Goal: Task Accomplishment & Management: Manage account settings

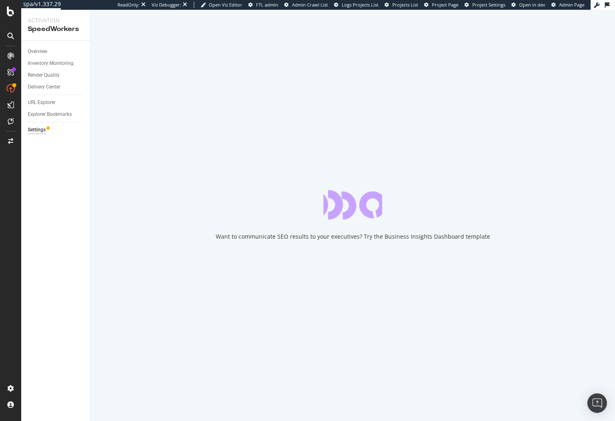
drag, startPoint x: 55, startPoint y: 185, endPoint x: 37, endPoint y: 121, distance: 66.6
click at [55, 183] on div "Overview Inventory Monitoring Render Quality Delivery Center URL Explorer Explo…" at bounding box center [55, 231] width 69 height 380
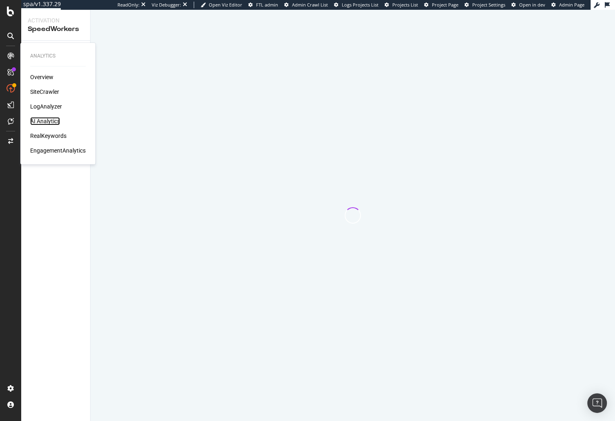
drag, startPoint x: 46, startPoint y: 118, endPoint x: 47, endPoint y: 126, distance: 8.2
click at [46, 118] on div "AI Analytics" at bounding box center [45, 121] width 30 height 8
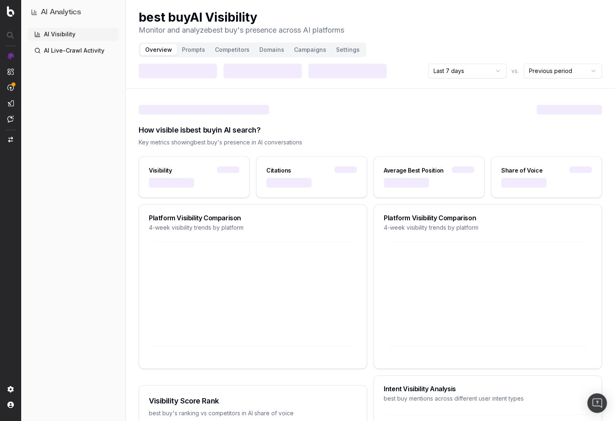
click at [103, 186] on div "AI Visibility AI Live-Crawl Activity" at bounding box center [73, 223] width 91 height 390
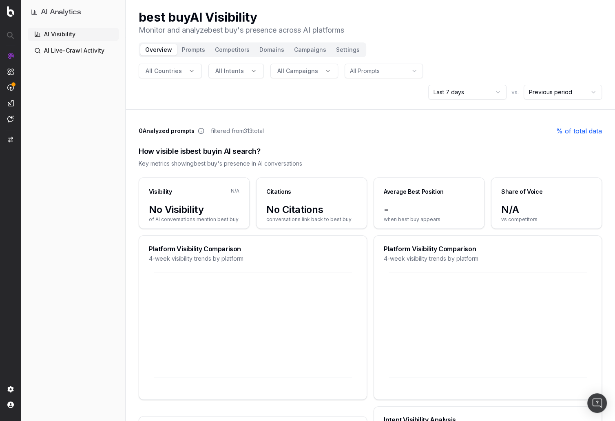
click at [101, 186] on div "AI Visibility AI Live-Crawl Activity" at bounding box center [73, 223] width 91 height 390
click at [32, 167] on div "AI Visibility AI Live-Crawl Activity" at bounding box center [73, 223] width 91 height 390
click at [92, 50] on link "AI Live-Crawl Activity" at bounding box center [73, 50] width 91 height 13
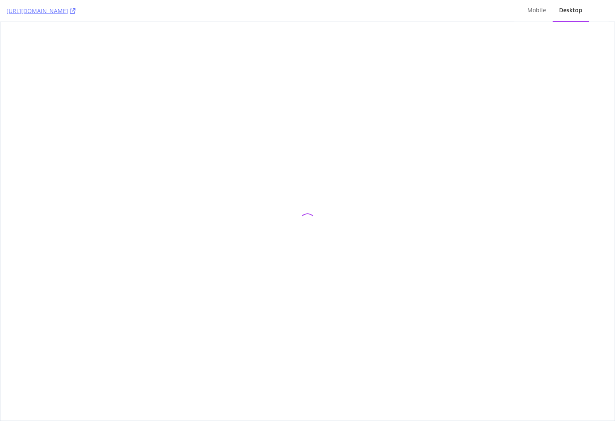
drag, startPoint x: 108, startPoint y: 117, endPoint x: 203, endPoint y: 40, distance: 122.0
click at [110, 116] on div at bounding box center [307, 221] width 614 height 398
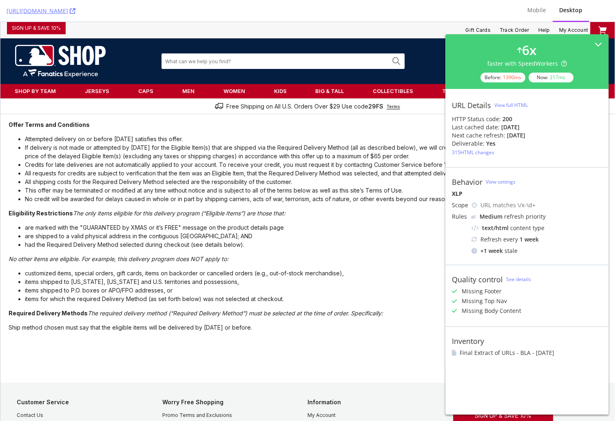
click at [252, 27] on ul "Gift Cards Track Order Help My Account" at bounding box center [328, 30] width 524 height 16
click at [75, 10] on icon at bounding box center [73, 11] width 6 height 6
click at [294, 177] on li "All requests for credits are subject to verification that the item was an Eligi…" at bounding box center [315, 173] width 581 height 9
click at [106, 231] on li "are marked with the "GUARANTEED by XMAS or it’s FREE" message on the product de…" at bounding box center [315, 227] width 581 height 9
click at [241, 8] on div "https://www.mlbshop.com/boston-red-sox/boston-red-sox-vintage-wall-art/x-1183" at bounding box center [257, 11] width 501 height 22
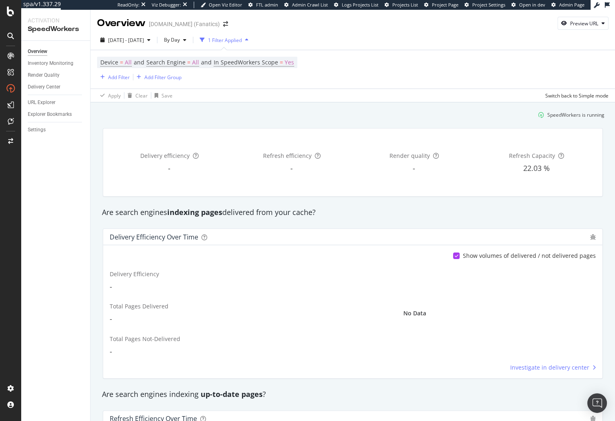
drag, startPoint x: 129, startPoint y: 121, endPoint x: 131, endPoint y: 97, distance: 24.1
click at [129, 118] on div "SpeedWorkers is running" at bounding box center [353, 114] width 510 height 13
click at [137, 32] on div "2025 Feb. 21st - Feb. 24th By Day 1 Filter Applied Device = All and Search Engi…" at bounding box center [353, 66] width 524 height 72
click at [144, 42] on span "2025 Feb. 21st - Feb. 24th" at bounding box center [126, 40] width 36 height 7
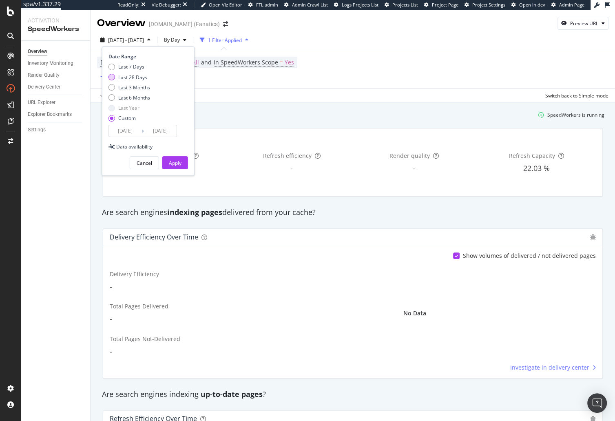
click at [136, 78] on div "Last 28 Days" at bounding box center [132, 77] width 29 height 7
type input "2025/08/20"
type input "2025/09/16"
drag, startPoint x: 178, startPoint y: 162, endPoint x: 160, endPoint y: 107, distance: 57.9
click at [177, 162] on div "Apply" at bounding box center [175, 162] width 13 height 7
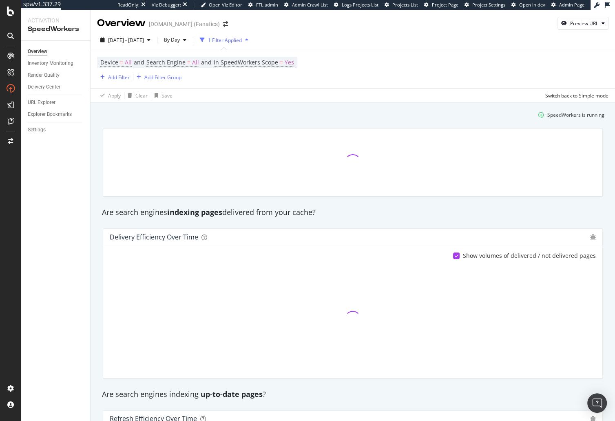
click at [161, 120] on div "SpeedWorkers is running" at bounding box center [353, 114] width 510 height 13
click at [117, 79] on div "Add Filter" at bounding box center [119, 77] width 22 height 7
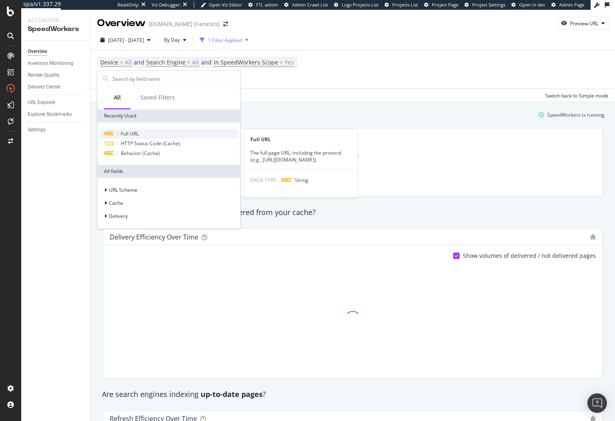
click at [137, 135] on span "Full URL" at bounding box center [130, 133] width 18 height 7
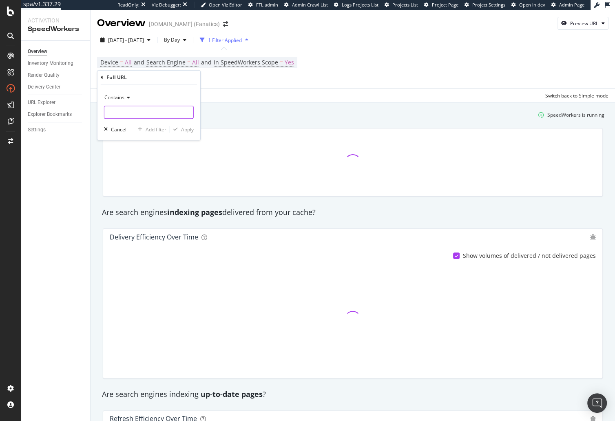
click at [135, 114] on input "text" at bounding box center [148, 112] width 89 height 13
paste input "x-1183"
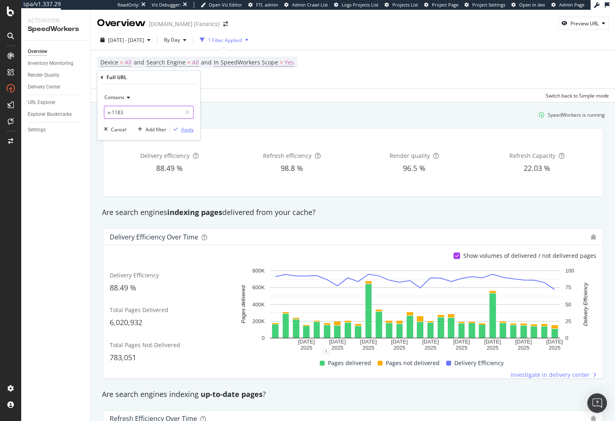
type input "x-1183"
click at [189, 130] on div "Apply" at bounding box center [187, 129] width 13 height 7
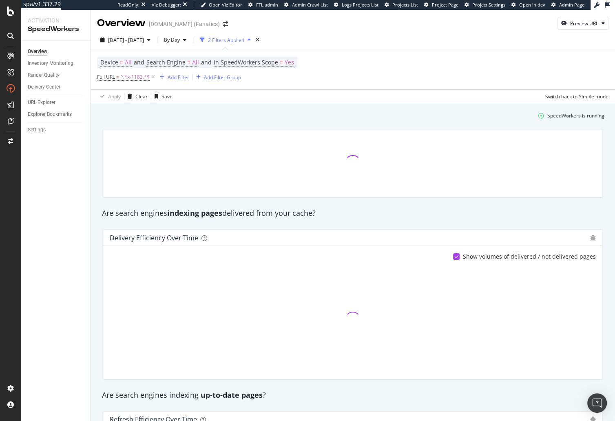
click at [156, 119] on div "SpeedWorkers is running" at bounding box center [353, 115] width 510 height 13
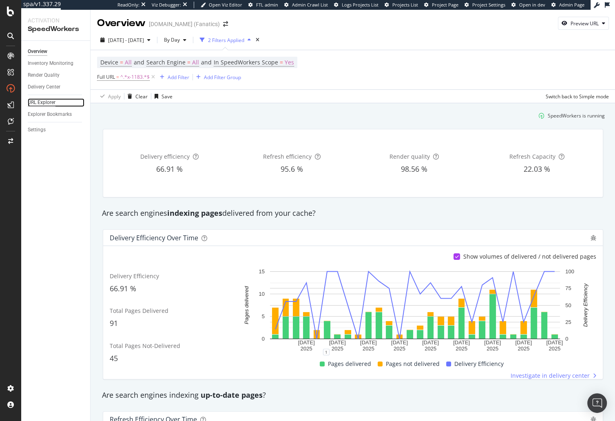
click at [45, 104] on div "URL Explorer" at bounding box center [42, 102] width 28 height 9
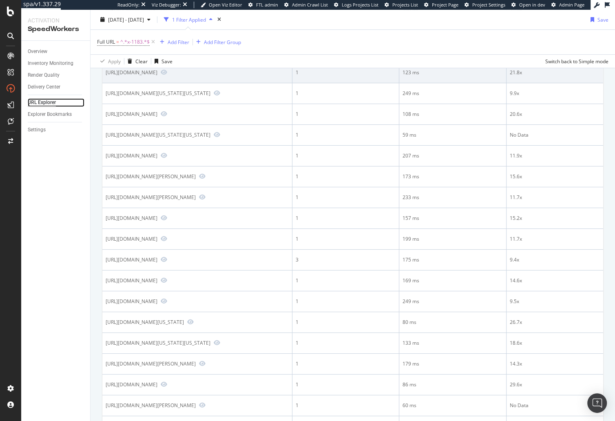
scroll to position [477, 0]
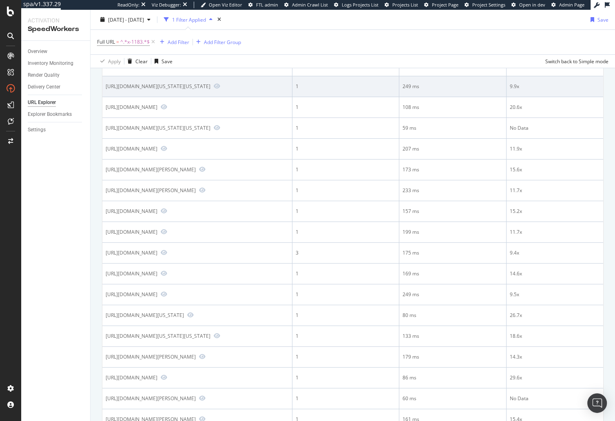
click at [210, 90] on div "https://www.mlbshop.com/kansas-city-royals/kansas-city-royals-prep-tie/x-1183" at bounding box center [158, 86] width 105 height 7
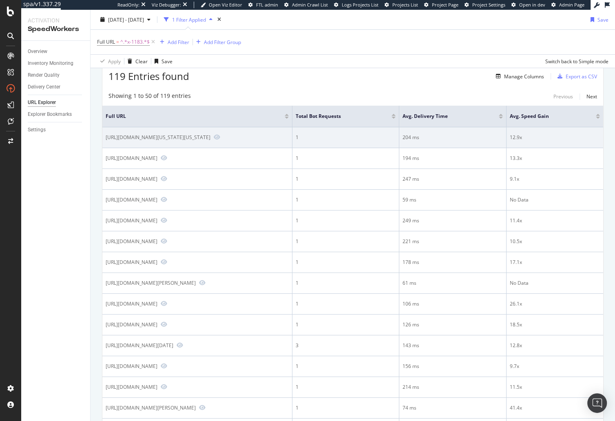
scroll to position [0, 0]
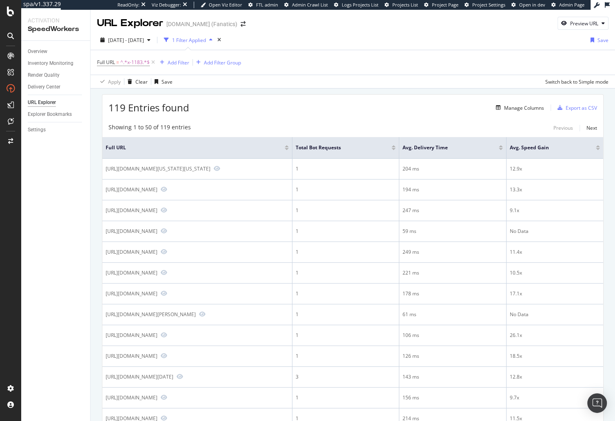
drag, startPoint x: 250, startPoint y: 113, endPoint x: 238, endPoint y: 105, distance: 14.4
click at [250, 113] on div "119 Entries found Manage Columns Export as CSV" at bounding box center [352, 105] width 501 height 20
drag, startPoint x: 256, startPoint y: 113, endPoint x: 256, endPoint y: 119, distance: 5.3
click at [256, 113] on div "119 Entries found Manage Columns Export as CSV" at bounding box center [352, 105] width 501 height 20
click at [396, 148] on div at bounding box center [393, 149] width 4 height 2
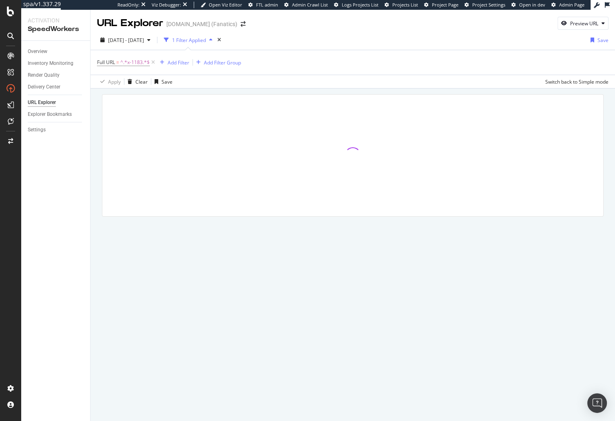
click at [396, 115] on div at bounding box center [352, 156] width 501 height 122
click at [97, 139] on div at bounding box center [353, 166] width 524 height 157
click at [93, 192] on div at bounding box center [353, 166] width 524 height 157
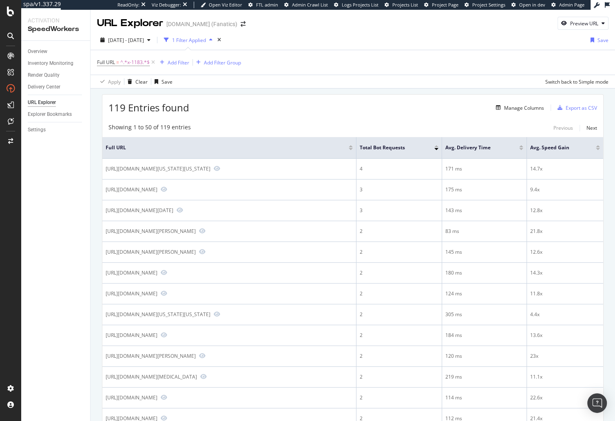
click at [314, 97] on div "119 Entries found Manage Columns Export as CSV" at bounding box center [352, 105] width 501 height 20
click at [83, 193] on div "Overview Inventory Monitoring Render Quality Delivery Center URL Explorer Explo…" at bounding box center [55, 231] width 69 height 380
drag, startPoint x: 286, startPoint y: 104, endPoint x: 230, endPoint y: 96, distance: 56.3
click at [285, 104] on div "119 Entries found Manage Columns Export as CSV" at bounding box center [352, 105] width 501 height 20
click at [137, 65] on span "^.*x-1183.*$" at bounding box center [134, 62] width 29 height 11
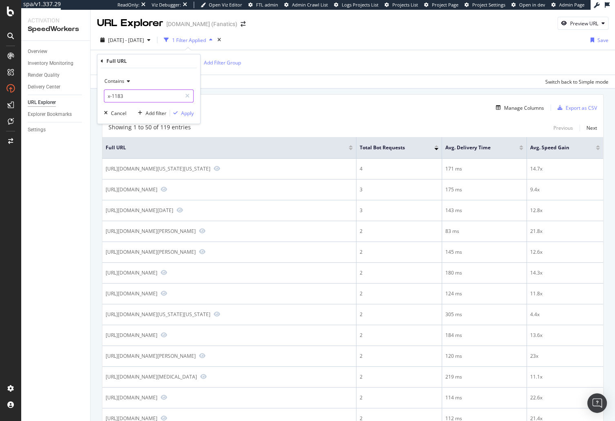
click at [152, 96] on input "x-1183" at bounding box center [142, 95] width 77 height 13
click at [166, 97] on input "x-1183" at bounding box center [142, 95] width 77 height 13
click at [245, 110] on div "119 Entries found Manage Columns Export as CSV" at bounding box center [352, 105] width 501 height 20
click at [381, 100] on div "119 Entries found Manage Columns Export as CSV" at bounding box center [352, 105] width 501 height 20
click at [129, 64] on span "^.*x-1183.*$" at bounding box center [134, 62] width 29 height 11
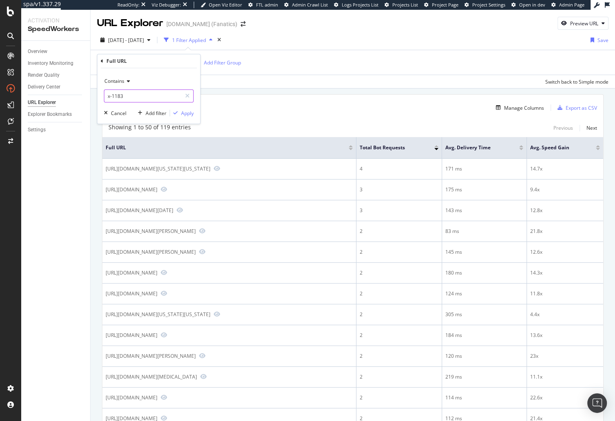
click at [131, 96] on input "x-1183" at bounding box center [142, 95] width 77 height 13
type input "/x-"
click at [189, 110] on div "Apply" at bounding box center [187, 113] width 13 height 7
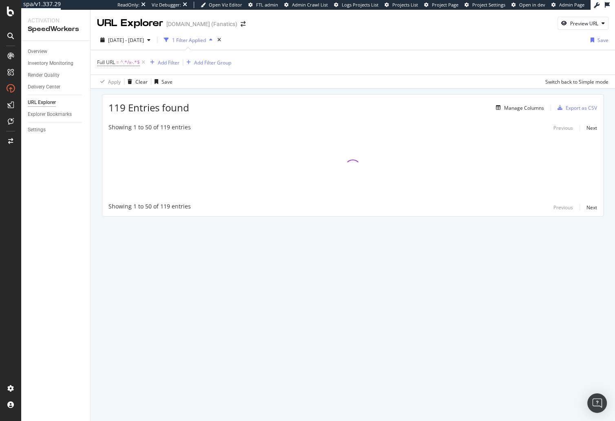
click at [211, 89] on div "119 Entries found Manage Columns Export as CSV Showing 1 to 50 of 119 entries P…" at bounding box center [353, 166] width 524 height 157
click at [134, 93] on div "119 Entries found Manage Columns Export as CSV Showing 1 to 50 of 119 entries P…" at bounding box center [353, 166] width 524 height 157
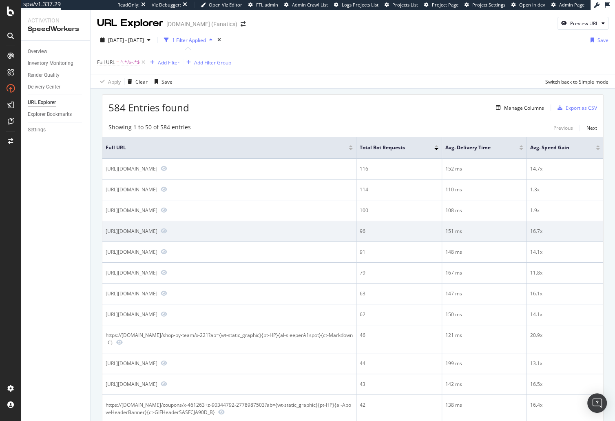
scroll to position [66, 0]
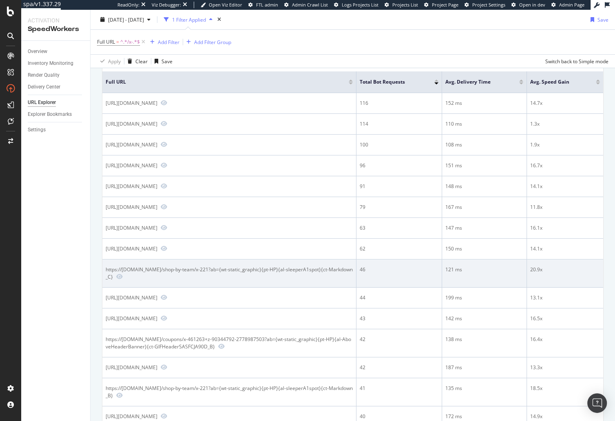
click at [225, 267] on div "https://www.mlbshop.com/shop-by-team/x-221?ab={wt-static_graphic}{pt-HP}{al-sle…" at bounding box center [229, 273] width 247 height 14
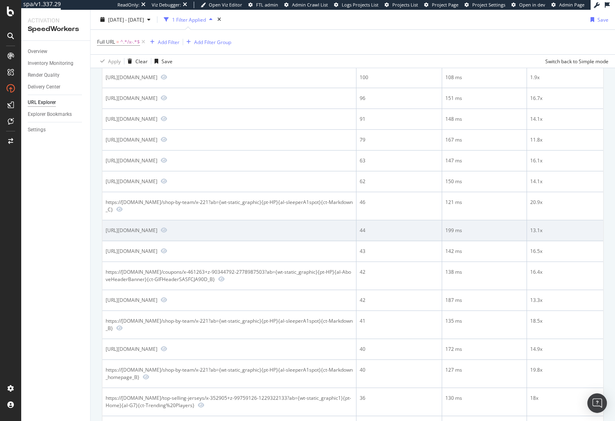
scroll to position [209, 0]
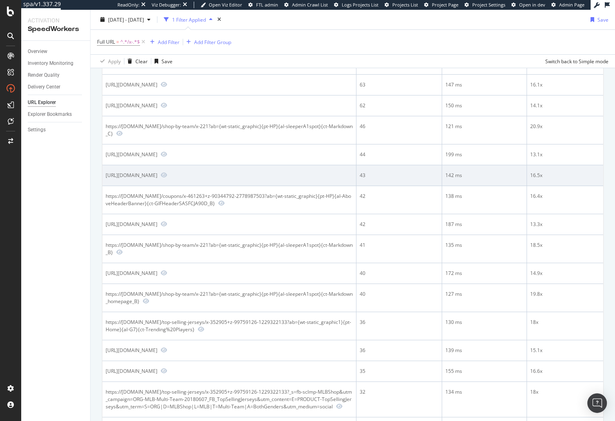
click at [157, 173] on div "https://www.mlbshop.com/top-selling-jerseys/x-352905+z-99759126-1229322133?_s=b…" at bounding box center [132, 175] width 52 height 7
click at [165, 178] on icon "Preview https://www.mlbshop.com/top-selling-jerseys/x-352905+z-99759126-1229322…" at bounding box center [164, 175] width 7 height 6
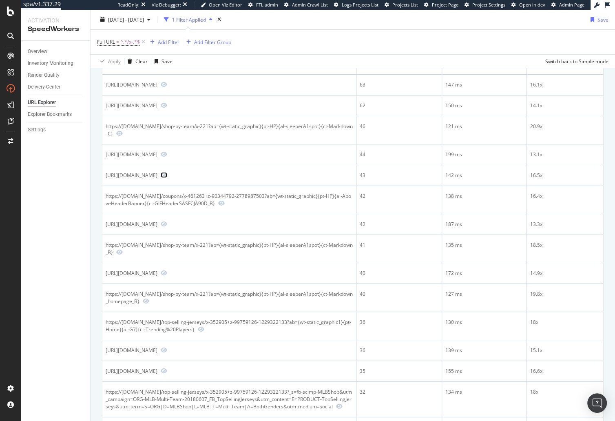
scroll to position [0, 0]
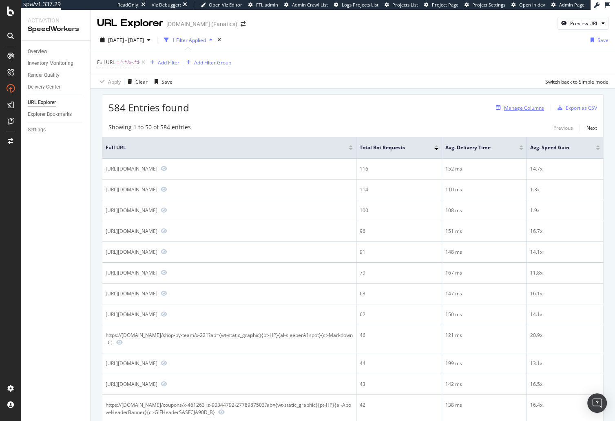
click at [523, 103] on div "Manage Columns" at bounding box center [518, 107] width 51 height 9
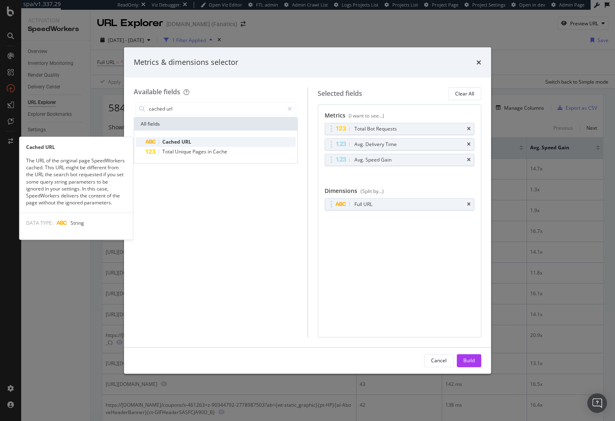
type input "cached url"
click at [160, 139] on div "Cached URL" at bounding box center [221, 142] width 150 height 10
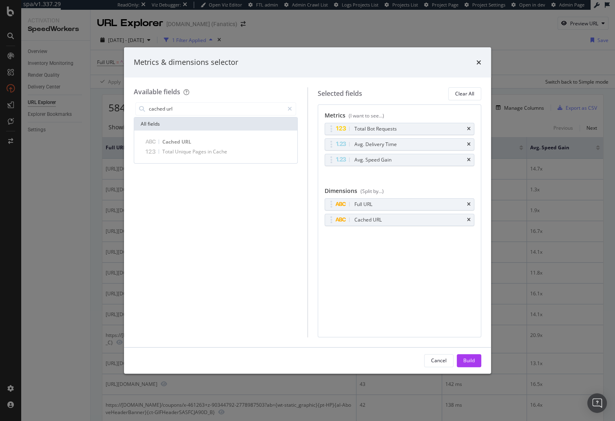
drag, startPoint x: 463, startPoint y: 358, endPoint x: 436, endPoint y: 350, distance: 27.9
click at [463, 358] on div "Build" at bounding box center [468, 360] width 11 height 7
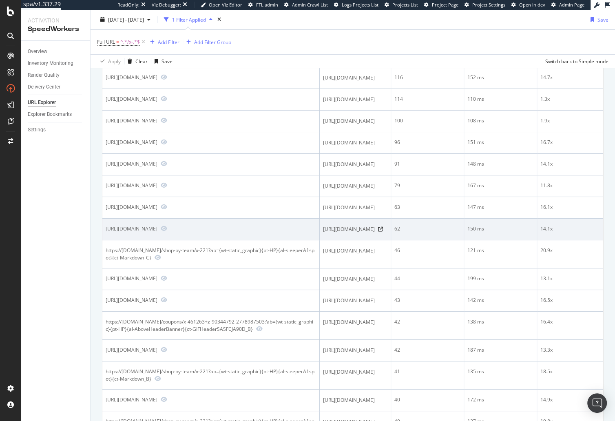
scroll to position [110, 0]
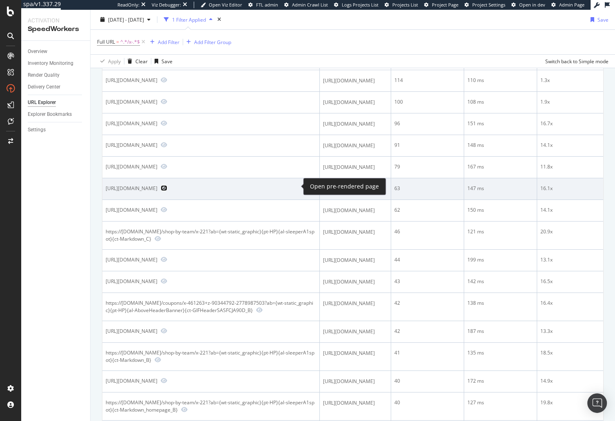
click at [167, 185] on icon "Preview https://www.mlbshop.com/top-selling-jerseys/x-352905+z-99759126-1229322…" at bounding box center [164, 188] width 7 height 6
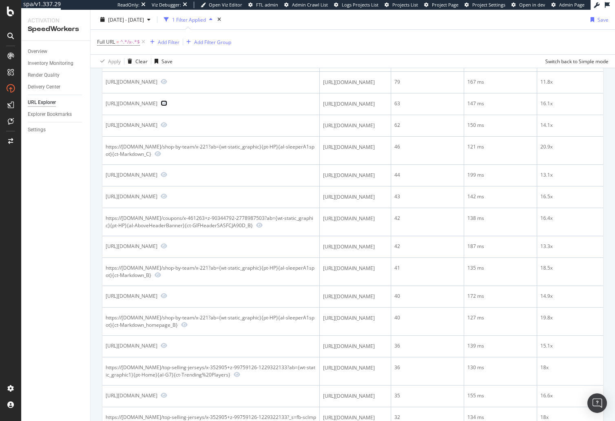
scroll to position [0, 0]
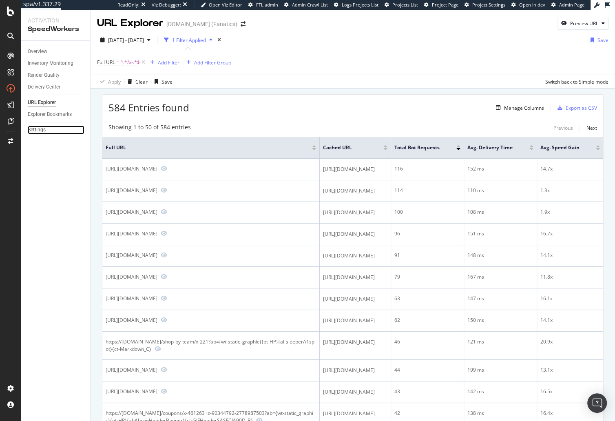
click at [48, 131] on link "Settings" at bounding box center [56, 130] width 57 height 9
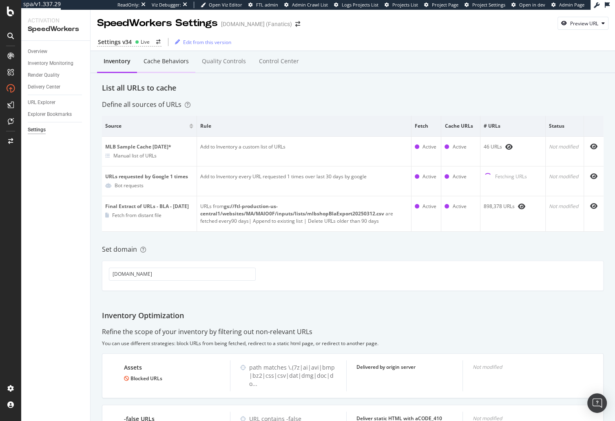
click at [180, 70] on div "Cache behaviors" at bounding box center [166, 62] width 58 height 22
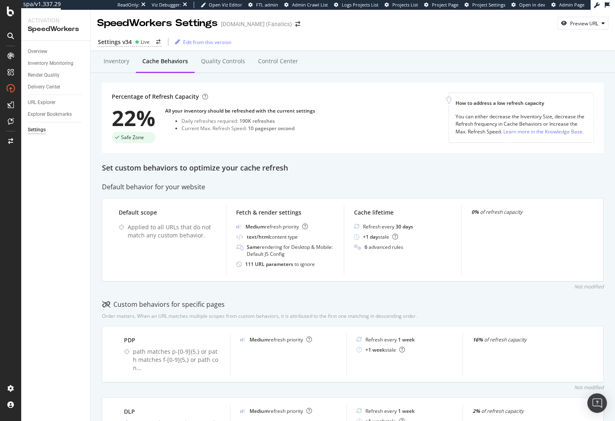
click at [175, 65] on div "Cache behaviors" at bounding box center [165, 61] width 46 height 8
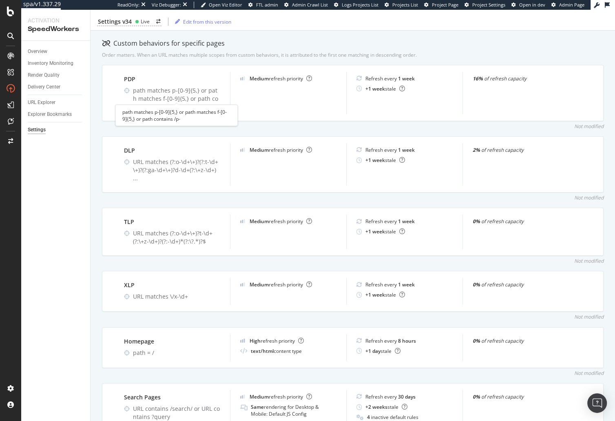
scroll to position [262, 0]
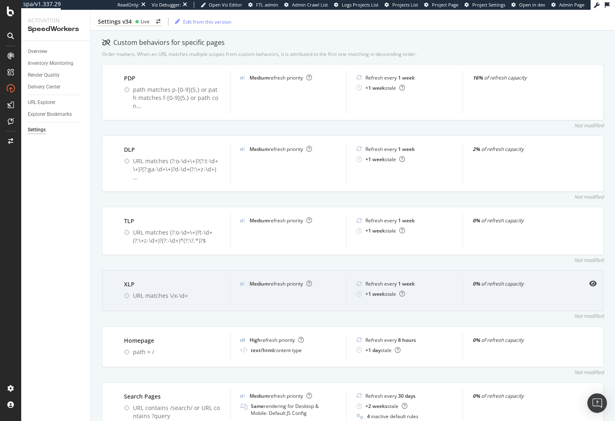
click at [101, 281] on div "Inventory Cache behaviors Quality Controls Control Center Percentage of Refresh…" at bounding box center [353, 165] width 524 height 752
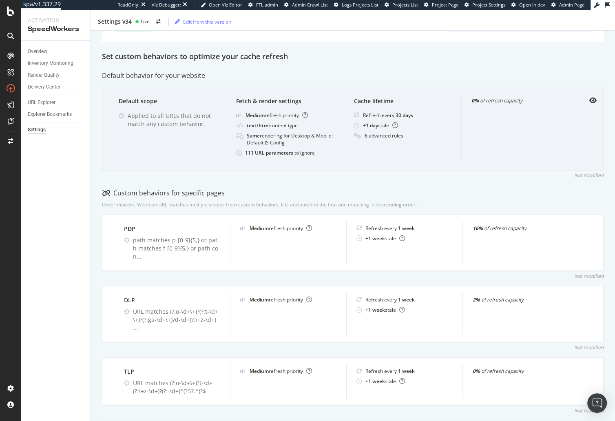
scroll to position [113, 0]
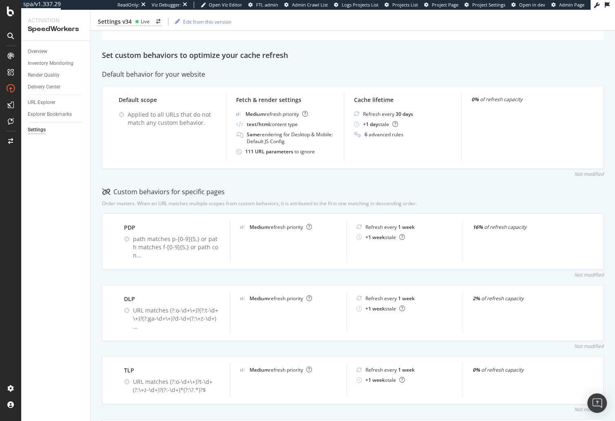
click at [248, 60] on div "Set custom behaviors to optimize your cache refresh" at bounding box center [353, 55] width 502 height 11
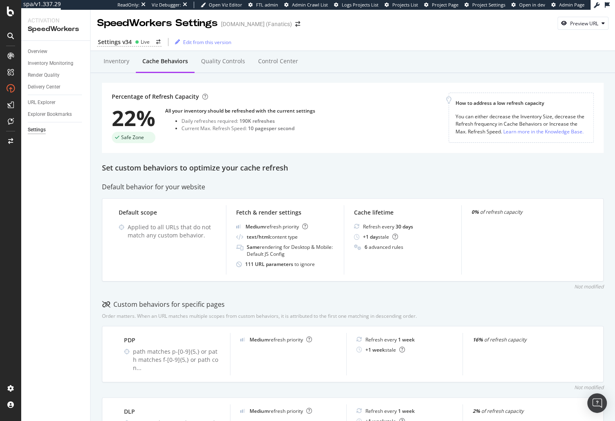
drag, startPoint x: 313, startPoint y: 78, endPoint x: 307, endPoint y: 87, distance: 11.2
click at [312, 78] on div "Inventory Cache behaviors Quality Controls Control Center" at bounding box center [353, 70] width 502 height 26
drag, startPoint x: 594, startPoint y: 21, endPoint x: 592, endPoint y: 27, distance: 6.4
click at [594, 21] on div "Preview URL" at bounding box center [584, 23] width 28 height 7
click at [569, 58] on input "url" at bounding box center [557, 61] width 89 height 14
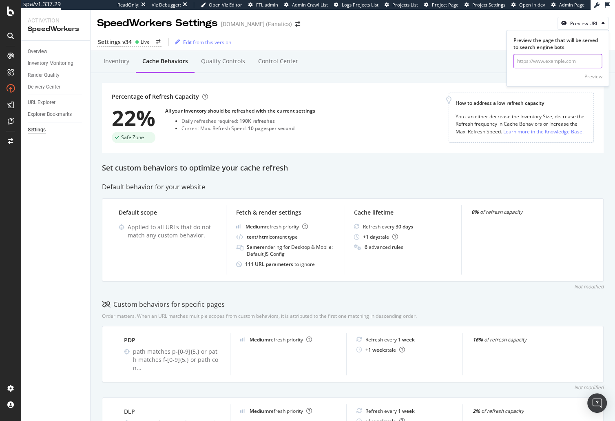
paste input "https://www.mlbshop.com/top-selling-jerseys/x-352905+z-99759126-1229322133"
type input "https://www.mlbshop.com/top-selling-jerseys/x-352905+z-99759126-1229322133"
click at [597, 78] on div "Preview" at bounding box center [593, 76] width 18 height 7
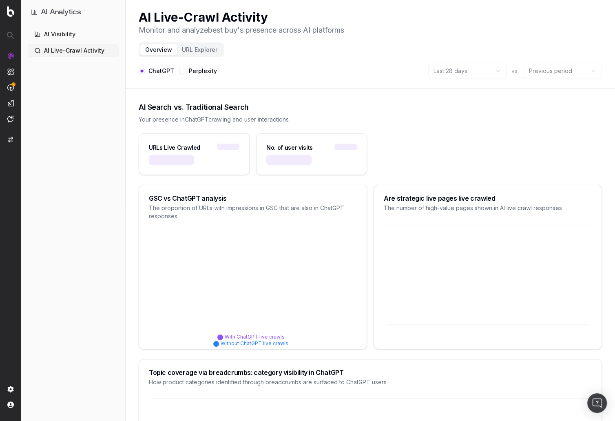
click at [71, 130] on div "AI Visibility AI Live-Crawl Activity" at bounding box center [73, 223] width 91 height 390
click at [67, 119] on div "AI Visibility AI Live-Crawl Activity" at bounding box center [73, 223] width 91 height 390
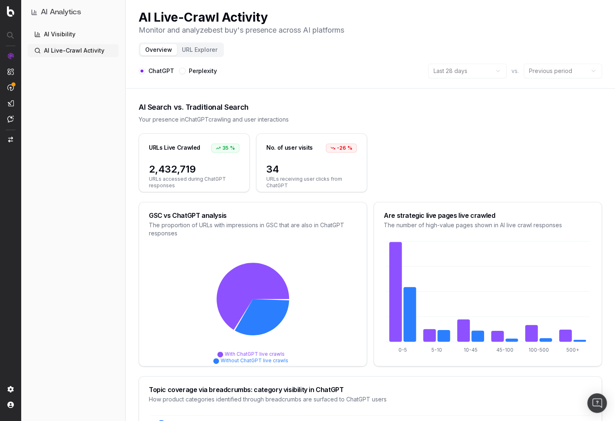
click at [87, 243] on div "AI Visibility AI Live-Crawl Activity" at bounding box center [73, 223] width 91 height 390
click at [60, 35] on link "AI Visibility" at bounding box center [73, 34] width 91 height 13
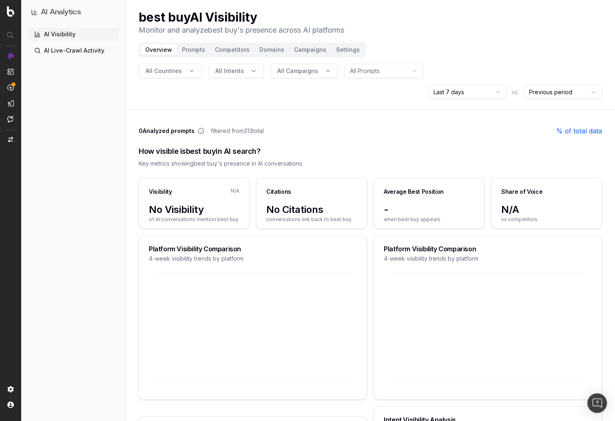
click at [62, 155] on div "AI Visibility AI Live-Crawl Activity" at bounding box center [73, 223] width 91 height 390
click at [99, 248] on div "AI Visibility AI Live-Crawl Activity" at bounding box center [73, 223] width 91 height 390
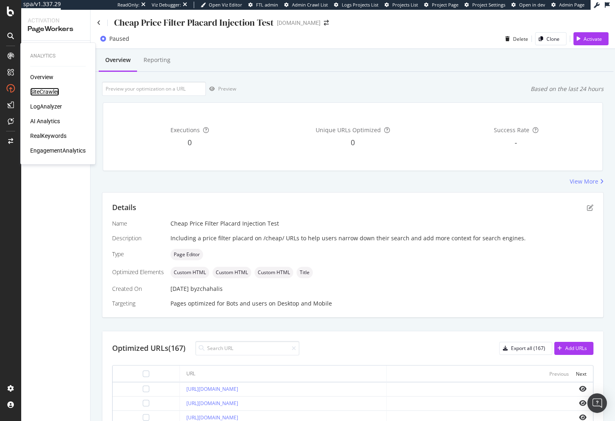
drag, startPoint x: 46, startPoint y: 88, endPoint x: 42, endPoint y: 92, distance: 5.8
click at [46, 88] on div "SiteCrawler" at bounding box center [44, 92] width 29 height 8
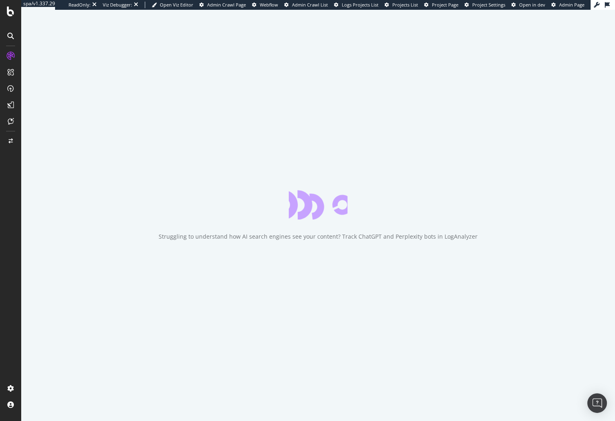
click at [51, 211] on div "Struggling to understand how AI search engines see your content? Track ChatGPT …" at bounding box center [318, 215] width 594 height 411
click at [37, 254] on div "Struggling to understand how AI search engines see your content? Track ChatGPT …" at bounding box center [318, 215] width 594 height 411
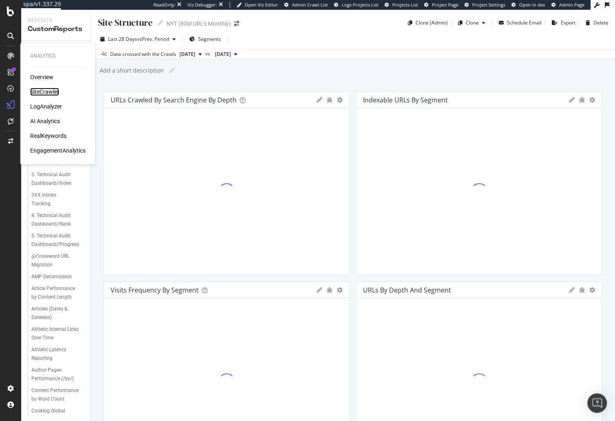
click at [51, 90] on div "SiteCrawler" at bounding box center [44, 92] width 29 height 8
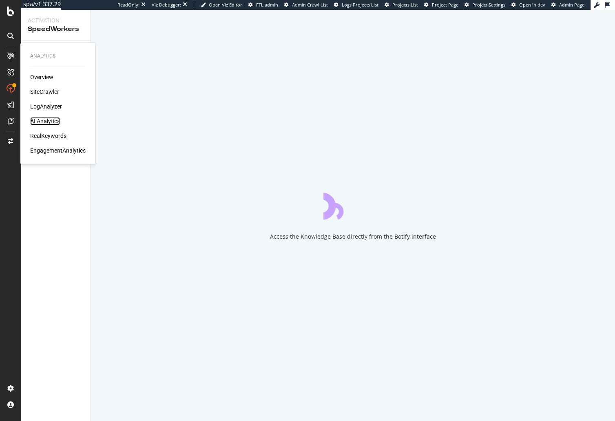
drag, startPoint x: 51, startPoint y: 123, endPoint x: 124, endPoint y: 27, distance: 120.4
click at [51, 122] on div "AI Analytics" at bounding box center [45, 121] width 30 height 8
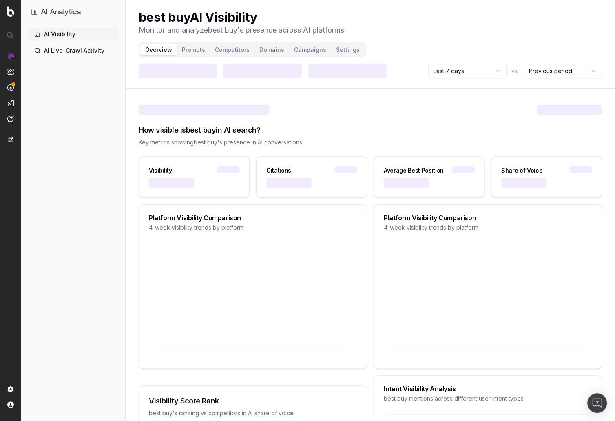
click at [81, 184] on div "AI Visibility AI Live-Crawl Activity" at bounding box center [73, 223] width 91 height 390
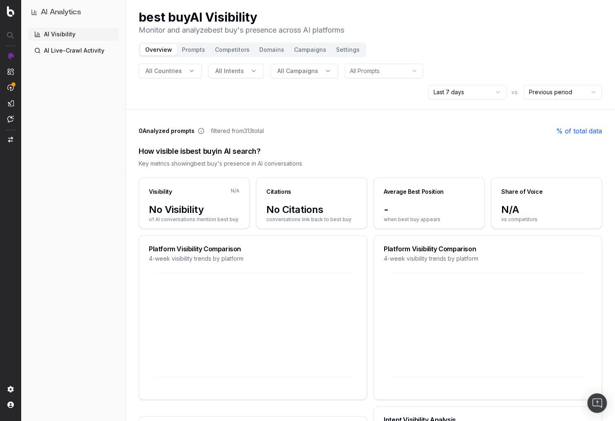
drag, startPoint x: 58, startPoint y: 259, endPoint x: 21, endPoint y: 256, distance: 37.7
click at [49, 257] on div "AI Visibility AI Live-Crawl Activity" at bounding box center [73, 223] width 91 height 390
click at [107, 184] on div "AI Visibility AI Live-Crawl Activity" at bounding box center [73, 223] width 91 height 390
click at [358, 126] on div "0 Analyzed prompts filtered from 313 total % of total data" at bounding box center [370, 131] width 463 height 10
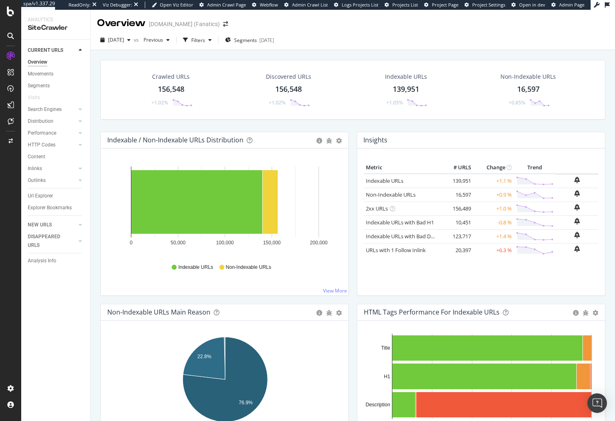
click at [215, 46] on div "[DATE] vs Previous Filters Segments [DATE]" at bounding box center [353, 41] width 524 height 16
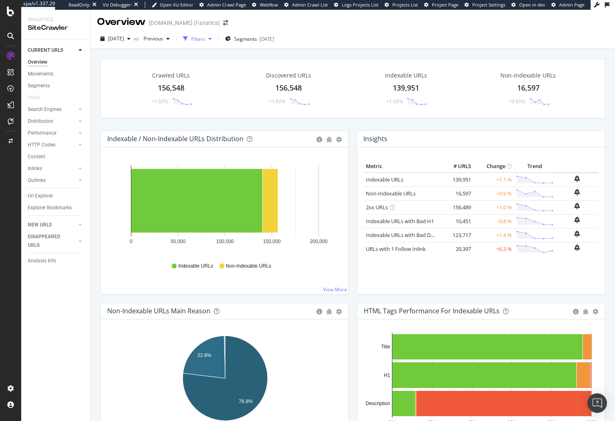
click at [212, 40] on div "Filters" at bounding box center [197, 39] width 35 height 12
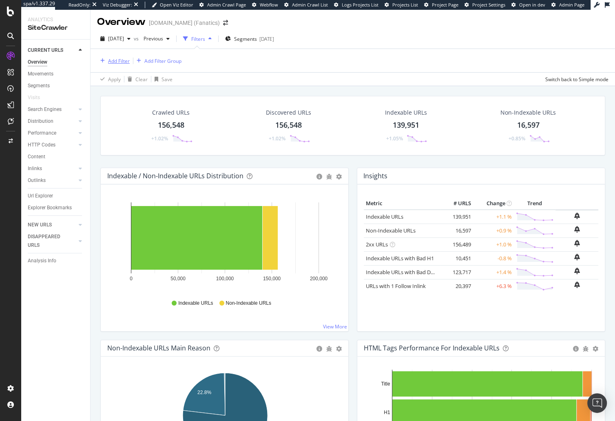
click at [119, 61] on div "Add Filter" at bounding box center [119, 60] width 22 height 7
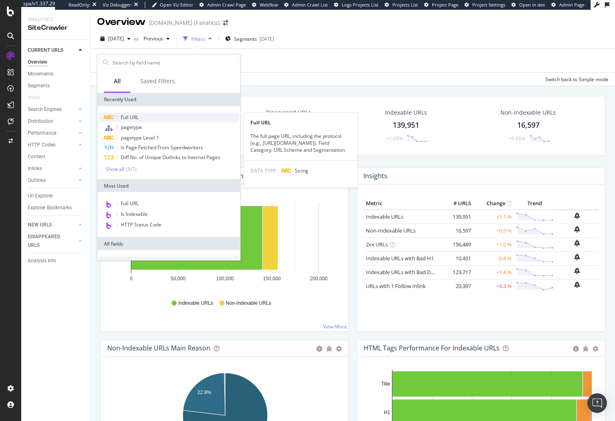
click at [141, 117] on div "Full URL" at bounding box center [168, 118] width 139 height 10
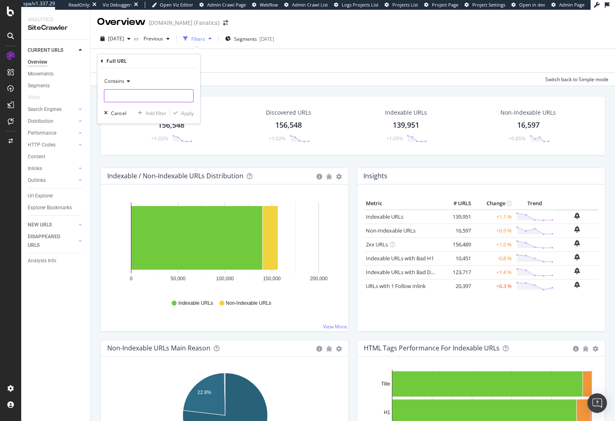
click at [140, 94] on input "text" at bounding box center [148, 95] width 89 height 13
type input "x-1183"
click at [182, 115] on div "Apply" at bounding box center [187, 112] width 13 height 7
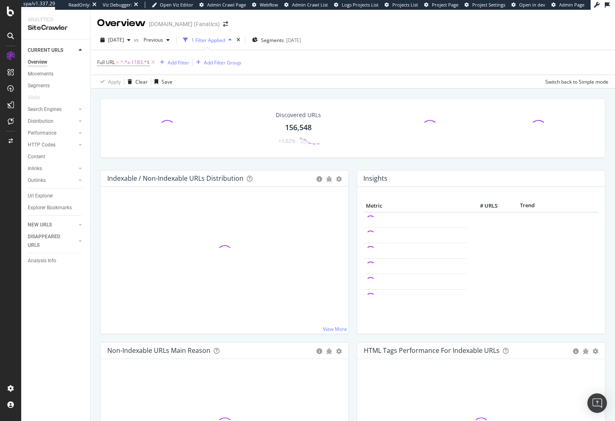
click at [228, 88] on div "Discovered URLs 156,548 +1.02% Indexable / Non-Indexable URLs Distribution Bar …" at bounding box center [353, 293] width 524 height 411
click at [314, 90] on div "Discovered URLs 156,548 +1.02% Indexable / Non-Indexable URLs Distribution Bar …" at bounding box center [353, 293] width 524 height 411
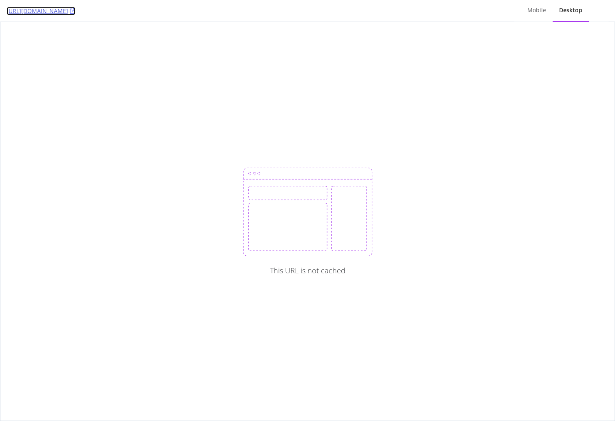
click at [75, 10] on icon at bounding box center [73, 11] width 6 height 6
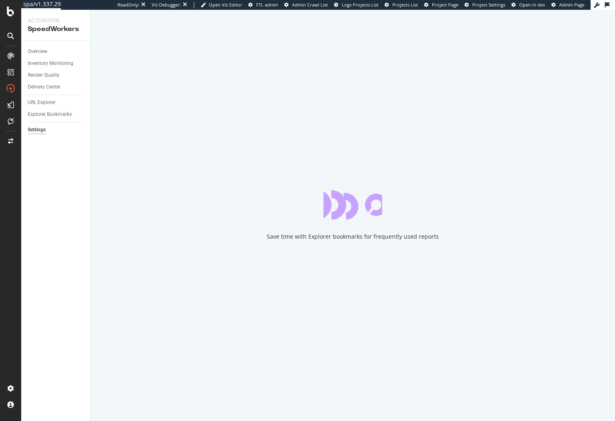
drag, startPoint x: 40, startPoint y: 189, endPoint x: 32, endPoint y: 189, distance: 8.6
click at [40, 189] on div "Overview Inventory Monitoring Render Quality Delivery Center URL Explorer Explo…" at bounding box center [55, 231] width 69 height 380
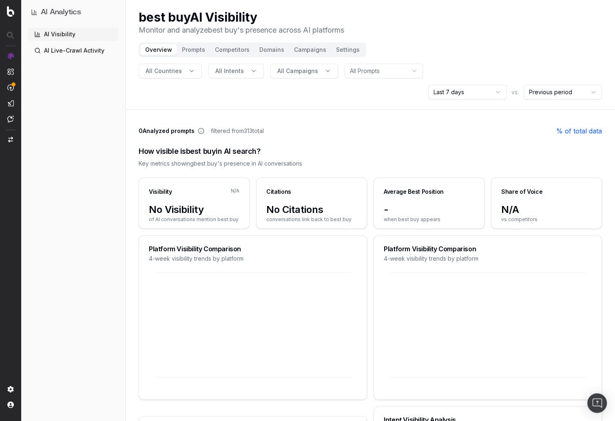
click at [97, 198] on div "AI Visibility AI Live-Crawl Activity" at bounding box center [73, 223] width 91 height 390
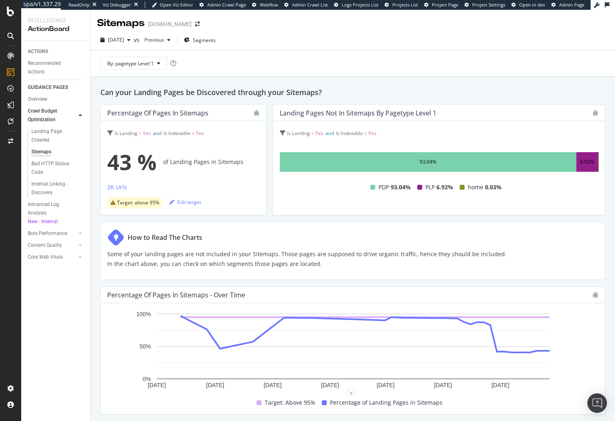
click at [122, 88] on h2 "Can your Landing Pages be Discovered through your Sitemaps?" at bounding box center [352, 91] width 505 height 11
drag, startPoint x: 90, startPoint y: 311, endPoint x: 80, endPoint y: 303, distance: 12.5
click at [86, 308] on div "ACTIONS Recommended Actions GUIDANCE PAGES Overview Crawl Budget Optimization L…" at bounding box center [55, 231] width 69 height 380
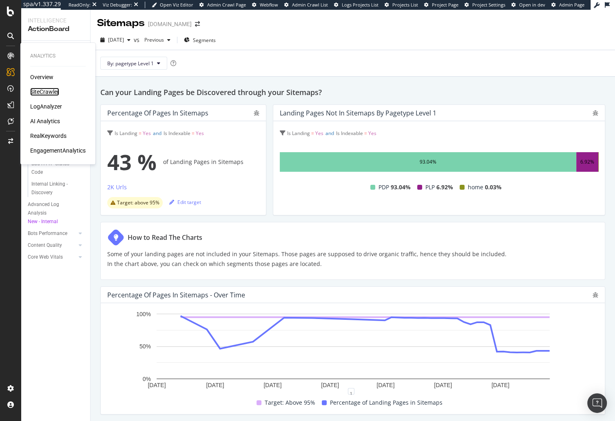
click at [44, 89] on div "SiteCrawler" at bounding box center [44, 92] width 29 height 8
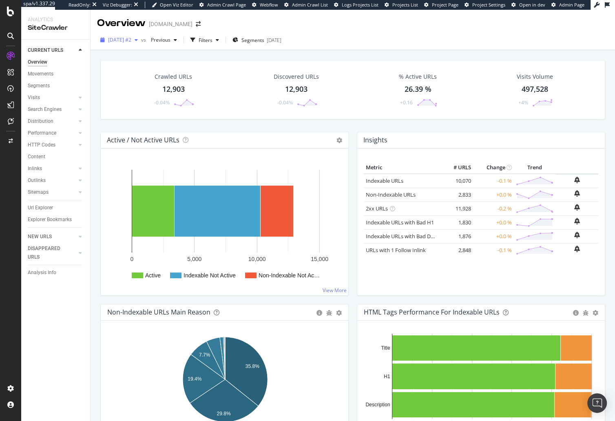
click at [137, 35] on div "[DATE] #2" at bounding box center [119, 40] width 44 height 12
click at [97, 106] on div "Crawled URLs 12,903 -0.04% Discovered URLs 12,903 -0.04% % Active URLs 26.39 % …" at bounding box center [352, 96] width 513 height 72
click at [123, 38] on span "2025 Sep. 12th #2" at bounding box center [119, 39] width 23 height 7
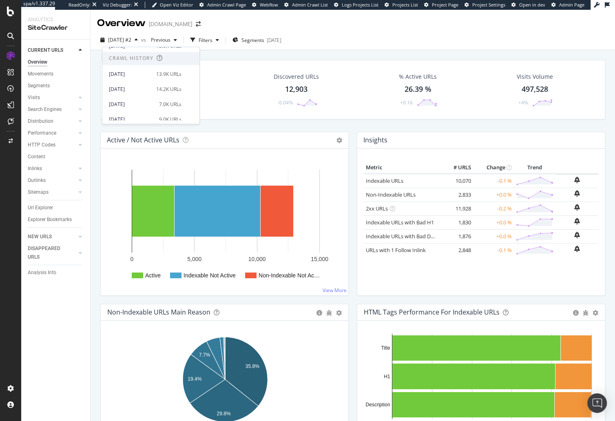
click at [95, 101] on div "Crawled URLs 12,903 -0.04% Discovered URLs 12,903 -0.04% % Active URLs 26.39 % …" at bounding box center [353, 255] width 524 height 411
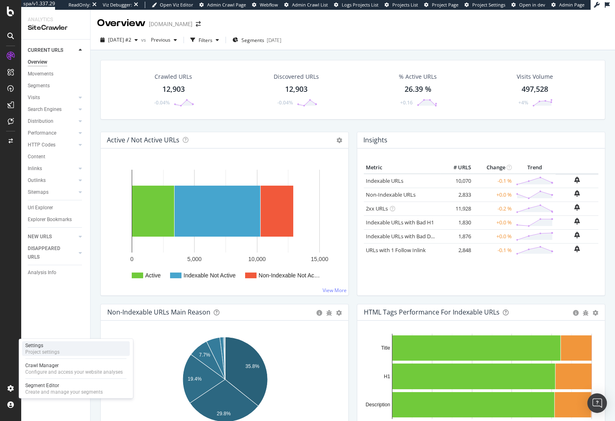
click at [52, 350] on div "Project settings" at bounding box center [42, 351] width 34 height 7
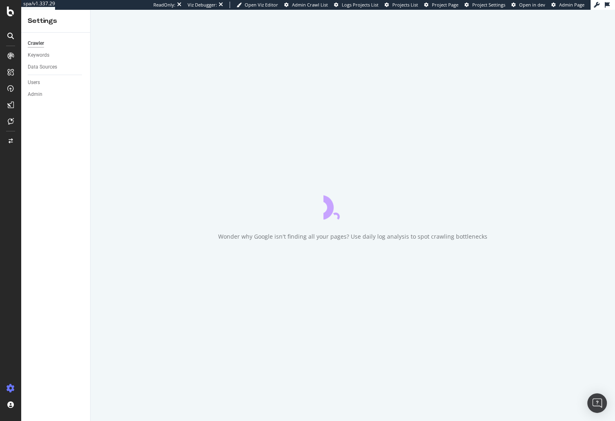
click at [85, 238] on div "Crawler Keywords Data Sources Users Admin" at bounding box center [55, 227] width 69 height 388
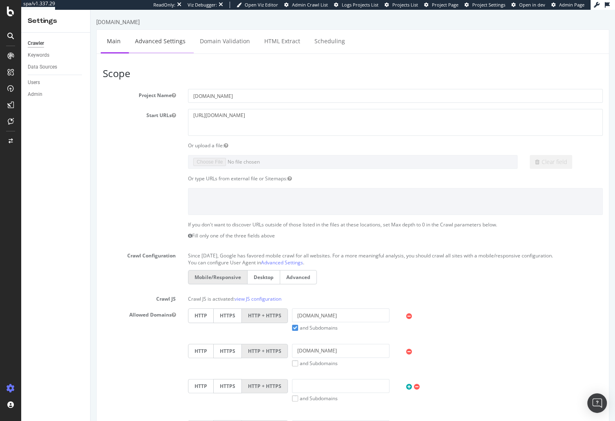
click at [150, 43] on link "Advanced Settings" at bounding box center [160, 41] width 63 height 22
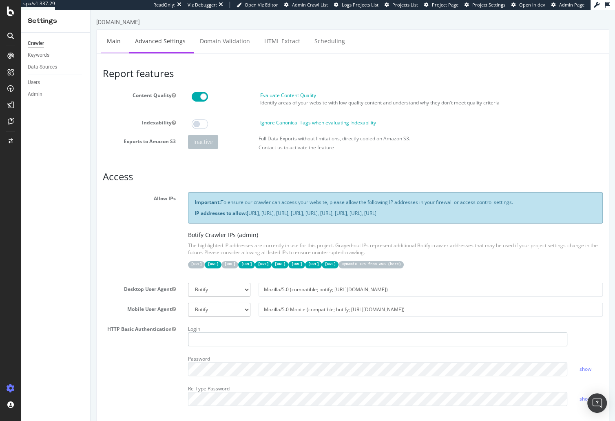
type input "steven.cook@botify.com"
click at [116, 42] on link "Main" at bounding box center [114, 41] width 26 height 22
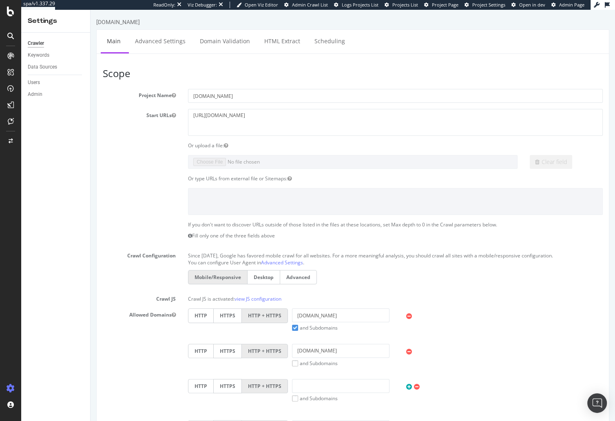
scroll to position [291, 0]
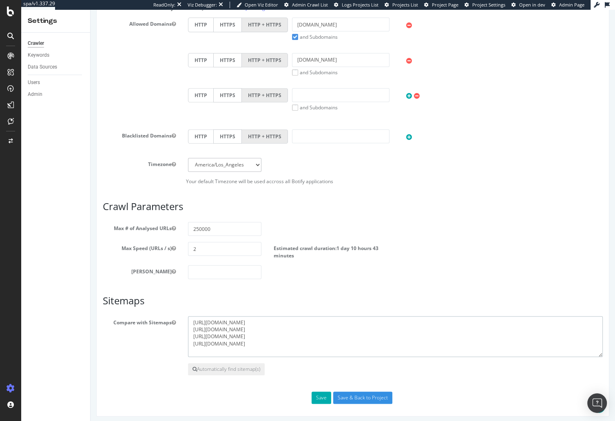
click at [268, 347] on textarea "https://ca.zennioptical.com/blog/sitemap_index.xml https://www.zennioptical.com…" at bounding box center [395, 336] width 415 height 41
drag, startPoint x: 83, startPoint y: 337, endPoint x: 84, endPoint y: 318, distance: 19.2
click at [83, 337] on div "Crawler Keywords Data Sources Users Admin" at bounding box center [55, 227] width 69 height 388
drag, startPoint x: 72, startPoint y: 119, endPoint x: 73, endPoint y: 126, distance: 7.4
click at [72, 119] on div "Crawler Keywords Data Sources Users Admin" at bounding box center [55, 227] width 69 height 388
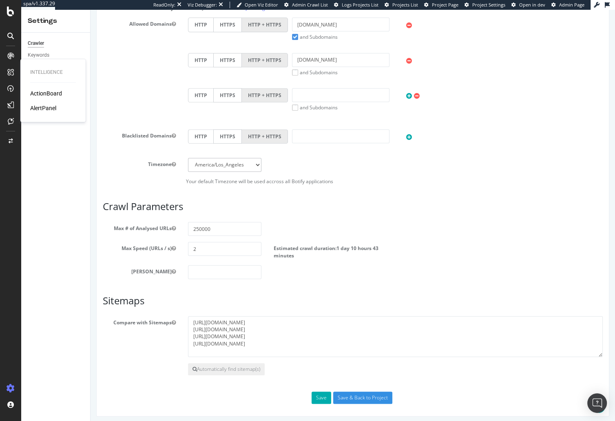
click at [44, 96] on div "ActionBoard" at bounding box center [46, 93] width 32 height 8
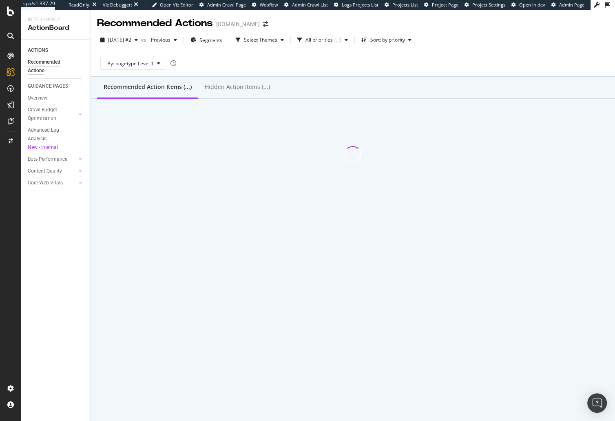
drag, startPoint x: 60, startPoint y: 244, endPoint x: 57, endPoint y: 209, distance: 34.9
click at [60, 244] on div "ACTIONS Recommended Actions GUIDANCE PAGES Overview Crawl Budget Optimization L…" at bounding box center [55, 230] width 69 height 381
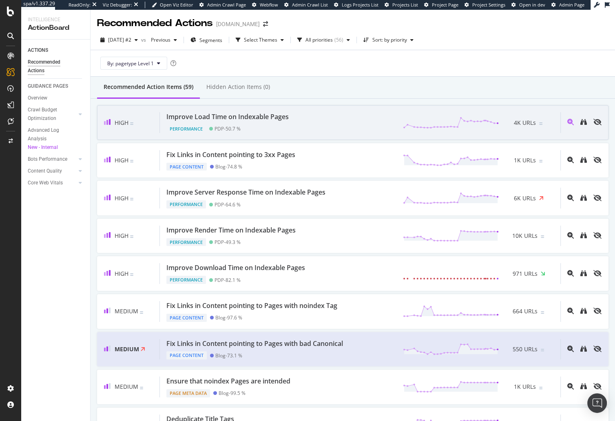
drag, startPoint x: 453, startPoint y: 99, endPoint x: 459, endPoint y: 108, distance: 11.0
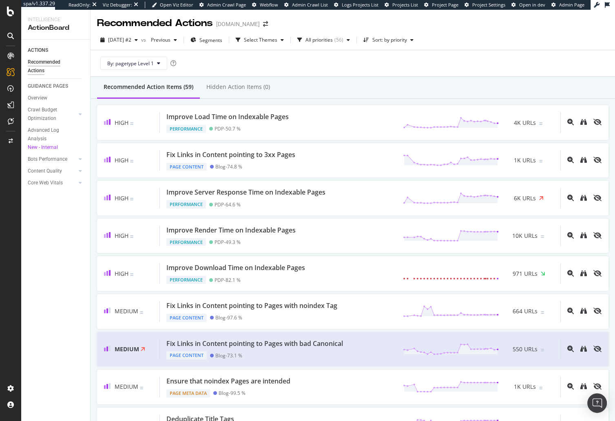
click at [463, 87] on div "Recommended Action Items (59) Hidden Action Items (0)" at bounding box center [353, 88] width 524 height 22
click at [423, 77] on div "Recommended Action Items (59) Hidden Action Items (0)" at bounding box center [353, 88] width 524 height 22
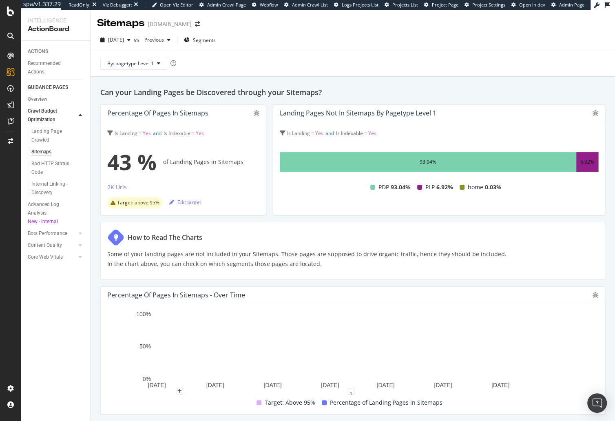
scroll to position [63, 0]
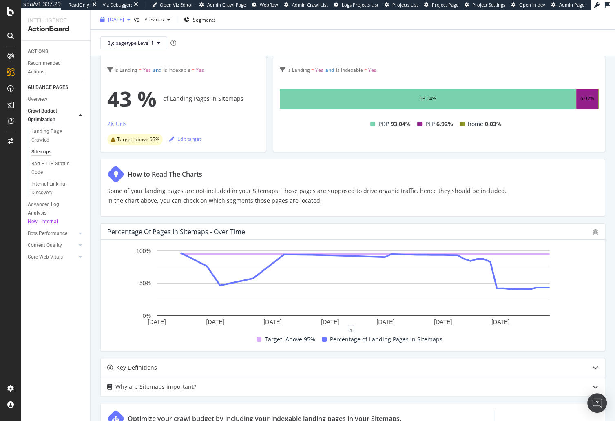
drag, startPoint x: 124, startPoint y: 17, endPoint x: 127, endPoint y: 23, distance: 6.2
click at [124, 17] on span "[DATE]" at bounding box center [116, 19] width 16 height 7
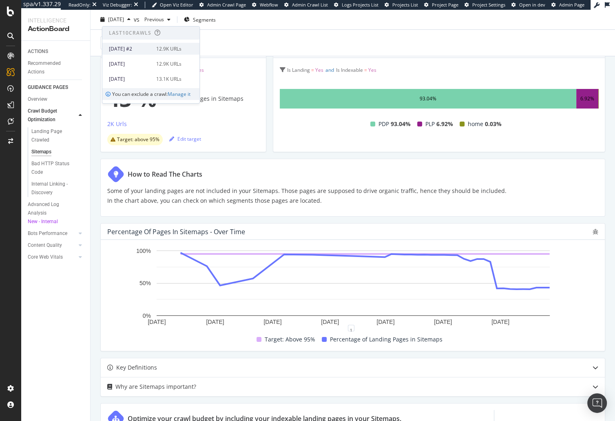
click at [135, 46] on div "[DATE] #2" at bounding box center [130, 48] width 42 height 7
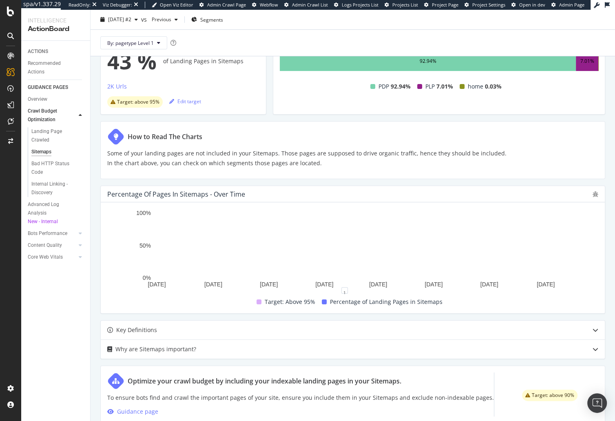
scroll to position [71, 0]
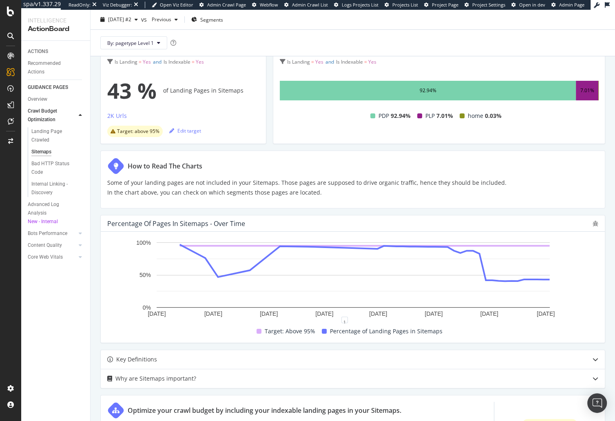
click at [95, 294] on div "Can your Landing Pages be Discovered through your Sitemaps? Percentage of Pages…" at bounding box center [353, 362] width 524 height 715
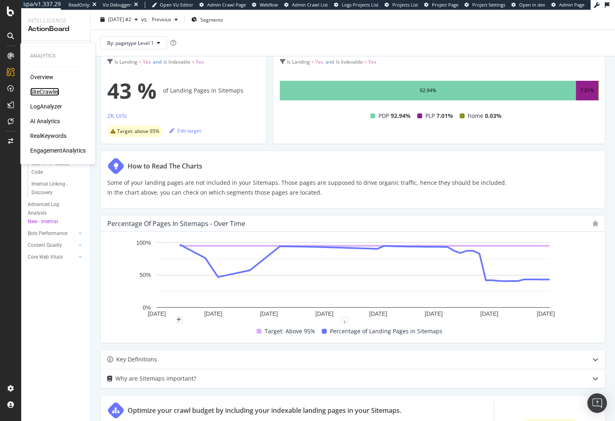
click at [45, 91] on div "SiteCrawler" at bounding box center [44, 92] width 29 height 8
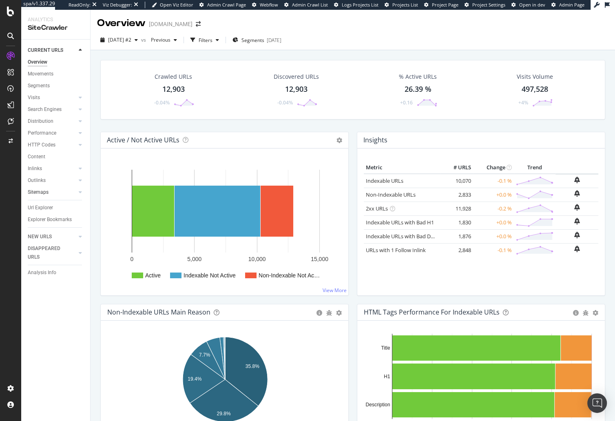
click at [53, 192] on link "Sitemaps" at bounding box center [52, 192] width 49 height 9
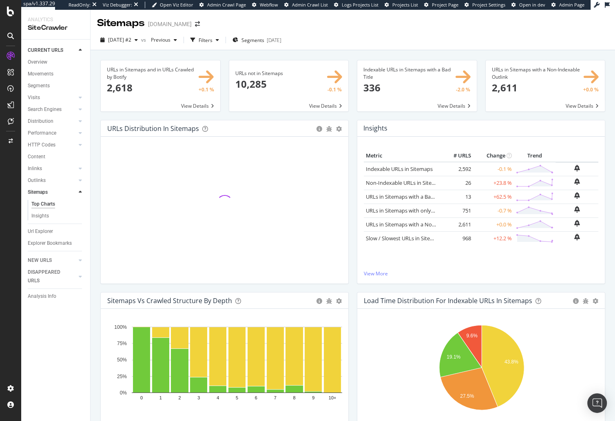
click at [155, 51] on div "URLs in Sitemaps and in URLs Crawled by Botify × Close Chart main-metric-sitema…" at bounding box center [353, 255] width 524 height 411
click at [225, 115] on div "URLs not in Sitemaps × Close Chart main-metric-sitemaps-urls-only-structure - A…" at bounding box center [289, 90] width 128 height 60
drag, startPoint x: 226, startPoint y: 41, endPoint x: 221, endPoint y: 45, distance: 6.7
click at [212, 41] on div "Filters" at bounding box center [206, 40] width 14 height 7
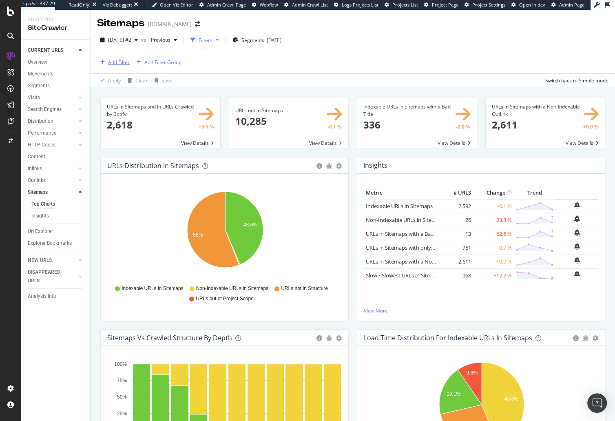
click at [123, 63] on div "Add Filter" at bounding box center [119, 62] width 22 height 7
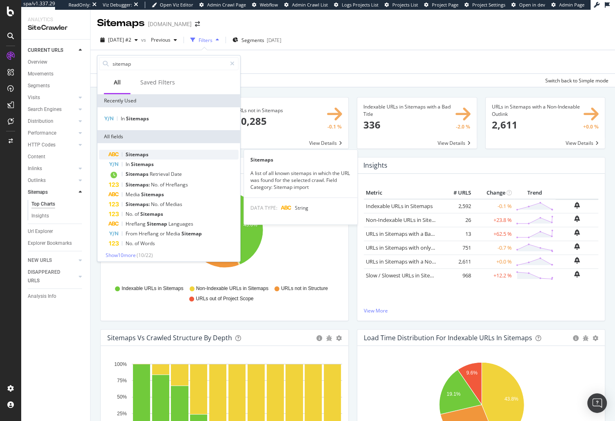
type input "sitemap"
click at [143, 152] on span "Sitemaps" at bounding box center [137, 154] width 23 height 7
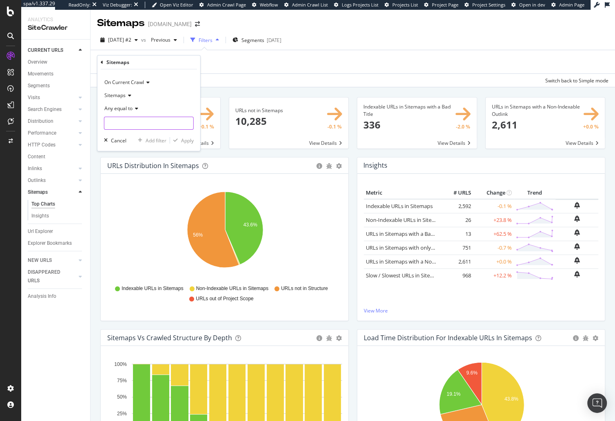
click at [149, 124] on input "text" at bounding box center [148, 123] width 89 height 13
drag, startPoint x: 131, startPoint y: 128, endPoint x: 135, endPoint y: 122, distance: 7.7
click at [132, 127] on input "text" at bounding box center [148, 123] width 89 height 13
click at [135, 122] on input "text" at bounding box center [148, 123] width 89 height 13
click at [133, 106] on icon at bounding box center [136, 108] width 6 height 5
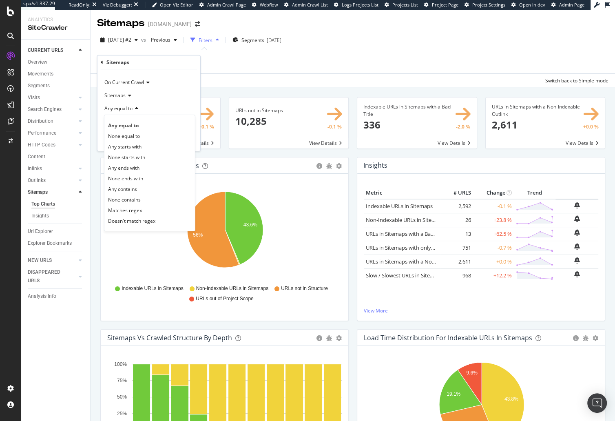
click at [144, 185] on div "Any contains" at bounding box center [149, 188] width 87 height 11
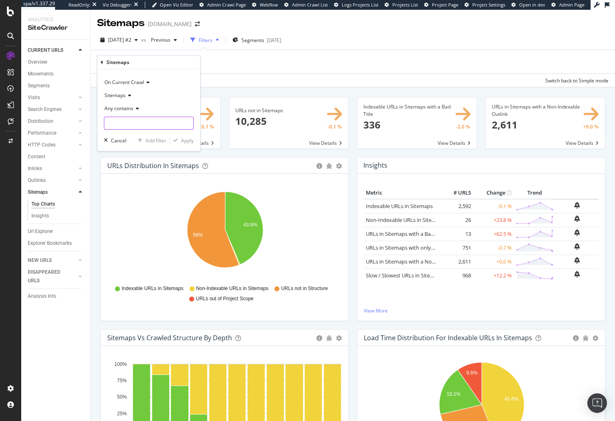
click at [133, 124] on input "text" at bounding box center [148, 123] width 89 height 13
type input "ca.zenni"
click at [197, 138] on div "On Current Crawl Sitemaps Any contains ca.zenni Cancel Add filter Apply" at bounding box center [148, 110] width 103 height 82
click at [184, 139] on div "Apply" at bounding box center [187, 140] width 13 height 7
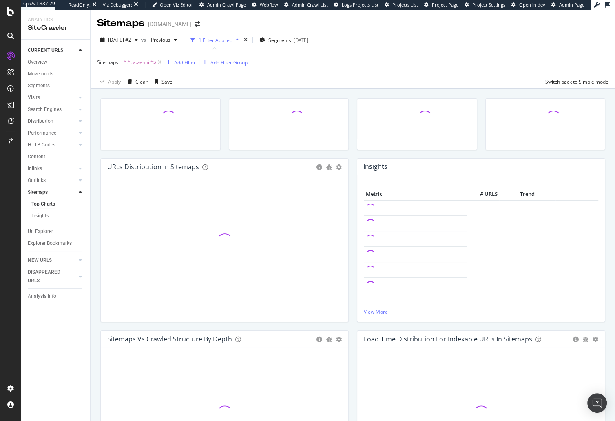
click at [192, 88] on div "URLs Distribution in Sitemaps Pie Table Add to Custom Report Hold CMD (⌘) while…" at bounding box center [353, 293] width 524 height 411
click at [131, 42] on span "[DATE] #2" at bounding box center [119, 39] width 23 height 7
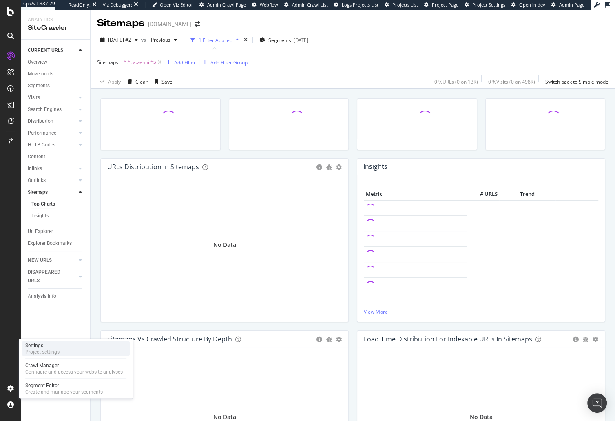
click at [44, 348] on div "Settings" at bounding box center [42, 345] width 34 height 7
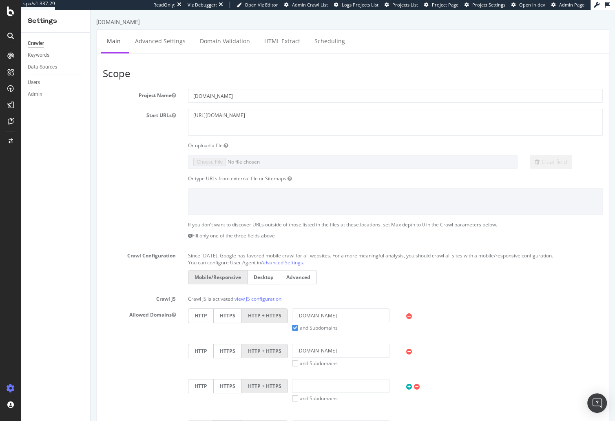
click at [63, 257] on div "Crawler Keywords Data Sources Users Admin" at bounding box center [55, 227] width 69 height 388
click at [159, 46] on link "Advanced Settings" at bounding box center [160, 41] width 63 height 22
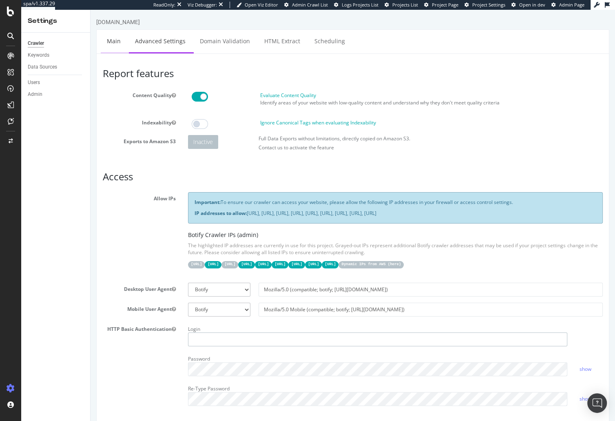
type input "[PERSON_NAME][EMAIL_ADDRESS][PERSON_NAME][DOMAIN_NAME]"
click at [114, 37] on link "Main" at bounding box center [114, 41] width 26 height 22
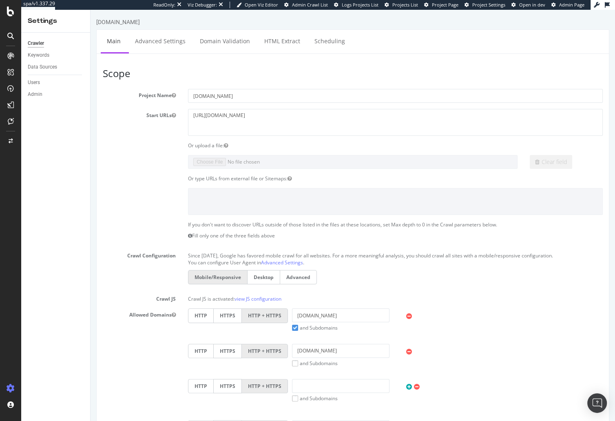
scroll to position [291, 0]
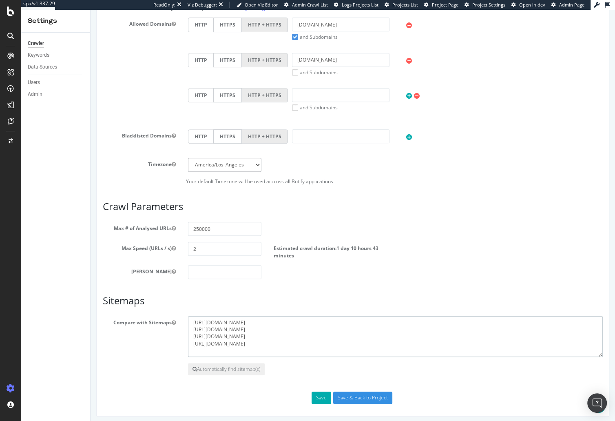
click at [252, 323] on textarea "[URL][DOMAIN_NAME] [URL][DOMAIN_NAME] [URL][DOMAIN_NAME] [URL][DOMAIN_NAME]" at bounding box center [395, 336] width 415 height 41
click at [255, 317] on textarea "[URL][DOMAIN_NAME] [URL][DOMAIN_NAME] [URL][DOMAIN_NAME] [URL][DOMAIN_NAME]" at bounding box center [395, 336] width 415 height 41
click at [253, 335] on textarea "[URL][DOMAIN_NAME] [URL][DOMAIN_NAME] [URL][DOMAIN_NAME] [URL][DOMAIN_NAME]" at bounding box center [395, 336] width 415 height 41
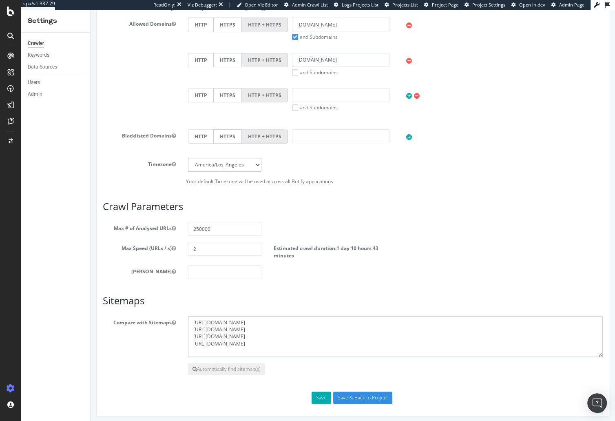
click at [253, 335] on textarea "[URL][DOMAIN_NAME] [URL][DOMAIN_NAME] [URL][DOMAIN_NAME] [URL][DOMAIN_NAME]" at bounding box center [395, 336] width 415 height 41
click at [298, 331] on textarea "[URL][DOMAIN_NAME] [URL][DOMAIN_NAME] [URL][DOMAIN_NAME] [URL][DOMAIN_NAME]" at bounding box center [395, 336] width 415 height 41
click at [298, 336] on textarea "[URL][DOMAIN_NAME] [URL][DOMAIN_NAME] [URL][DOMAIN_NAME] [URL][DOMAIN_NAME]" at bounding box center [395, 336] width 415 height 41
click at [303, 334] on textarea "[URL][DOMAIN_NAME] [URL][DOMAIN_NAME] [URL][DOMAIN_NAME] [URL][DOMAIN_NAME]" at bounding box center [395, 336] width 415 height 41
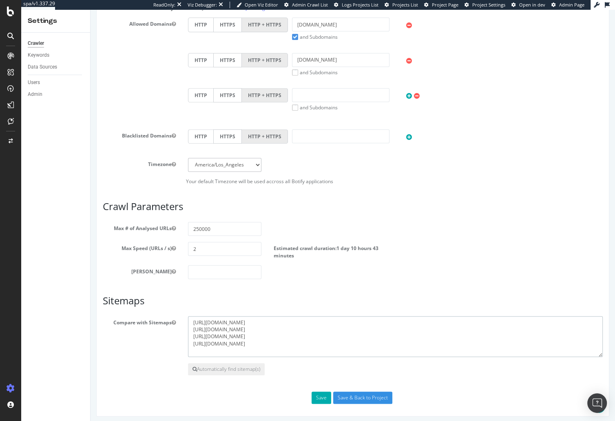
click at [298, 335] on textarea "[URL][DOMAIN_NAME] [URL][DOMAIN_NAME] [URL][DOMAIN_NAME] [URL][DOMAIN_NAME]" at bounding box center [395, 336] width 415 height 41
click at [289, 336] on textarea "[URL][DOMAIN_NAME] [URL][DOMAIN_NAME] [URL][DOMAIN_NAME] [URL][DOMAIN_NAME]" at bounding box center [395, 336] width 415 height 41
click at [301, 328] on textarea "[URL][DOMAIN_NAME] [URL][DOMAIN_NAME] [URL][DOMAIN_NAME] [URL][DOMAIN_NAME]" at bounding box center [395, 336] width 415 height 41
click at [250, 332] on textarea "[URL][DOMAIN_NAME] [URL][DOMAIN_NAME] [URL][DOMAIN_NAME] [URL][DOMAIN_NAME]" at bounding box center [395, 336] width 415 height 41
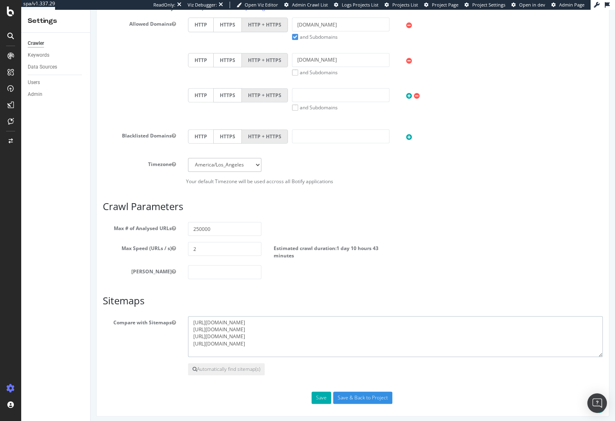
click at [250, 332] on textarea "[URL][DOMAIN_NAME] [URL][DOMAIN_NAME] [URL][DOMAIN_NAME] [URL][DOMAIN_NAME]" at bounding box center [395, 336] width 415 height 41
drag, startPoint x: 119, startPoint y: 345, endPoint x: 126, endPoint y: 349, distance: 9.0
click at [119, 345] on div "Compare with Sitemaps [URL][DOMAIN_NAME] [URL][DOMAIN_NAME] [URL][DOMAIN_NAME] …" at bounding box center [353, 336] width 512 height 41
click at [55, 228] on div "Crawler Keywords Data Sources Users Admin" at bounding box center [55, 227] width 69 height 388
click at [42, 92] on div "SiteCrawler" at bounding box center [44, 92] width 29 height 8
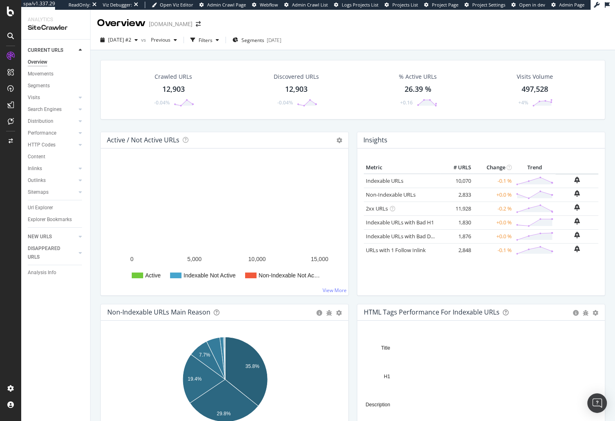
click at [62, 317] on div "CURRENT URLS Overview Movements Segments Visits Analysis Orphan URLs Search Eng…" at bounding box center [55, 230] width 69 height 381
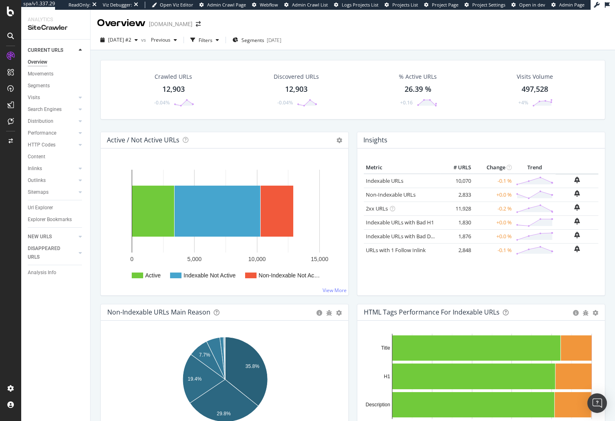
click at [52, 273] on div "Analysis Info" at bounding box center [42, 272] width 29 height 9
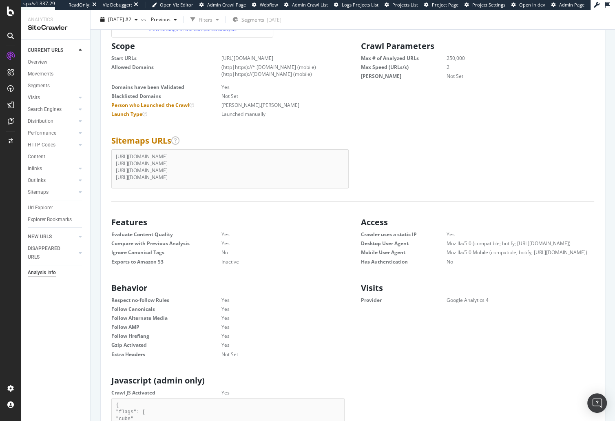
scroll to position [73, 0]
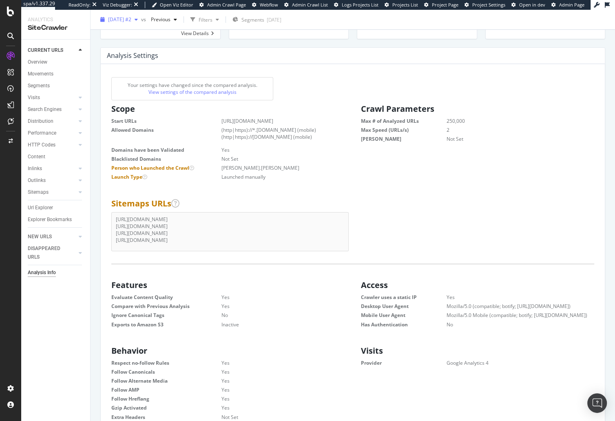
drag, startPoint x: 134, startPoint y: 16, endPoint x: 135, endPoint y: 20, distance: 4.1
click at [131, 16] on span "2025 Sep. 12th #2" at bounding box center [119, 19] width 23 height 7
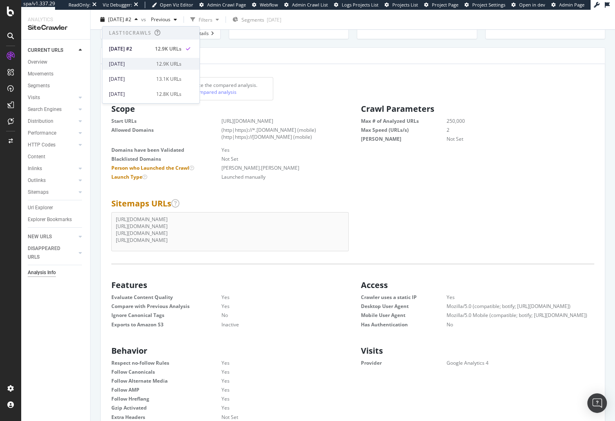
click at [141, 61] on div "2025 Sep. 12th" at bounding box center [130, 63] width 42 height 7
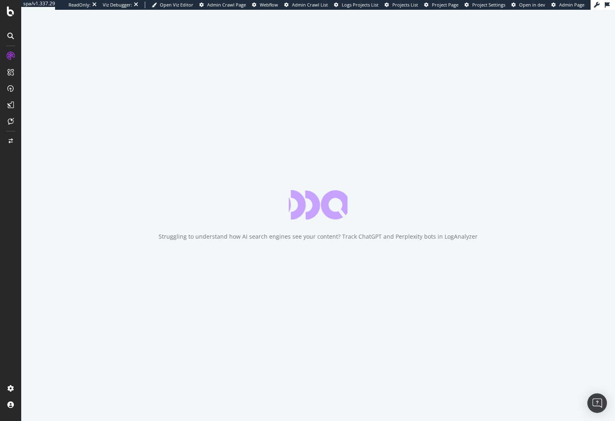
click at [36, 336] on div "Struggling to understand how AI search engines see your content? Track ChatGPT …" at bounding box center [318, 215] width 594 height 411
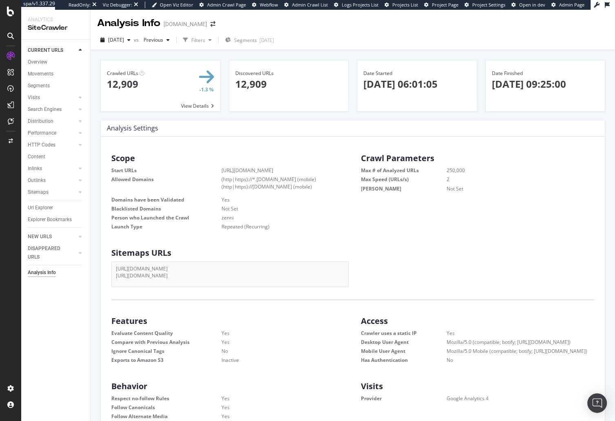
scroll to position [130, 237]
click at [165, 150] on div "Scope Start URLs https://www.zennioptical.com/ Allowed Domains (http|https)://*…" at bounding box center [228, 191] width 250 height 82
click at [173, 228] on dt "Launch Type" at bounding box center [166, 226] width 110 height 7
drag, startPoint x: 34, startPoint y: 62, endPoint x: 60, endPoint y: 59, distance: 26.3
click at [34, 62] on div "Overview" at bounding box center [38, 62] width 20 height 9
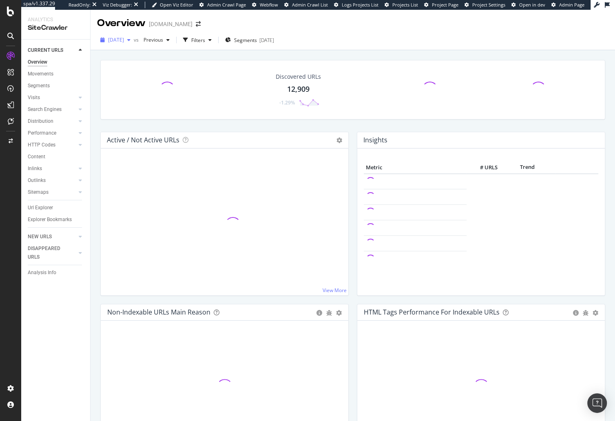
click at [124, 40] on span "2025 Sep. 12th" at bounding box center [116, 39] width 16 height 7
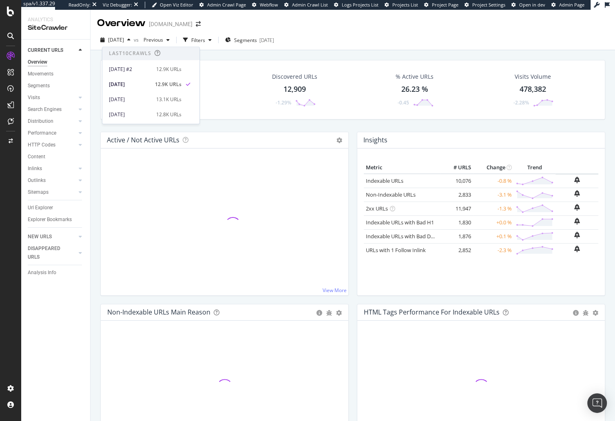
drag, startPoint x: 136, startPoint y: 71, endPoint x: 16, endPoint y: 241, distance: 208.0
click at [136, 71] on div "2025 Sep. 12th #2" at bounding box center [130, 69] width 42 height 7
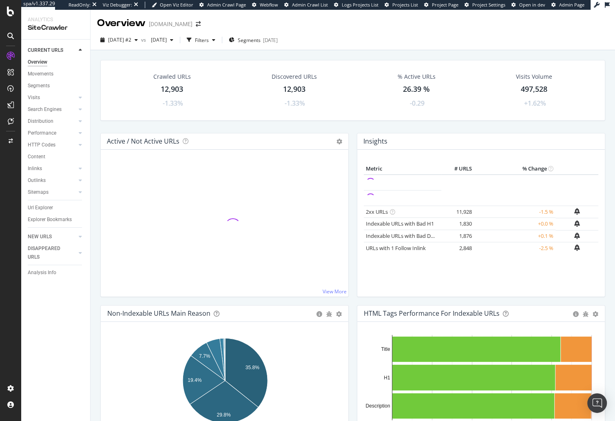
click at [181, 51] on div "Crawled URLs 12,903 -1.33% Discovered URLs 12,903 -1.33% % Active URLs 26.39 % …" at bounding box center [353, 255] width 524 height 411
click at [167, 39] on span "2025 Sep. 5th" at bounding box center [157, 39] width 19 height 7
click at [194, 83] on div "2025 Sep. 12th" at bounding box center [187, 84] width 42 height 7
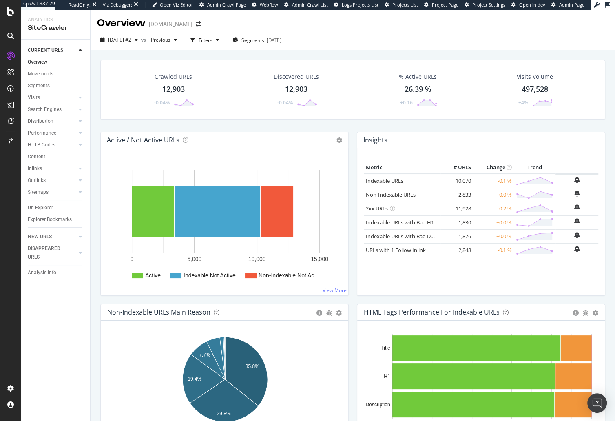
drag, startPoint x: 44, startPoint y: 189, endPoint x: 139, endPoint y: 132, distance: 110.7
click at [44, 190] on div "Sitemaps" at bounding box center [38, 192] width 21 height 9
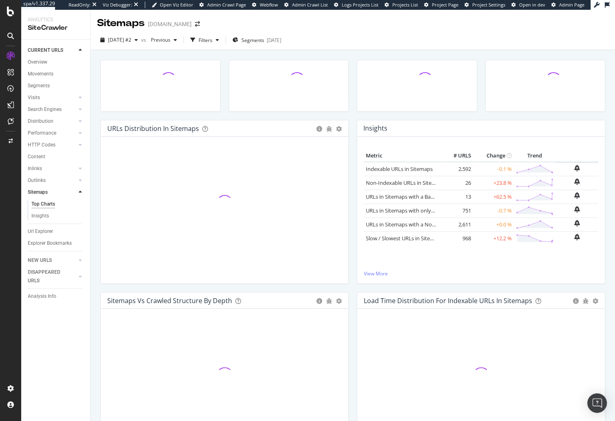
click at [99, 165] on div "URLs Distribution in Sitemaps Pie Table Add to Custom Report Hold CMD (⌘) while…" at bounding box center [224, 206] width 256 height 172
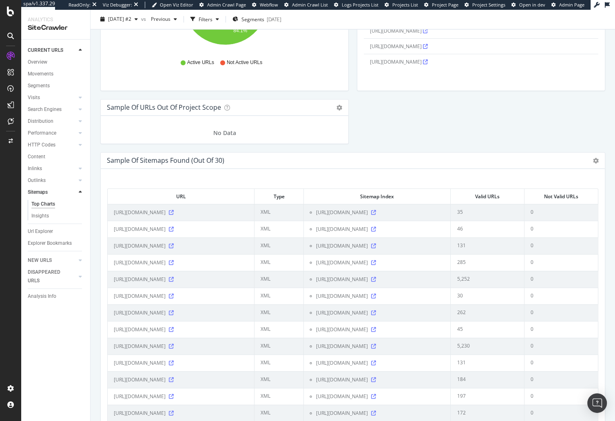
scroll to position [897, 0]
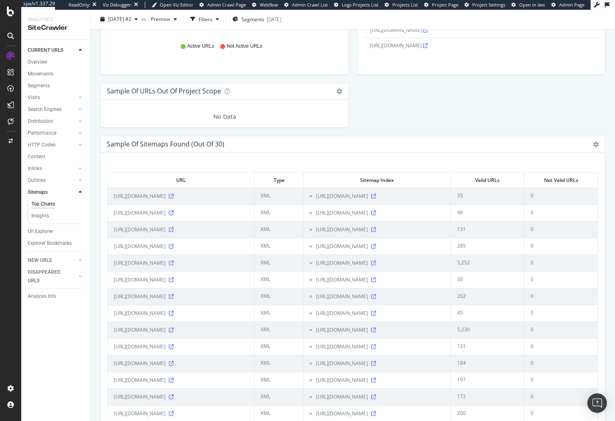
click at [166, 234] on span "https://www.zennioptical.com/sitemap/help-sitemap.xml" at bounding box center [140, 229] width 52 height 8
click at [166, 284] on span "https://ca.zennioptical.com/sitemap/staticpage0.xml" at bounding box center [140, 280] width 52 height 8
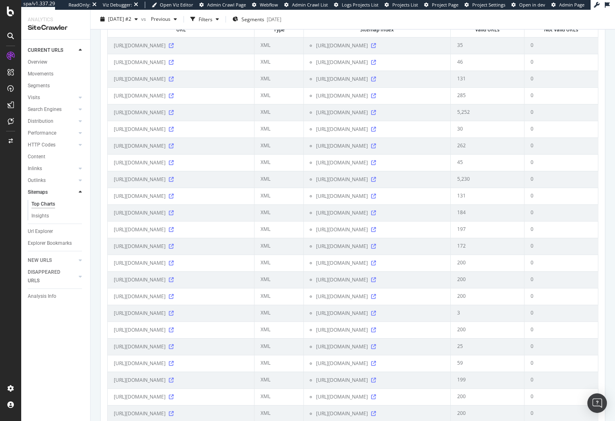
scroll to position [1019, 0]
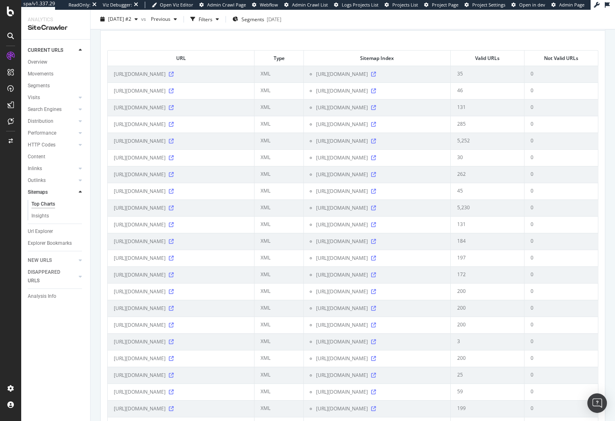
click at [368, 179] on span "https://ca.zennioptical.com/sitemap.xml" at bounding box center [342, 174] width 52 height 8
click at [166, 128] on span "https://www.zennioptical.com/plpAsset/sitemap.xml" at bounding box center [140, 124] width 52 height 8
click at [174, 160] on icon at bounding box center [171, 157] width 5 height 5
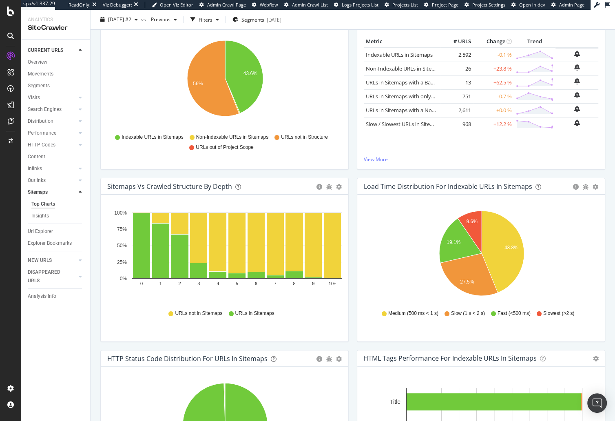
scroll to position [0, 0]
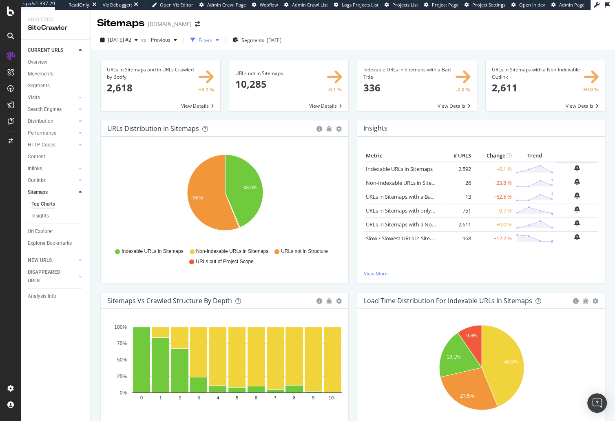
drag, startPoint x: 223, startPoint y: 57, endPoint x: 235, endPoint y: 43, distance: 18.5
click at [259, 42] on span "Segments" at bounding box center [252, 40] width 23 height 7
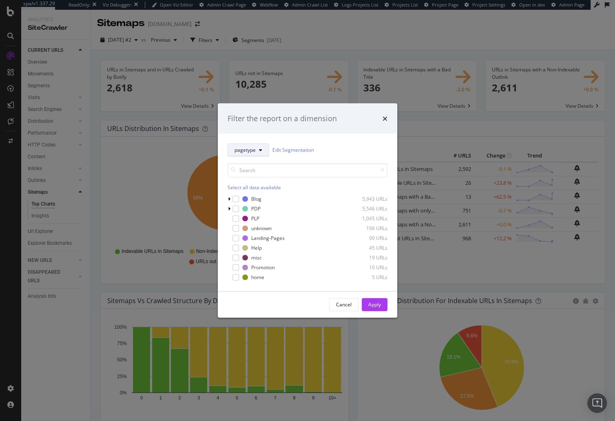
click at [254, 146] on span "pagetype" at bounding box center [244, 149] width 21 height 7
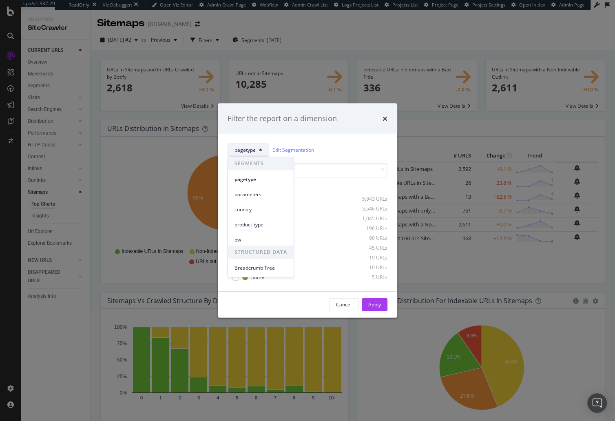
click at [263, 207] on span "country" at bounding box center [260, 209] width 53 height 7
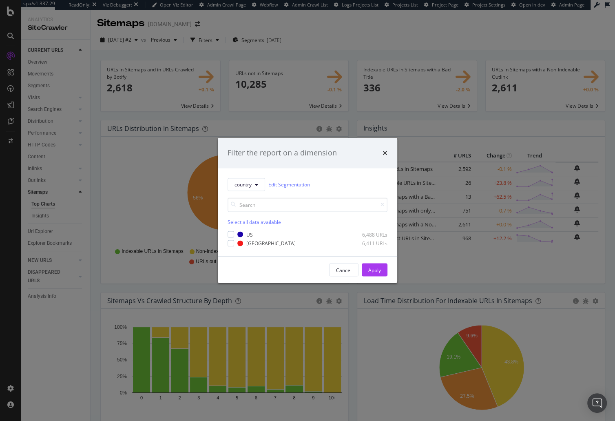
click at [233, 243] on div "modal" at bounding box center [231, 243] width 7 height 7
click at [372, 269] on div "Apply" at bounding box center [374, 269] width 13 height 7
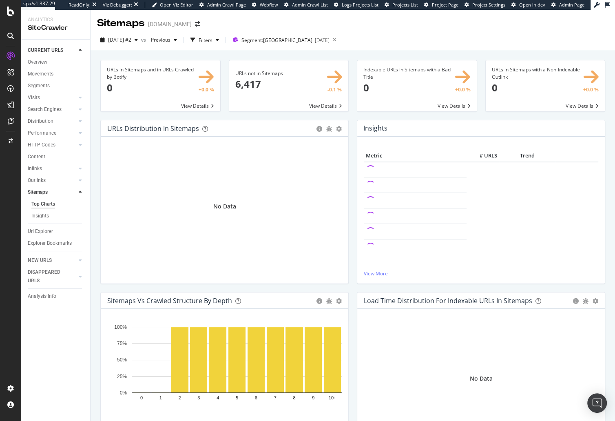
click at [99, 141] on div "URLs Distribution in Sitemaps Pie Table Export as CSV Add to Custom Report No D…" at bounding box center [224, 206] width 256 height 172
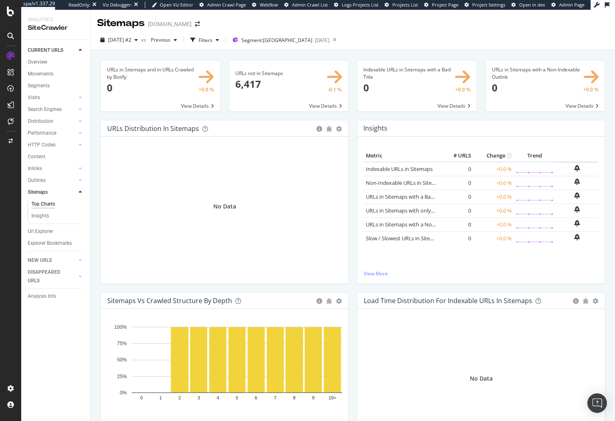
click at [351, 201] on div "URLs Distribution in Sitemaps Pie Table Export as CSV Add to Custom Report No D…" at bounding box center [224, 206] width 256 height 172
click at [289, 52] on div "URLs in Sitemaps and in URLs Crawled by Botify × Close Chart main-metric-sitema…" at bounding box center [353, 255] width 524 height 411
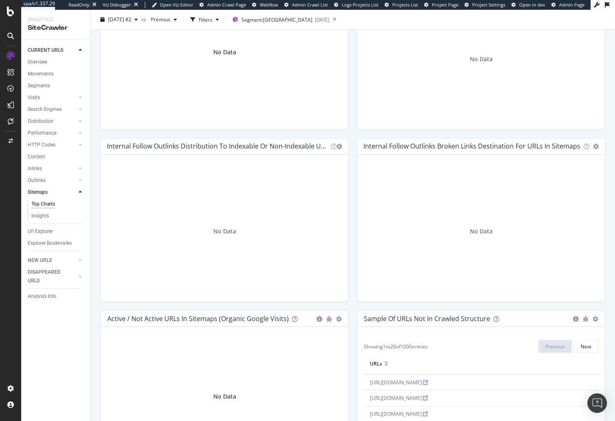
scroll to position [586, 0]
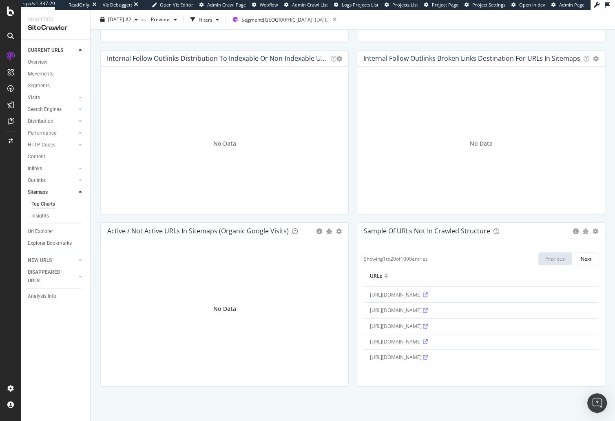
click at [345, 298] on div "No Data" at bounding box center [224, 312] width 247 height 147
click at [353, 303] on div "Sample of URLs Not in Crawled Structure Export as CSV Add to Custom Report Hold…" at bounding box center [481, 308] width 256 height 172
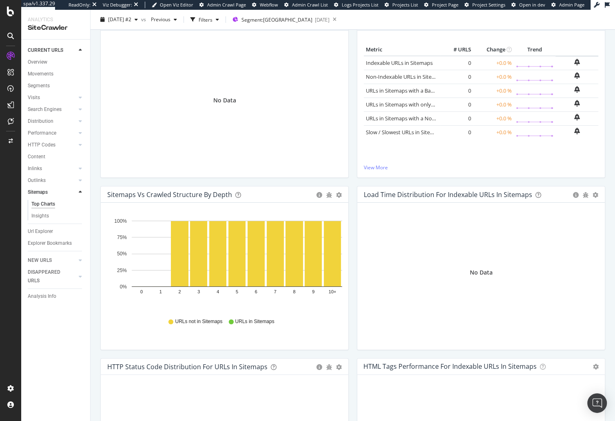
scroll to position [0, 0]
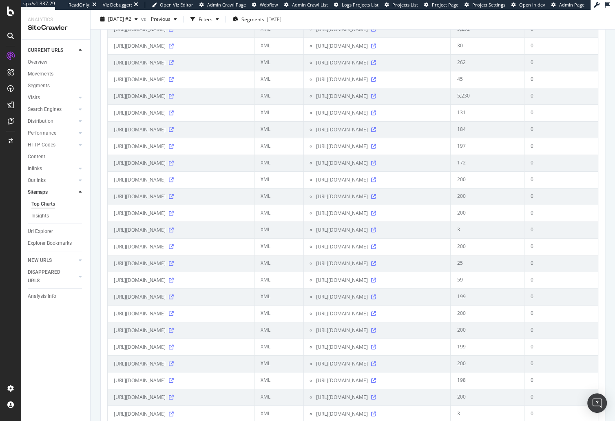
scroll to position [1394, 0]
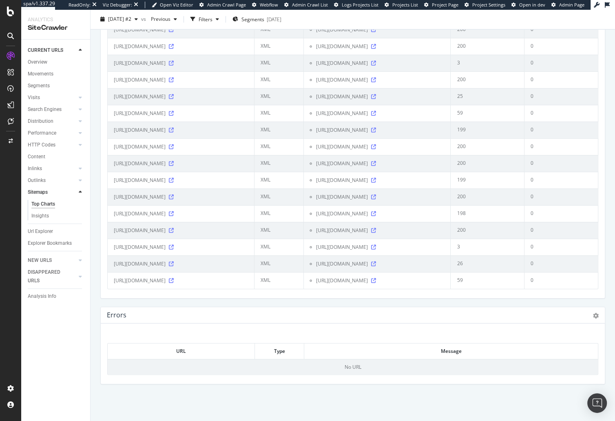
click at [166, 260] on span "https://www.zennioptical.com/blog/category-sitemap.xml" at bounding box center [140, 264] width 52 height 8
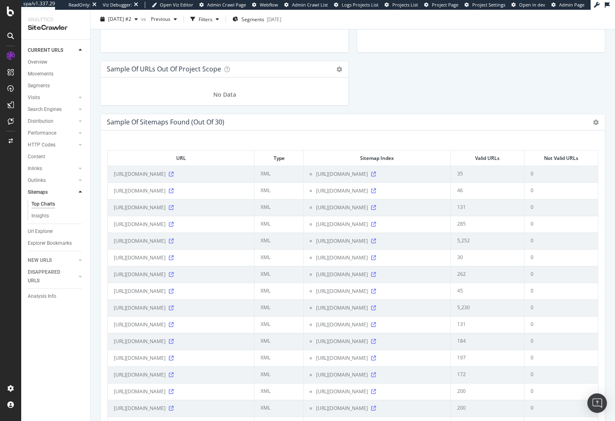
scroll to position [922, 0]
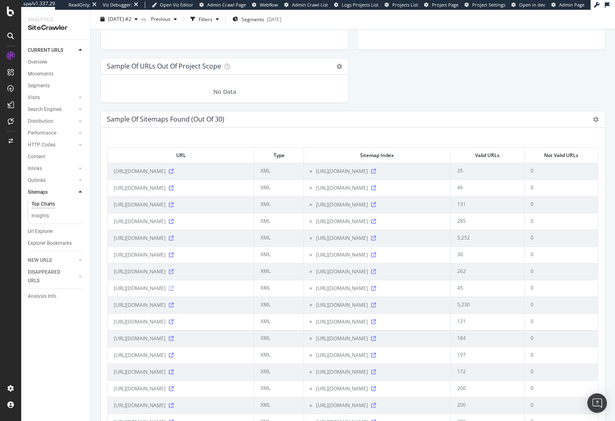
click at [174, 291] on icon at bounding box center [171, 288] width 5 height 5
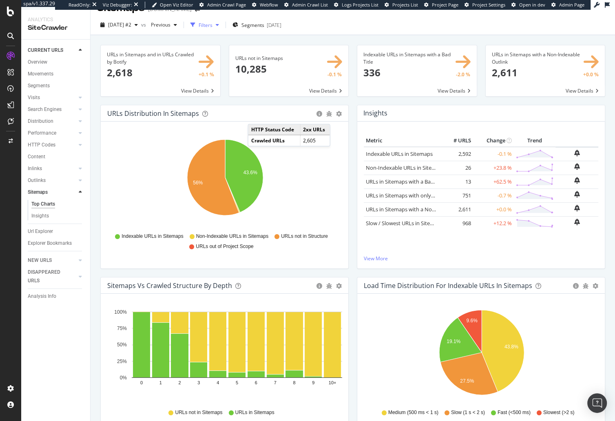
scroll to position [0, 0]
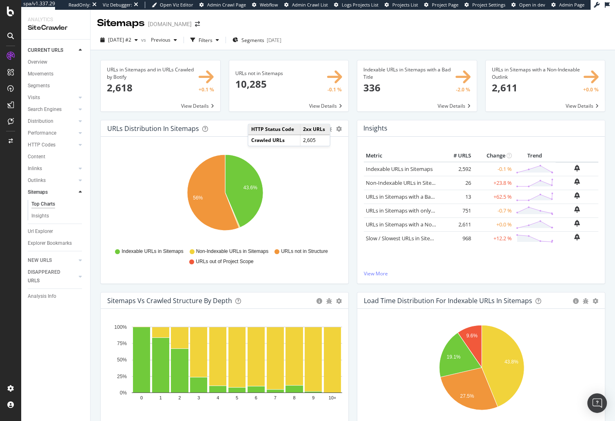
drag, startPoint x: 244, startPoint y: 52, endPoint x: 264, endPoint y: 42, distance: 22.6
click at [244, 52] on div "URLs in Sitemaps and in URLs Crawled by Botify × Close Chart main-metric-sitema…" at bounding box center [353, 255] width 524 height 411
click at [264, 42] on span "Segments" at bounding box center [252, 40] width 23 height 7
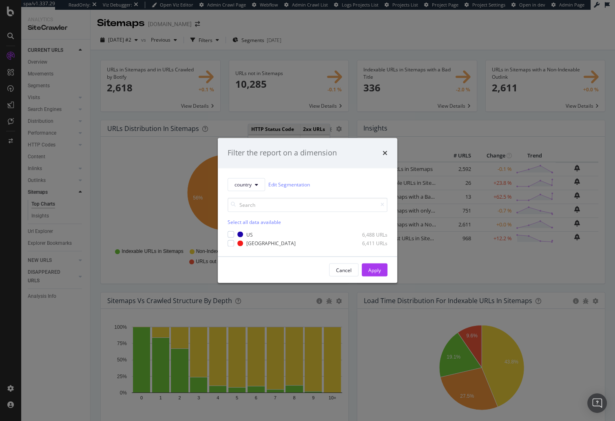
drag, startPoint x: 230, startPoint y: 242, endPoint x: 255, endPoint y: 246, distance: 24.8
click at [230, 242] on div "modal" at bounding box center [231, 243] width 7 height 7
drag, startPoint x: 371, startPoint y: 268, endPoint x: 285, endPoint y: 21, distance: 261.9
click at [371, 268] on div "Apply" at bounding box center [374, 269] width 13 height 7
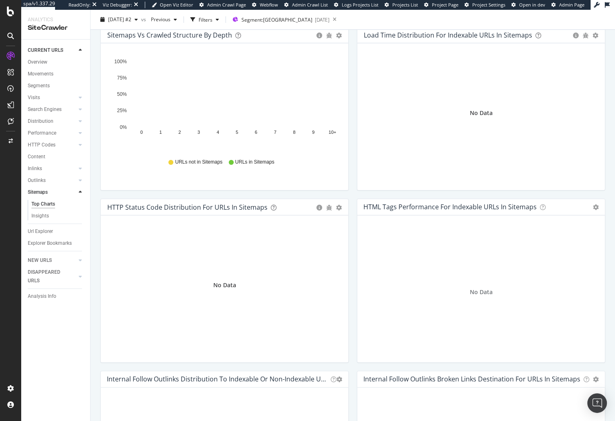
scroll to position [586, 0]
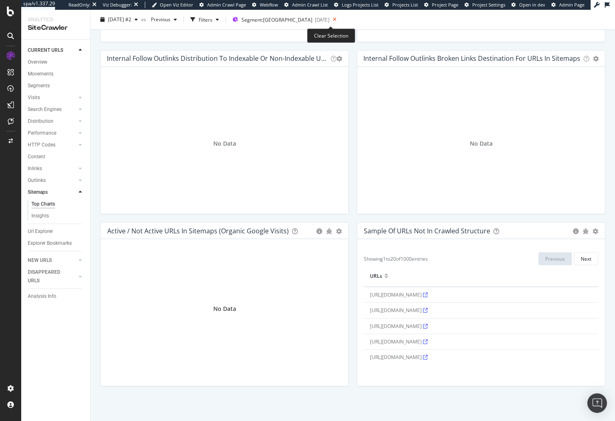
click at [329, 20] on icon at bounding box center [334, 19] width 10 height 11
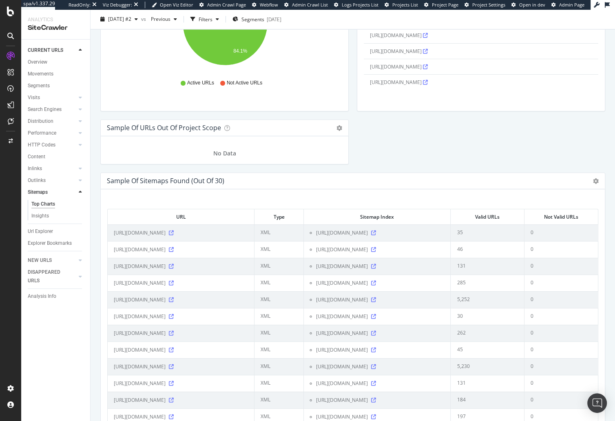
scroll to position [918, 0]
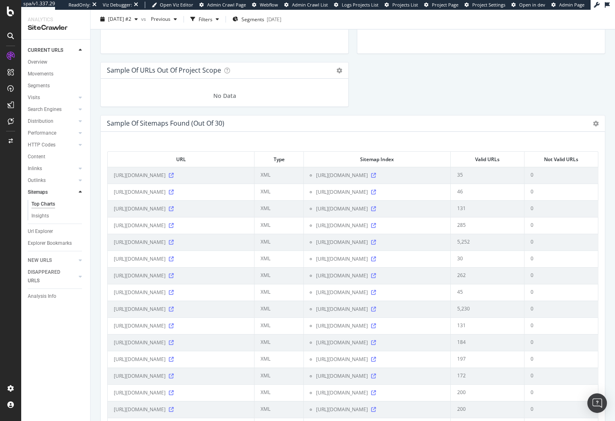
click at [367, 212] on span "https://www.zennioptical.com/sitemap.xml" at bounding box center [342, 209] width 52 height 8
click at [166, 264] on span "https://ca.zennioptical.com/sitemap/staticpage0.xml" at bounding box center [140, 260] width 52 height 8
drag, startPoint x: 183, startPoint y: 272, endPoint x: 172, endPoint y: 268, distance: 12.4
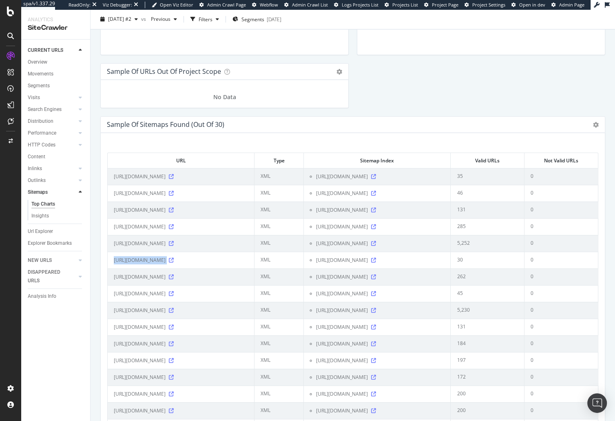
click at [166, 264] on span "https://ca.zennioptical.com/sitemap/staticpage0.xml" at bounding box center [140, 260] width 52 height 8
copy div "https://ca.zennioptical.com/sitemap/staticpage0.xml"
click at [44, 231] on div "Url Explorer" at bounding box center [40, 231] width 25 height 9
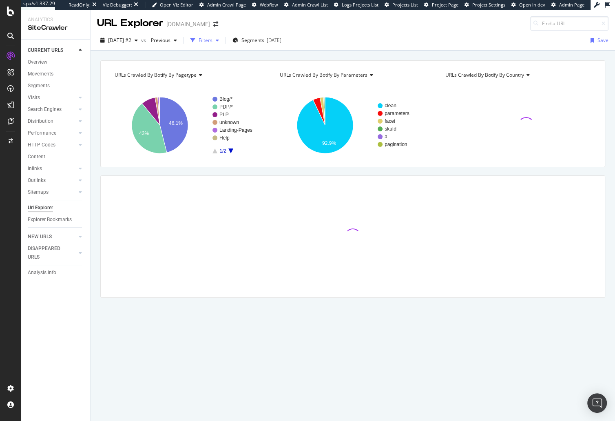
click at [212, 43] on div "Filters" at bounding box center [206, 40] width 14 height 7
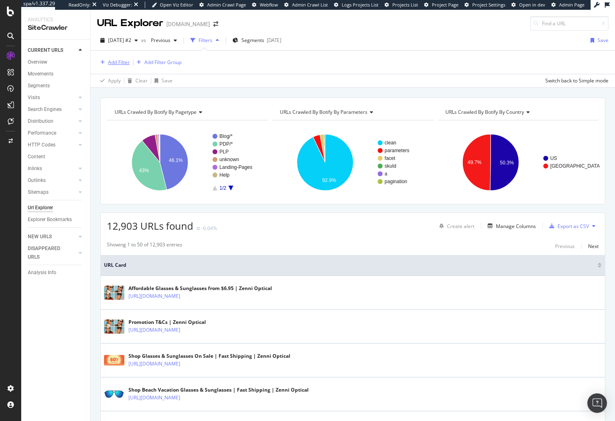
click at [117, 62] on div "Add Filter" at bounding box center [119, 62] width 22 height 7
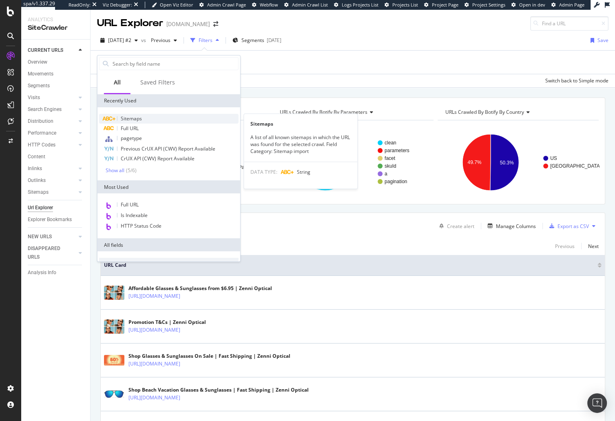
click at [147, 121] on div "Sitemaps" at bounding box center [168, 119] width 139 height 10
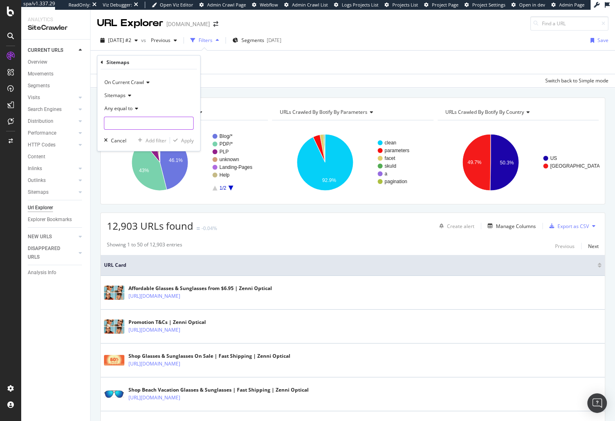
click at [127, 119] on input "text" at bounding box center [148, 123] width 89 height 13
paste input "https://ca.zennioptical.com/sitemap/staticpage0.xml"
type input "https://ca.zennioptical.com/sitemap/staticpage0.xml"
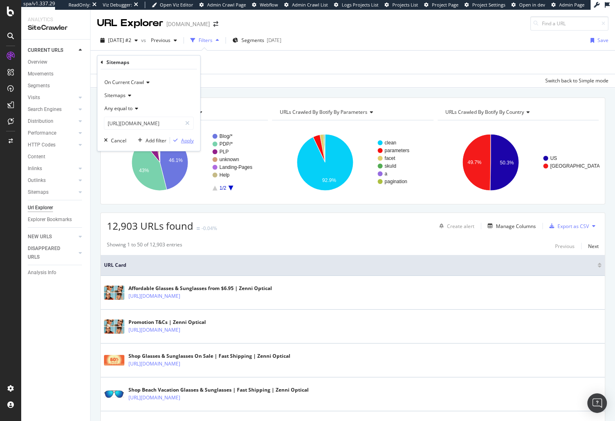
click at [183, 137] on div "Apply" at bounding box center [187, 140] width 13 height 7
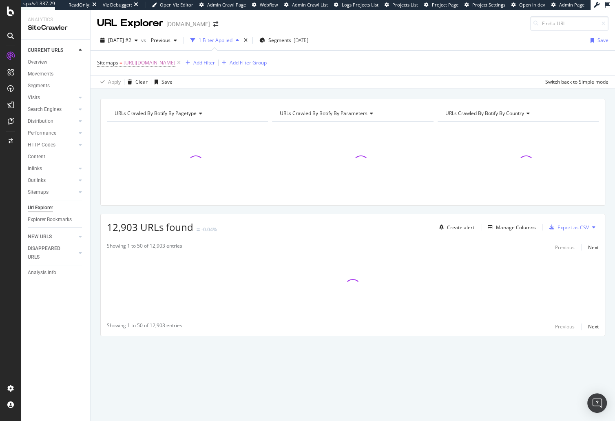
click at [95, 154] on div "URLs Crawled By Botify By pagetype Chart (by Value) Table Expand Export as CSV …" at bounding box center [353, 232] width 524 height 266
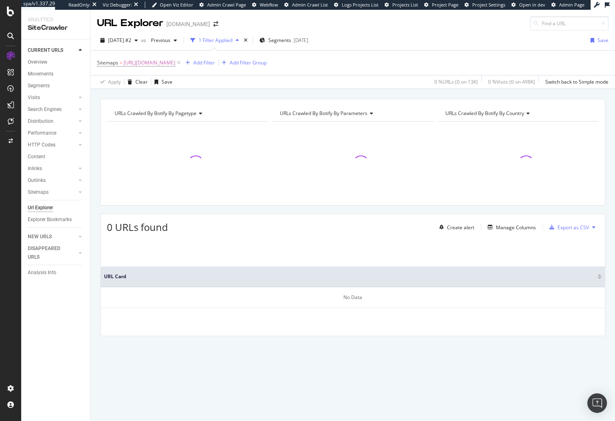
click at [95, 164] on div "URLs Crawled By Botify By pagetype Chart (by Value) Table Expand Export as CSV …" at bounding box center [353, 232] width 524 height 266
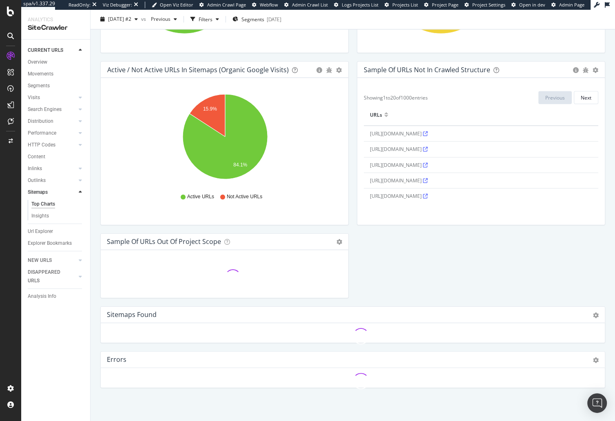
scroll to position [727, 0]
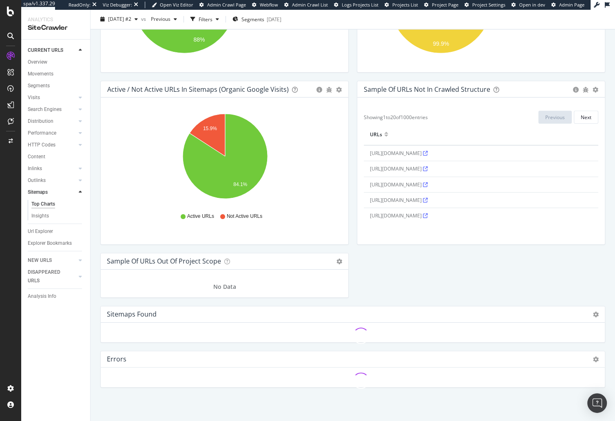
click at [97, 298] on div "Sample of URLs out of Project Scope Table Expand Export as CSV × Close Chart si…" at bounding box center [224, 279] width 256 height 53
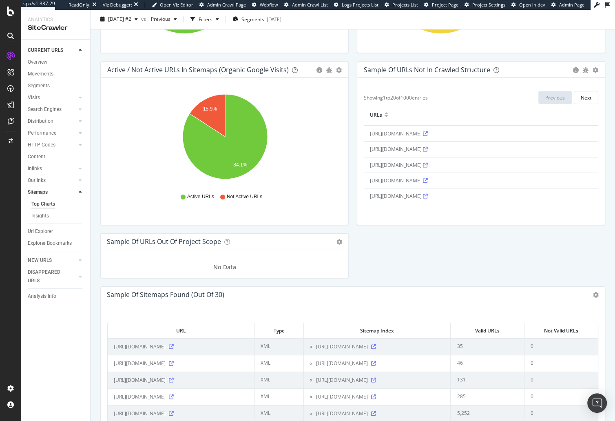
scroll to position [1011, 0]
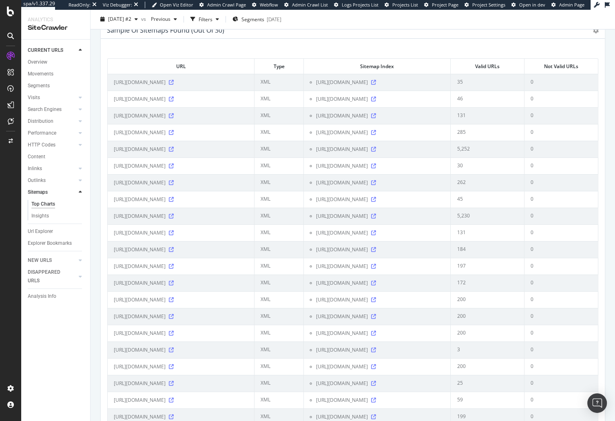
click at [216, 258] on td "https://ca.zennioptical.com/blog/post-sitemap2.xml" at bounding box center [181, 249] width 147 height 17
click at [174, 235] on icon at bounding box center [171, 232] width 5 height 5
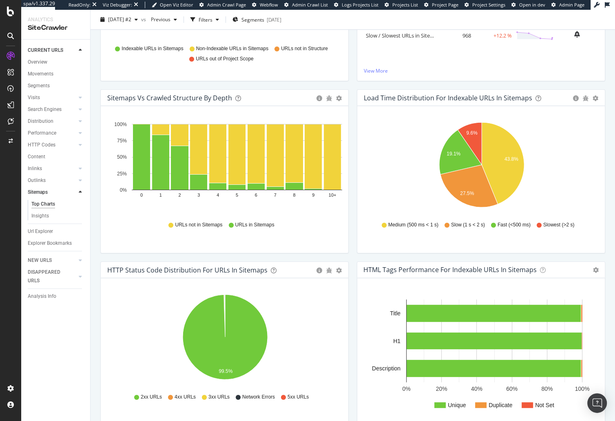
scroll to position [0, 0]
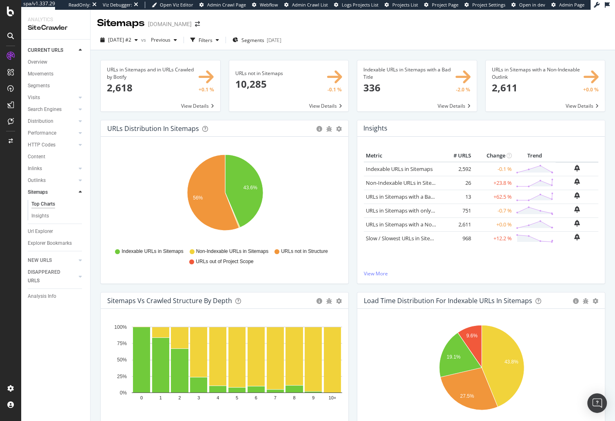
click at [212, 40] on div "Filters" at bounding box center [206, 40] width 14 height 7
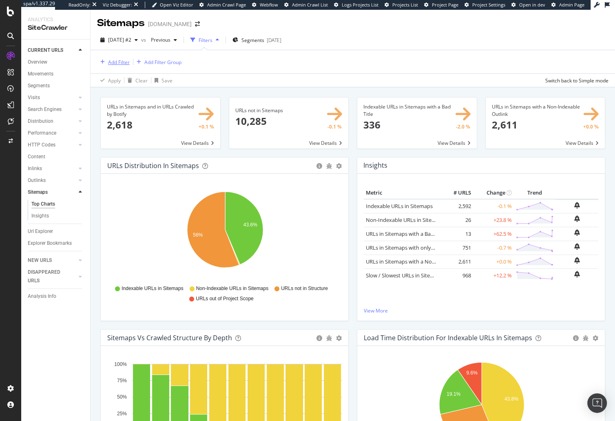
click at [120, 62] on div "Add Filter" at bounding box center [119, 62] width 22 height 7
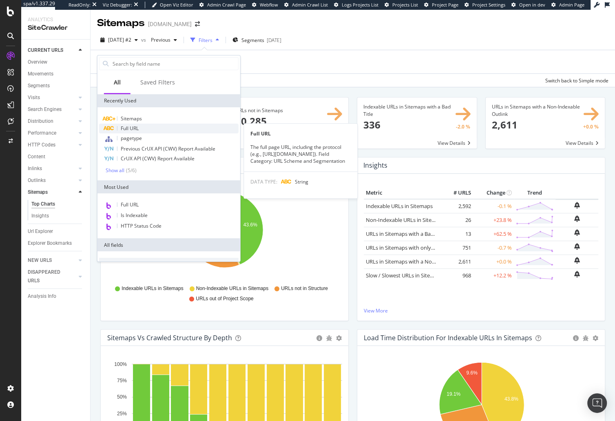
click at [134, 128] on span "Full URL" at bounding box center [130, 128] width 18 height 7
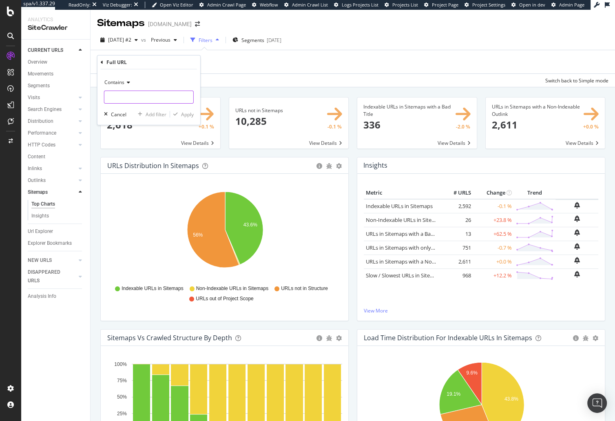
click at [126, 98] on input "text" at bounding box center [148, 97] width 89 height 13
paste input "https://ca.zennioptical.com/help"
type input "https://ca.zennioptical.com/help"
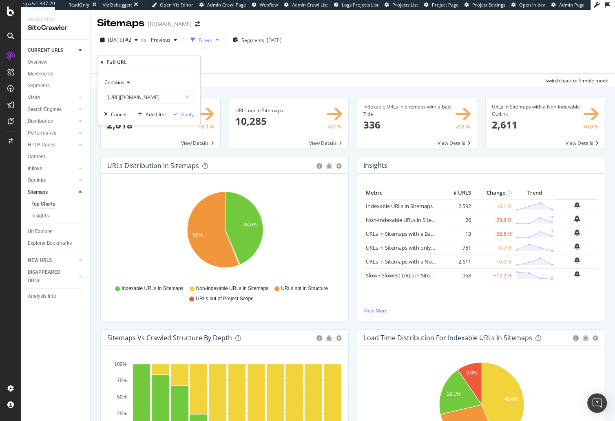
click at [119, 79] on span "Contains" at bounding box center [114, 82] width 20 height 7
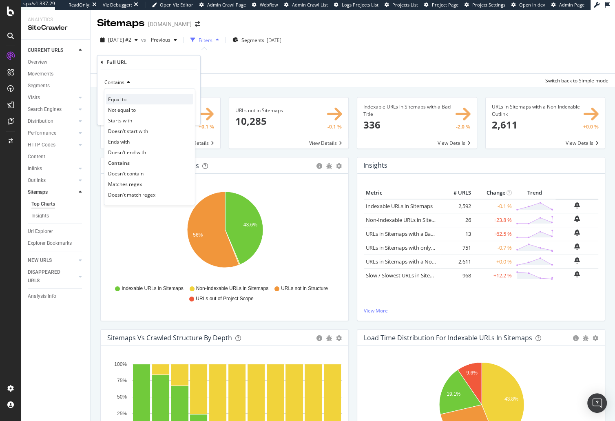
click at [133, 97] on div "Equal to" at bounding box center [149, 99] width 87 height 11
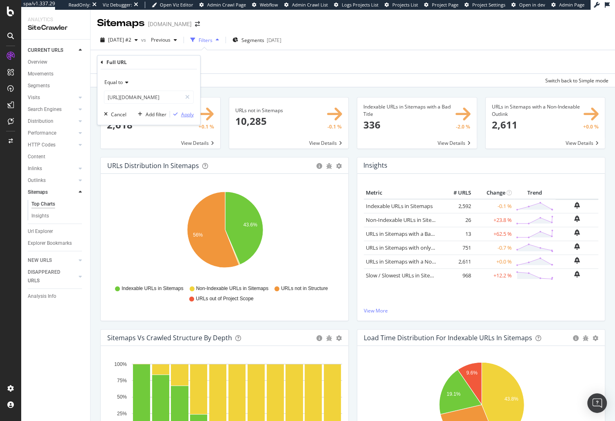
click at [189, 114] on div "Apply" at bounding box center [187, 114] width 13 height 7
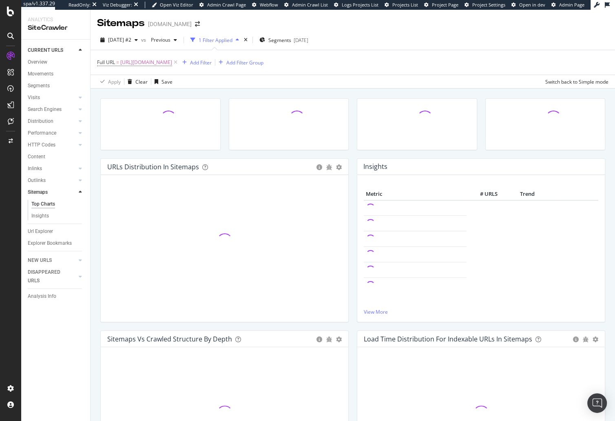
click at [277, 88] on div "2025 Sep. 12th #2 vs Previous 1 Filter Applied Segments 2025-05-14 Full URL = h…" at bounding box center [353, 59] width 524 height 58
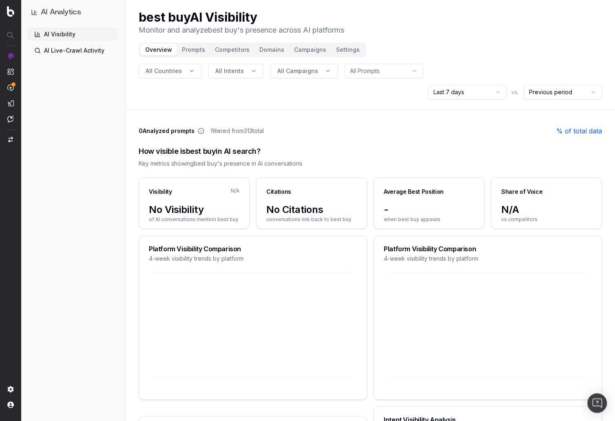
drag, startPoint x: 76, startPoint y: 281, endPoint x: 31, endPoint y: 283, distance: 45.7
click at [75, 281] on div "AI Visibility AI Live-Crawl Activity" at bounding box center [73, 223] width 91 height 390
drag, startPoint x: 477, startPoint y: 46, endPoint x: 475, endPoint y: 69, distance: 22.9
click at [477, 47] on header "best buy AI Visibility Monitor and analyze best buy 's presence across AI platf…" at bounding box center [370, 55] width 489 height 110
click at [467, 75] on html "AI Analytics | best-buy | best-buy AI Analytics AI Visibility AI Live-Crawl Act…" at bounding box center [307, 210] width 615 height 421
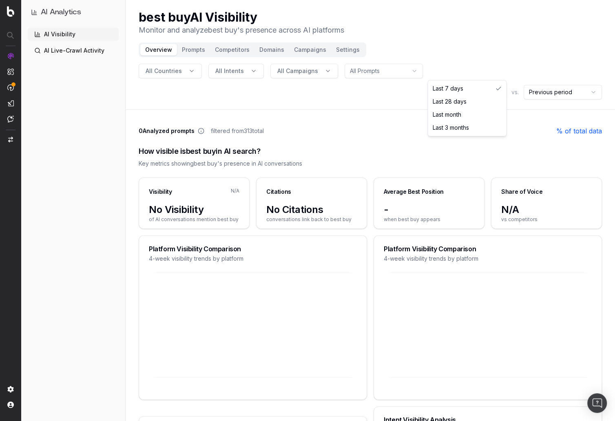
drag, startPoint x: 466, startPoint y: 126, endPoint x: 461, endPoint y: 127, distance: 5.4
drag, startPoint x: 92, startPoint y: 235, endPoint x: 86, endPoint y: 241, distance: 8.1
click at [86, 241] on div "AI Visibility AI Live-Crawl Activity" at bounding box center [73, 223] width 91 height 390
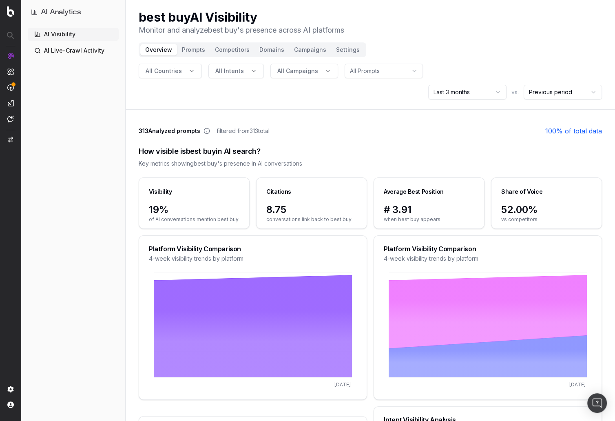
drag, startPoint x: 362, startPoint y: 131, endPoint x: 250, endPoint y: 164, distance: 116.9
click at [362, 146] on div "How visible is best buy in AI search?" at bounding box center [370, 151] width 463 height 11
click at [343, 136] on div "How visible is best buy in AI search? Key metrics showing best buy 's presence …" at bounding box center [370, 157] width 463 height 42
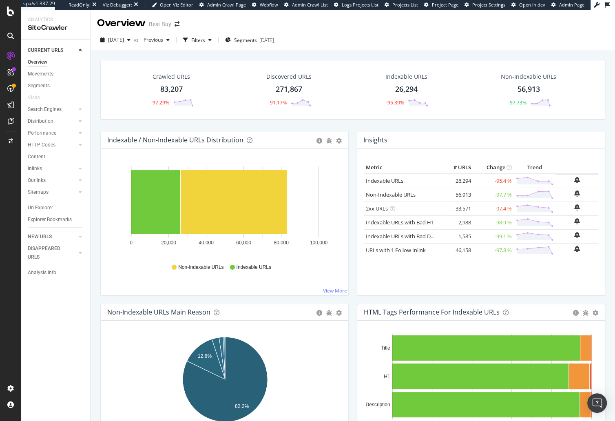
click at [122, 46] on div "[DATE] vs Previous Filters Segments [DATE]" at bounding box center [353, 41] width 524 height 16
click at [124, 38] on span "[DATE]" at bounding box center [116, 39] width 16 height 7
drag, startPoint x: 95, startPoint y: 81, endPoint x: 96, endPoint y: 95, distance: 13.9
click at [95, 81] on div "Crawled URLs 83,207 -97.29% Discovered URLs 271,867 -91.17% Indexable URLs 26,2…" at bounding box center [353, 255] width 524 height 411
click at [64, 370] on div "Configure and access your website analyses" at bounding box center [73, 371] width 97 height 7
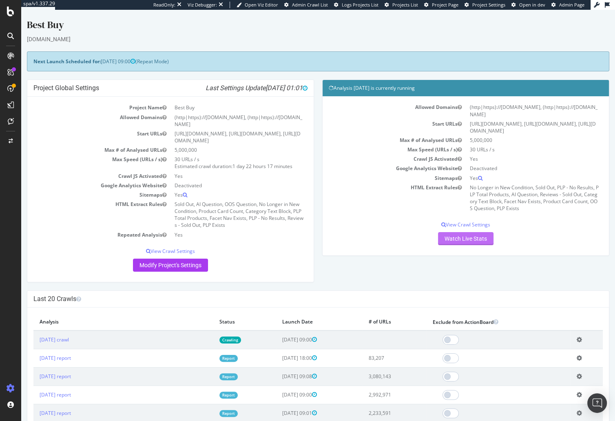
drag, startPoint x: 430, startPoint y: 251, endPoint x: 455, endPoint y: 241, distance: 27.1
click at [433, 250] on div "Allowed Domains (http|https)://[DOMAIN_NAME], (http|https)://[DOMAIN_NAME] Star…" at bounding box center [466, 175] width 286 height 159
click at [457, 239] on link "Watch Live Stats" at bounding box center [465, 238] width 55 height 13
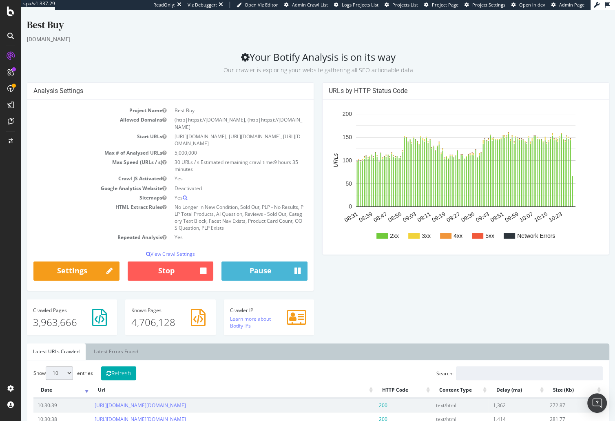
click at [95, 199] on td "Sitemaps" at bounding box center [101, 197] width 137 height 9
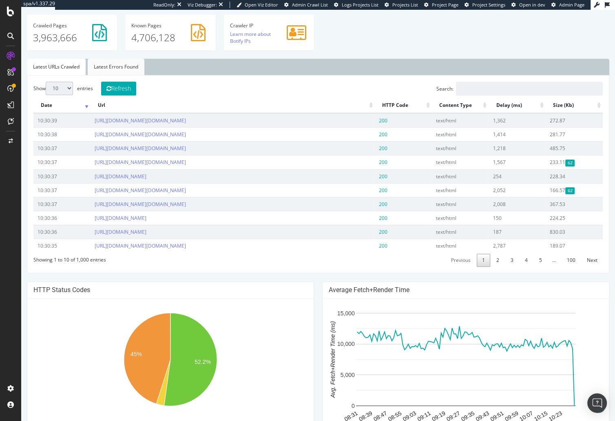
scroll to position [611, 0]
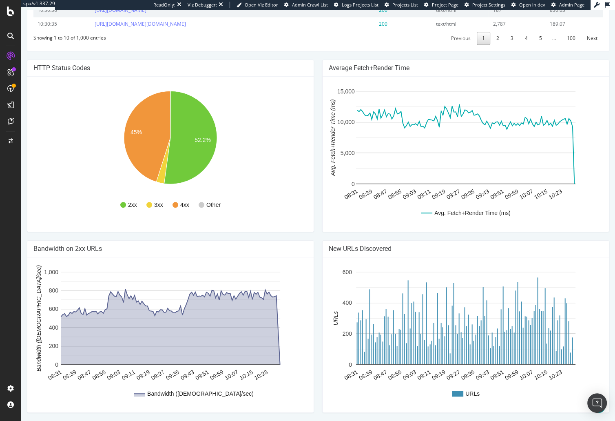
click at [87, 192] on rect "A chart." at bounding box center [170, 154] width 274 height 143
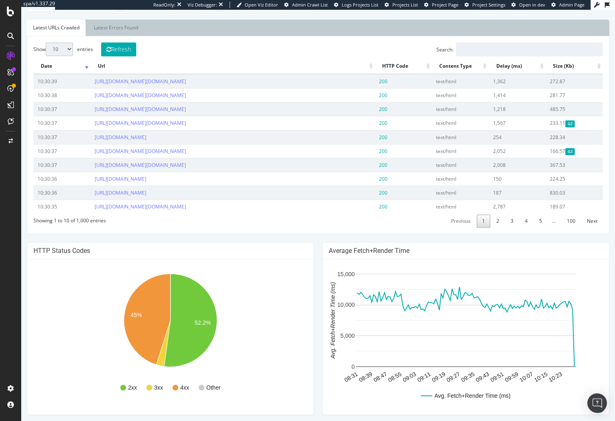
scroll to position [300, 0]
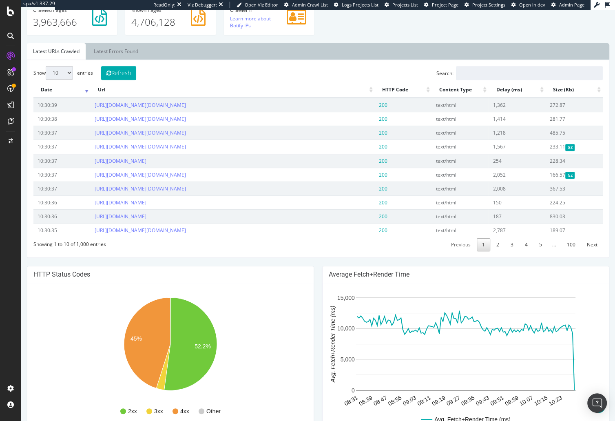
click at [427, 88] on th "HTTP Code" at bounding box center [403, 90] width 57 height 16
drag, startPoint x: 124, startPoint y: 49, endPoint x: 131, endPoint y: 53, distance: 7.3
click at [124, 49] on link "Latest Errors Found" at bounding box center [116, 51] width 57 height 16
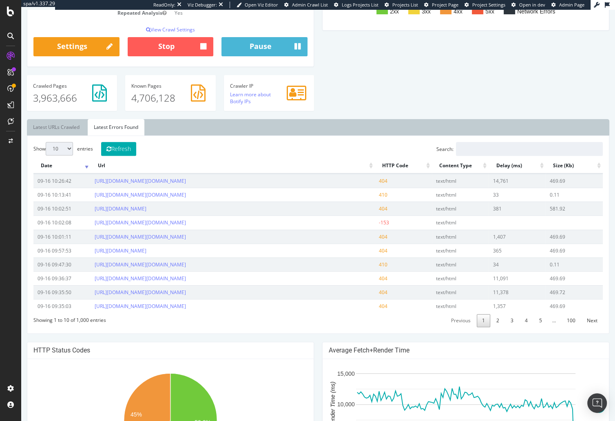
scroll to position [260, 0]
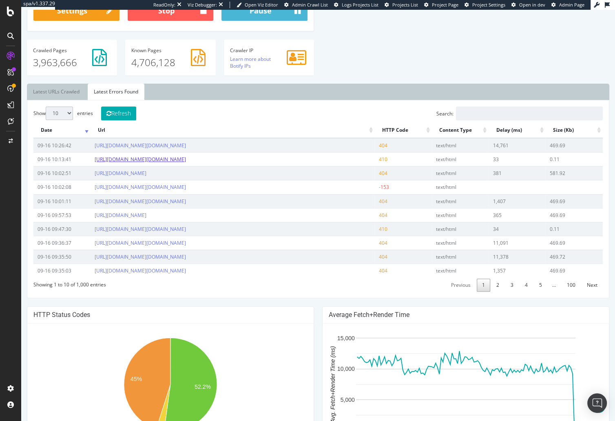
click at [186, 163] on link "[URL][DOMAIN_NAME][DOMAIN_NAME]" at bounding box center [140, 159] width 91 height 7
drag, startPoint x: 86, startPoint y: 179, endPoint x: 92, endPoint y: 175, distance: 7.4
click at [86, 166] on td "09-16 10:13:41" at bounding box center [61, 159] width 57 height 14
copy link "[URL][DOMAIN_NAME][DOMAIN_NAME]"
drag, startPoint x: 100, startPoint y: 171, endPoint x: 300, endPoint y: 186, distance: 200.8
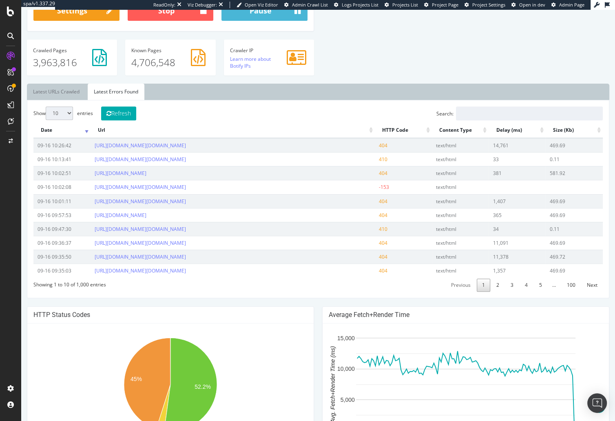
click at [300, 166] on td "[URL][DOMAIN_NAME][DOMAIN_NAME]" at bounding box center [233, 159] width 284 height 14
drag, startPoint x: 535, startPoint y: 19, endPoint x: 505, endPoint y: 19, distance: 29.8
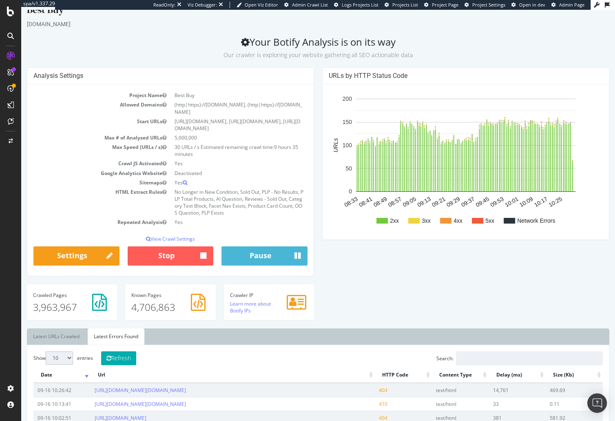
scroll to position [0, 0]
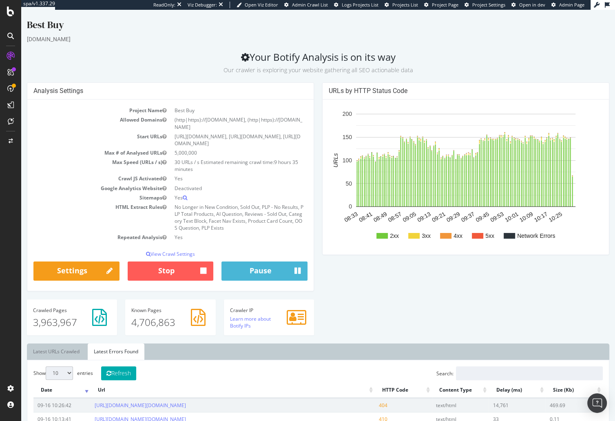
click at [481, 43] on div "www.bestbuy.com" at bounding box center [318, 39] width 582 height 8
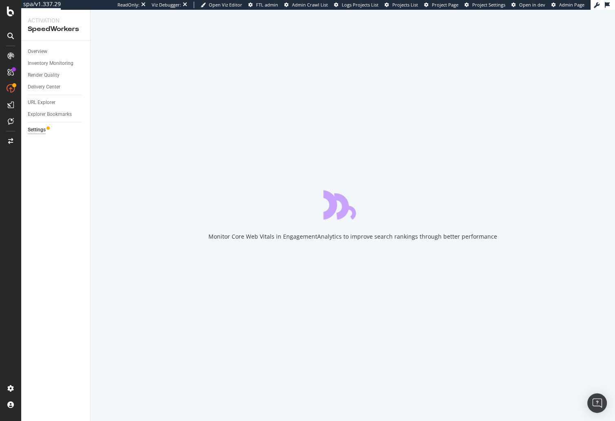
drag, startPoint x: 47, startPoint y: 199, endPoint x: 47, endPoint y: 121, distance: 78.3
click at [49, 194] on div "Overview Inventory Monitoring Render Quality Delivery Center URL Explorer Explo…" at bounding box center [55, 231] width 69 height 380
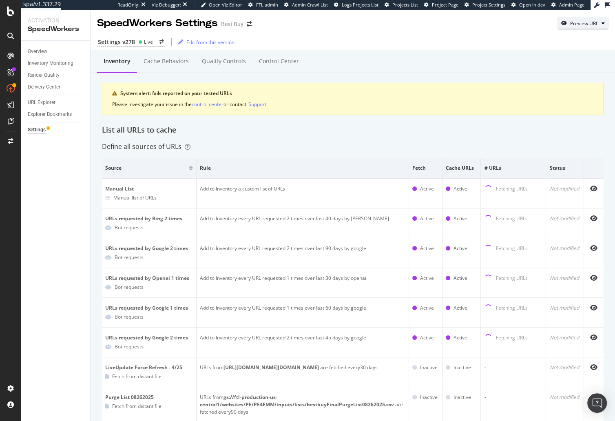
click at [553, 25] on div "Preview URL" at bounding box center [584, 23] width 28 height 7
drag, startPoint x: 552, startPoint y: 56, endPoint x: 590, endPoint y: 74, distance: 42.5
click at [552, 56] on input "url" at bounding box center [557, 61] width 89 height 14
paste input "[URL][DOMAIN_NAME][DOMAIN_NAME]"
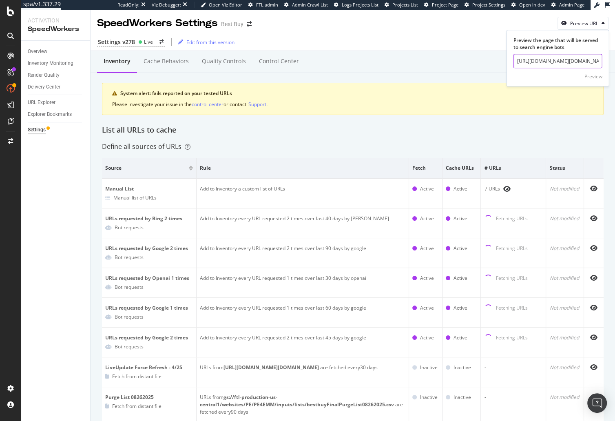
scroll to position [0, 658]
type input "[URL][DOMAIN_NAME][DOMAIN_NAME]"
click at [553, 72] on div "Preview" at bounding box center [593, 77] width 18 height 12
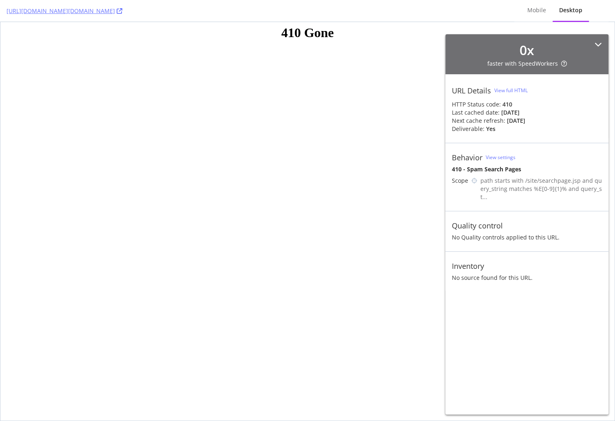
click at [422, 95] on html "410 Gone" at bounding box center [307, 221] width 614 height 398
click at [484, 170] on div "410 - Spam Search Pages" at bounding box center [527, 169] width 150 height 8
drag, startPoint x: 410, startPoint y: 152, endPoint x: 401, endPoint y: 89, distance: 63.8
click at [409, 150] on html "410 Gone" at bounding box center [307, 221] width 614 height 398
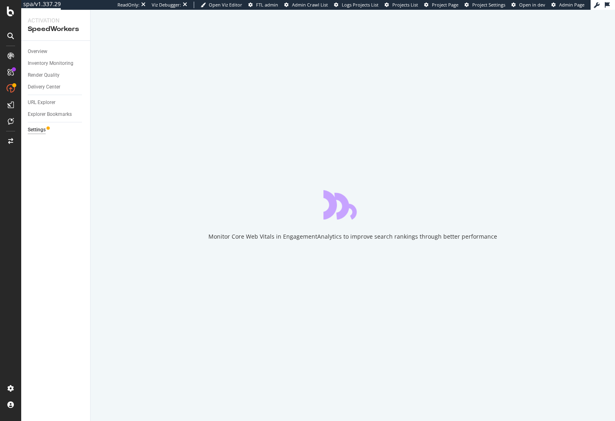
click at [38, 174] on div "Overview Inventory Monitoring Render Quality Delivery Center URL Explorer Explo…" at bounding box center [55, 231] width 69 height 380
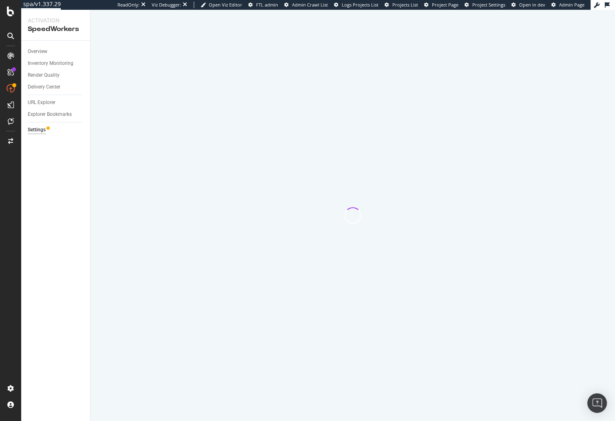
click at [52, 175] on div "Overview Inventory Monitoring Render Quality Delivery Center URL Explorer Explo…" at bounding box center [55, 231] width 69 height 380
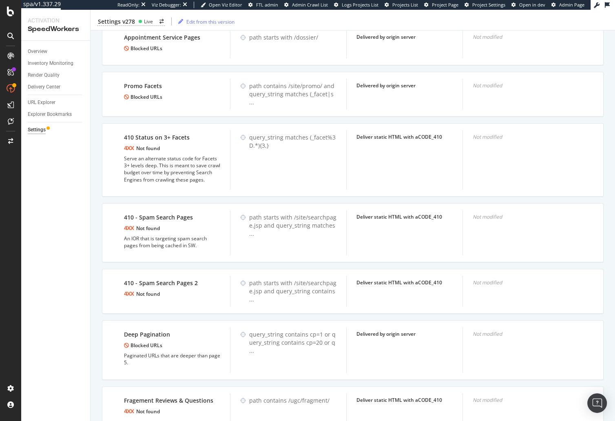
scroll to position [1462, 0]
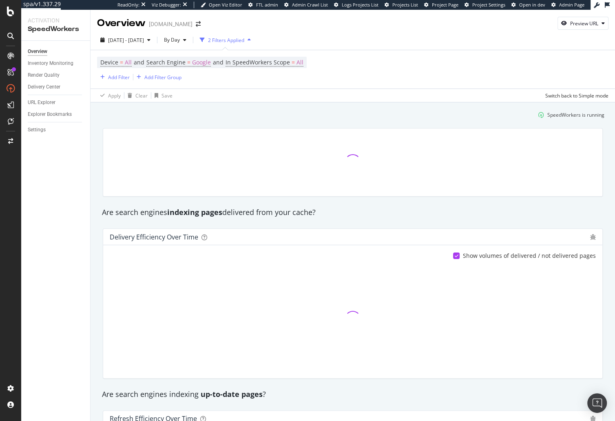
click at [101, 171] on div at bounding box center [353, 163] width 510 height 82
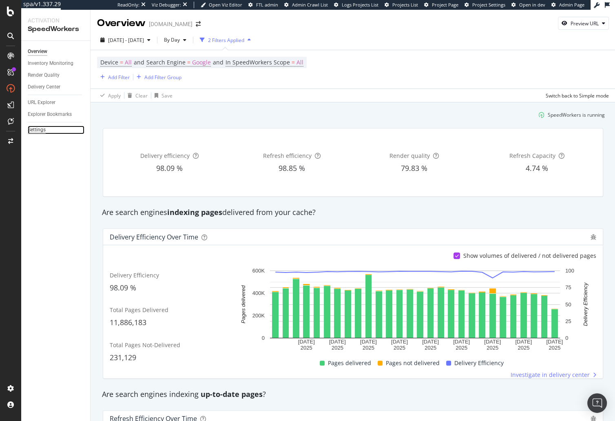
click at [43, 128] on div "Settings" at bounding box center [37, 130] width 18 height 9
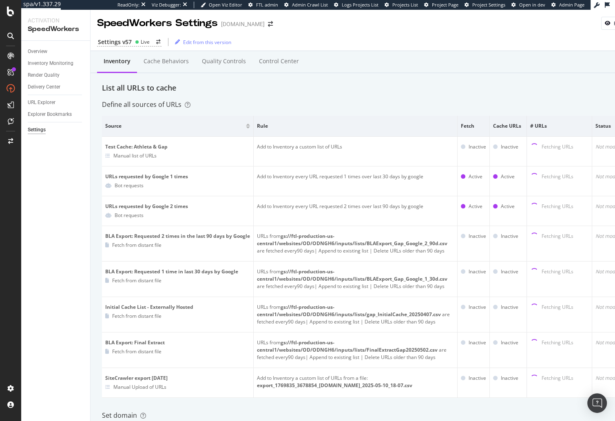
click at [52, 181] on div "Overview Inventory Monitoring Render Quality Delivery Center URL Explorer Explo…" at bounding box center [55, 231] width 69 height 380
drag, startPoint x: 92, startPoint y: 197, endPoint x: 159, endPoint y: 124, distance: 98.7
click at [168, 61] on div "Cache behaviors" at bounding box center [166, 61] width 45 height 8
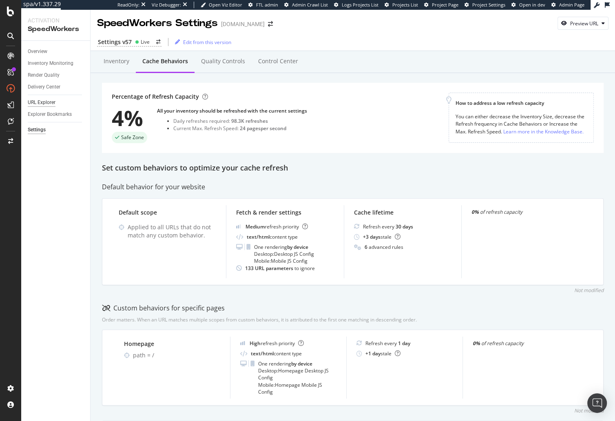
drag, startPoint x: 53, startPoint y: 212, endPoint x: 44, endPoint y: 101, distance: 111.7
click at [52, 207] on div "Overview Inventory Monitoring Render Quality Delivery Center URL Explorer Explo…" at bounding box center [55, 231] width 69 height 380
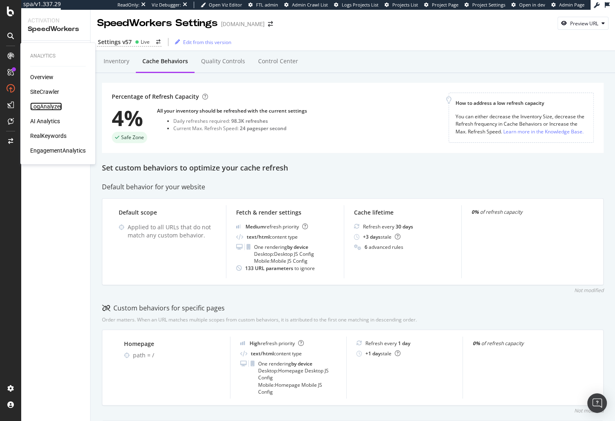
click at [45, 108] on div "LogAnalyzer" at bounding box center [46, 106] width 32 height 8
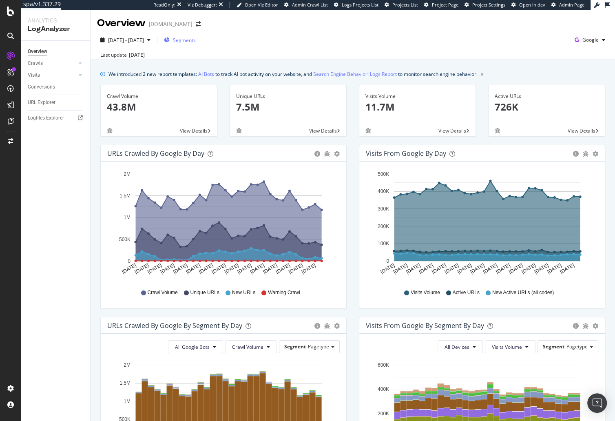
click at [196, 39] on span "Segments" at bounding box center [184, 40] width 23 height 7
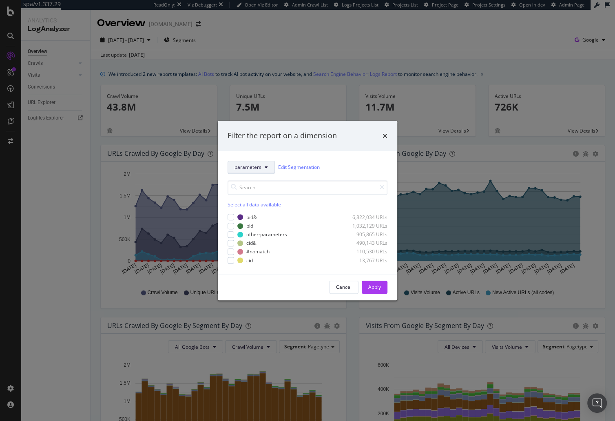
click at [248, 168] on span "parameters" at bounding box center [247, 167] width 27 height 7
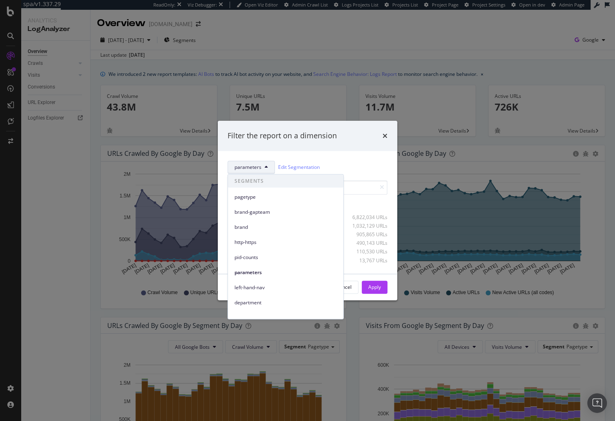
scroll to position [128, 0]
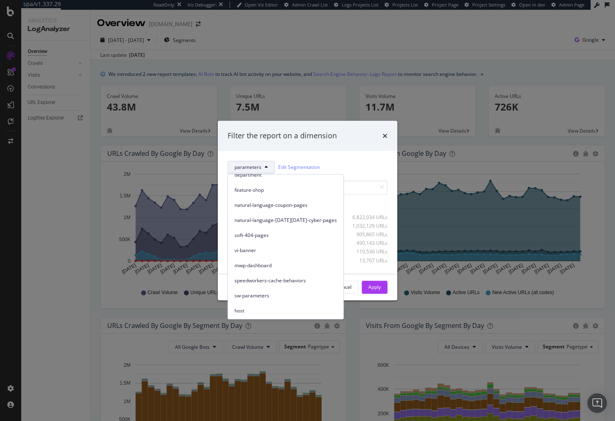
click at [270, 292] on span "sw-parameters" at bounding box center [285, 295] width 102 height 7
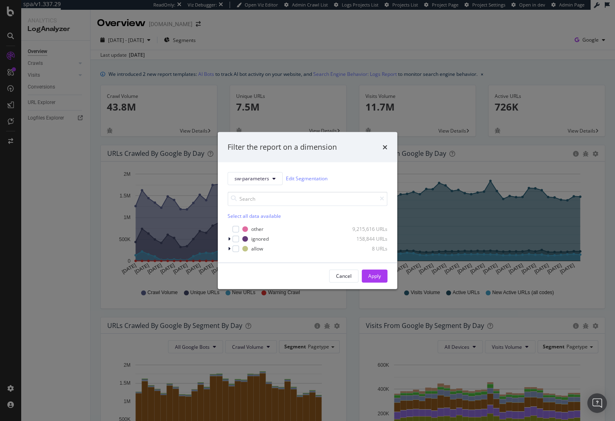
click at [252, 273] on div "Cancel Apply" at bounding box center [308, 275] width 160 height 13
click at [228, 248] on icon "modal" at bounding box center [229, 248] width 2 height 5
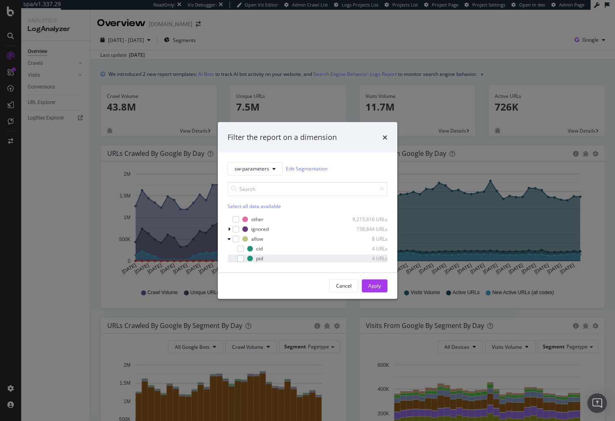
click at [239, 271] on div "Filter the report on a dimension sw-parameters Edit Segmentation Select all dat…" at bounding box center [307, 210] width 179 height 177
click at [229, 239] on icon "modal" at bounding box center [229, 238] width 3 height 5
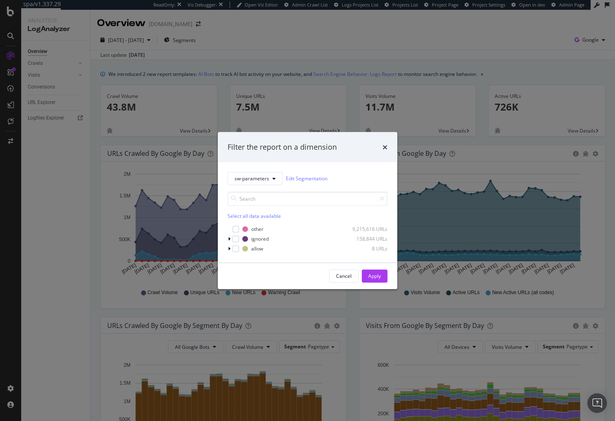
click at [243, 266] on div "Cancel Apply" at bounding box center [307, 276] width 179 height 26
click at [230, 239] on icon "modal" at bounding box center [229, 238] width 2 height 5
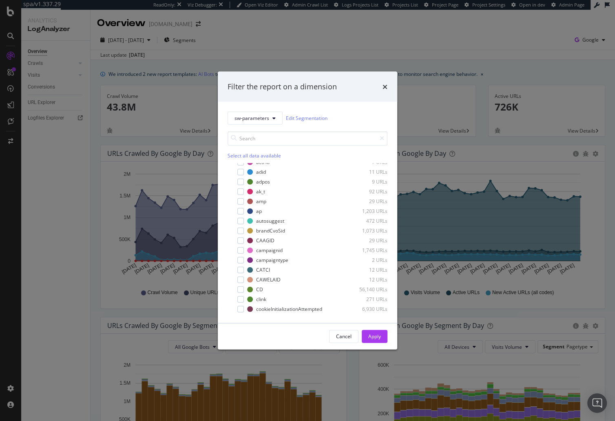
scroll to position [0, 0]
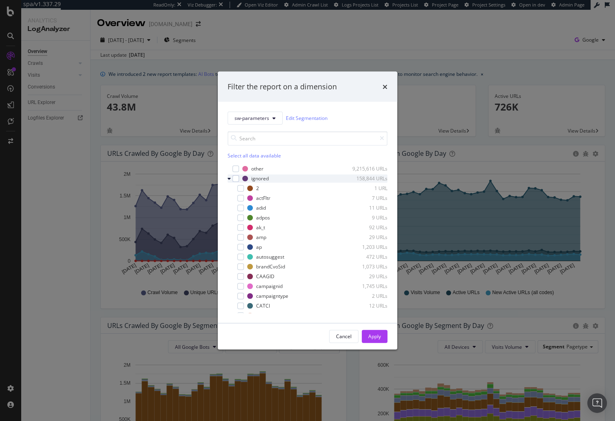
click at [230, 179] on icon "modal" at bounding box center [229, 178] width 3 height 5
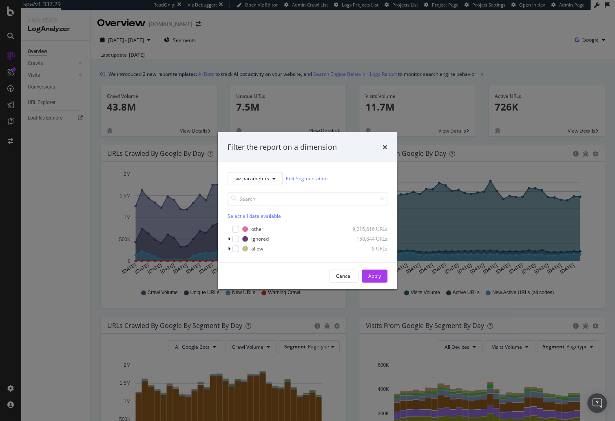
click at [114, 84] on div "Filter the report on a dimension sw-parameters Edit Segmentation Select all dat…" at bounding box center [307, 210] width 615 height 421
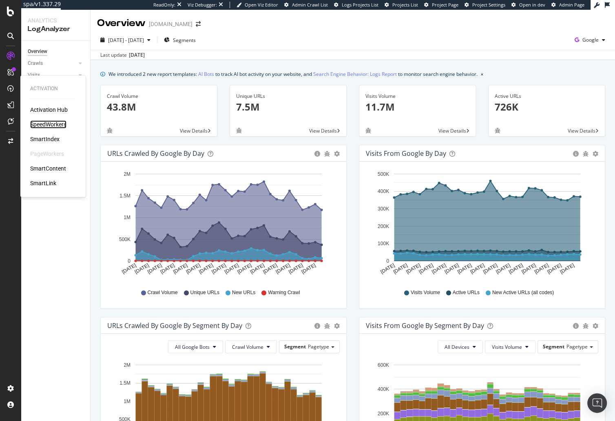
click at [51, 124] on div "SpeedWorkers" at bounding box center [48, 124] width 36 height 8
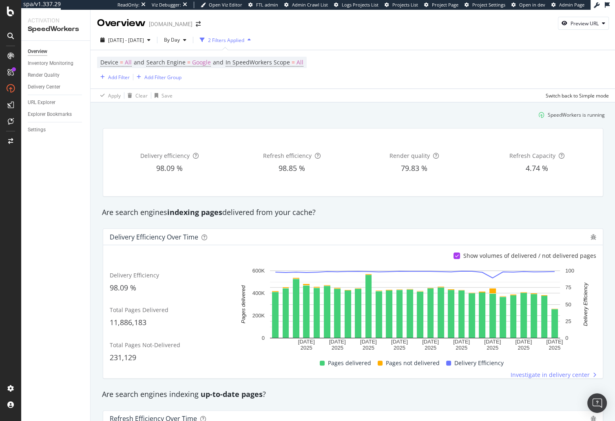
drag, startPoint x: 85, startPoint y: 233, endPoint x: 22, endPoint y: 138, distance: 114.7
click at [83, 230] on div "Overview Inventory Monitoring Render Quality Delivery Center URL Explorer Explo…" at bounding box center [55, 231] width 69 height 380
click at [33, 128] on div "Settings" at bounding box center [37, 130] width 18 height 9
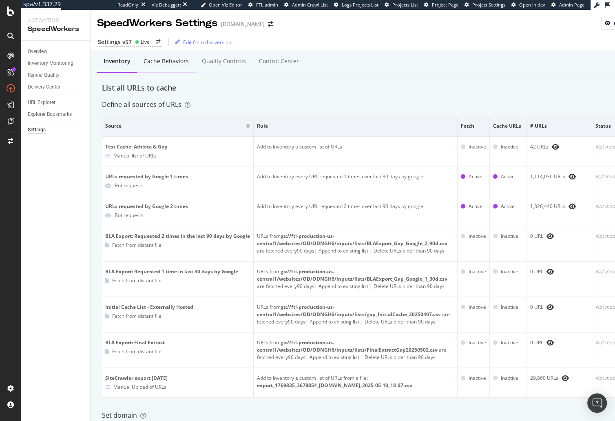
click at [174, 55] on div "Cache behaviors" at bounding box center [166, 62] width 58 height 22
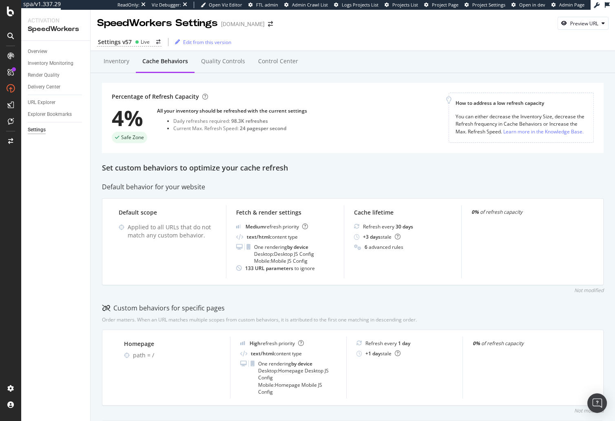
click at [212, 166] on div "Set custom behaviors to optimize your cache refresh" at bounding box center [353, 168] width 502 height 11
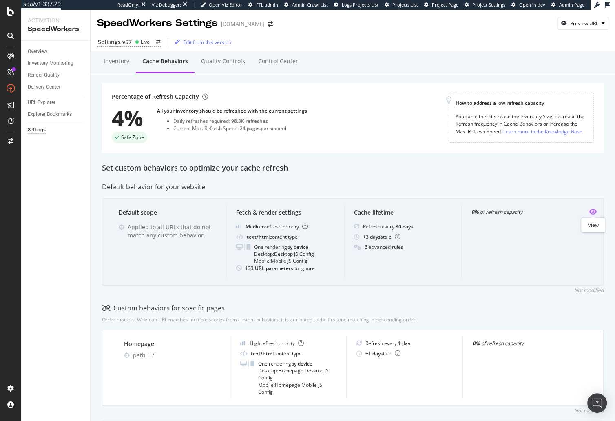
click at [593, 211] on icon "eye" at bounding box center [592, 211] width 7 height 7
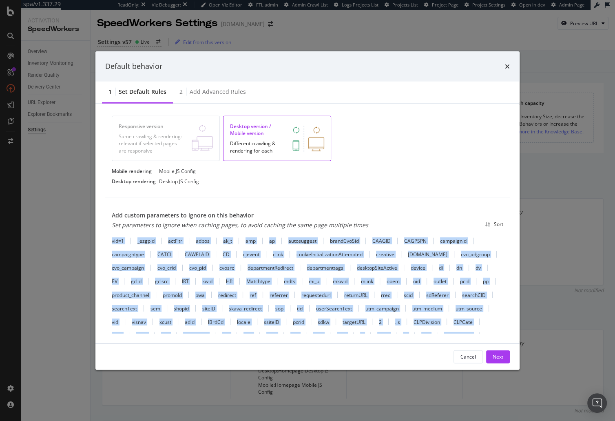
scroll to position [305, 0]
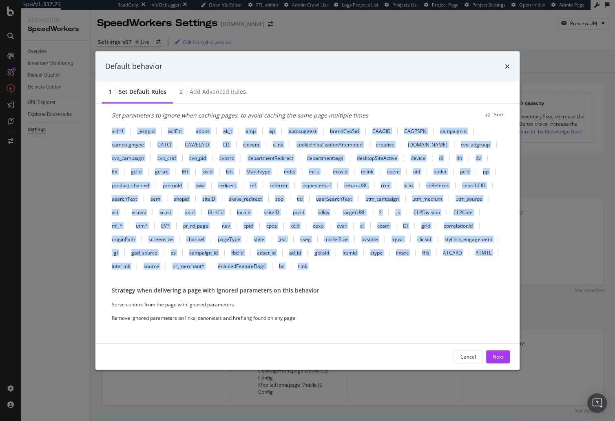
drag, startPoint x: 111, startPoint y: 240, endPoint x: 341, endPoint y: 274, distance: 232.4
click at [341, 274] on div "Add custom parameters to ignore on this behavior Set parameters to ignore when …" at bounding box center [307, 211] width 404 height 246
copy div "vid=1 _ezgpid actFltr adpos ak_t amp ap autosuggest brandCvoSid CAAGID CAGPSPN …"
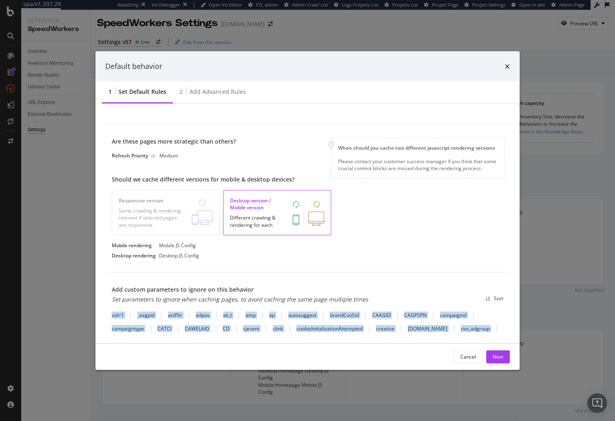
scroll to position [119, 0]
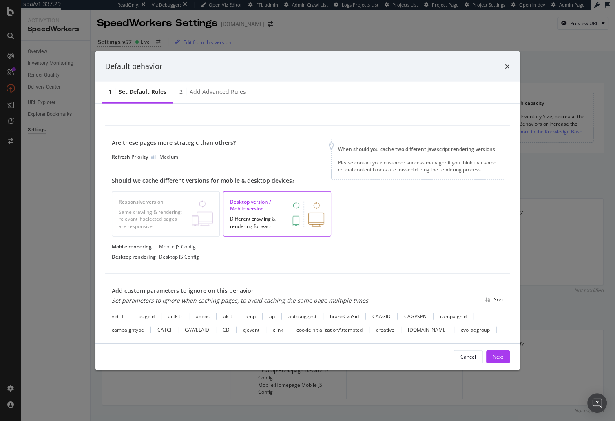
click at [378, 265] on div "Are these pages more strategic than others? Refresh Priority Medium Should we c…" at bounding box center [307, 200] width 404 height 148
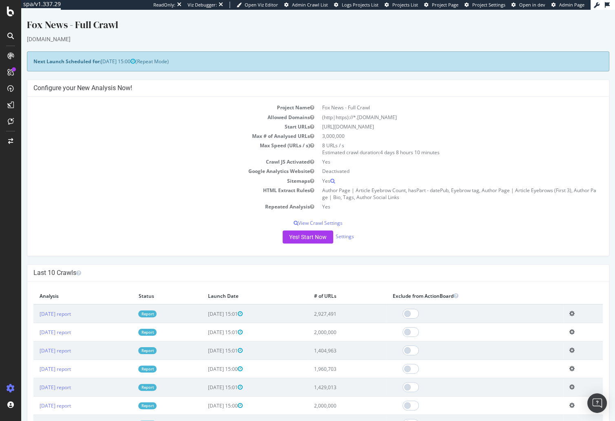
drag, startPoint x: 173, startPoint y: 239, endPoint x: 69, endPoint y: 305, distance: 122.8
click at [171, 240] on div "Yes! Start Now Settings" at bounding box center [317, 236] width 569 height 13
click at [66, 316] on link "[DATE] report" at bounding box center [55, 313] width 31 height 7
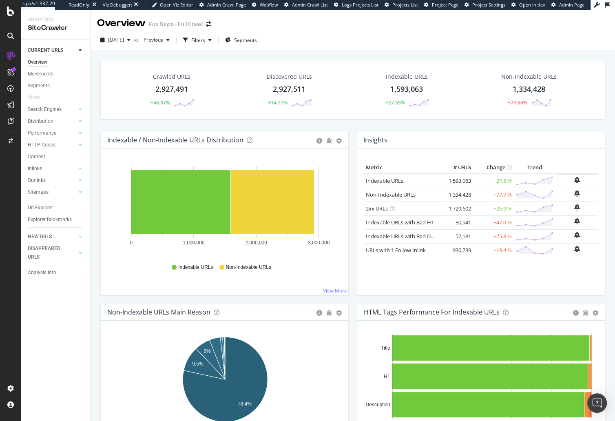
drag, startPoint x: 2, startPoint y: 192, endPoint x: 6, endPoint y: 189, distance: 4.9
click at [2, 192] on div at bounding box center [11, 215] width 20 height 332
click at [10, 186] on div at bounding box center [11, 215] width 20 height 332
drag, startPoint x: 12, startPoint y: 11, endPoint x: 135, endPoint y: 8, distance: 122.8
click at [0, 0] on div at bounding box center [10, 210] width 21 height 421
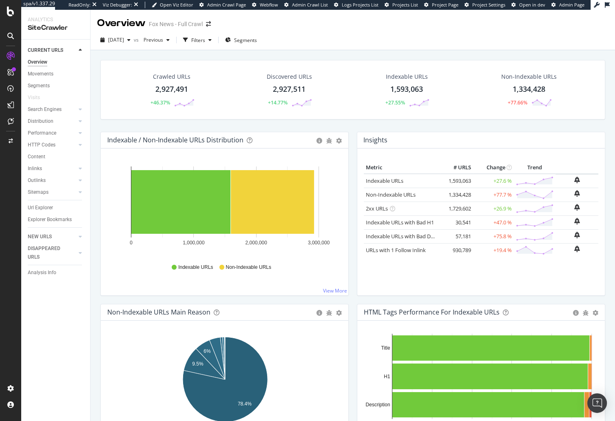
click at [93, 148] on div "Crawled URLs 2,927,491 +46.37% Discovered URLs 2,927,511 +14.77% Indexable URLs…" at bounding box center [353, 255] width 524 height 411
click at [124, 41] on span "[DATE]" at bounding box center [116, 39] width 16 height 7
click at [94, 77] on div "Crawled URLs 2,927,491 +46.37% Discovered URLs 2,927,511 +14.77% Indexable URLs…" at bounding box center [353, 255] width 524 height 411
click at [186, 123] on div "Crawled URLs 2,927,491 +46.37% Discovered URLs 2,927,511 +14.77% Indexable URLs…" at bounding box center [352, 96] width 513 height 72
click at [204, 124] on div "Crawled URLs 2,927,491 +46.37% Discovered URLs 2,927,511 +14.77% Indexable URLs…" at bounding box center [352, 96] width 513 height 72
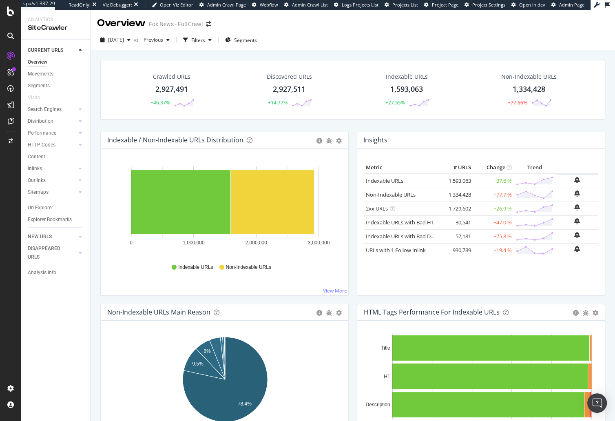
drag, startPoint x: 62, startPoint y: 144, endPoint x: 99, endPoint y: 153, distance: 38.1
click at [61, 145] on link "HTTP Codes" at bounding box center [52, 145] width 49 height 9
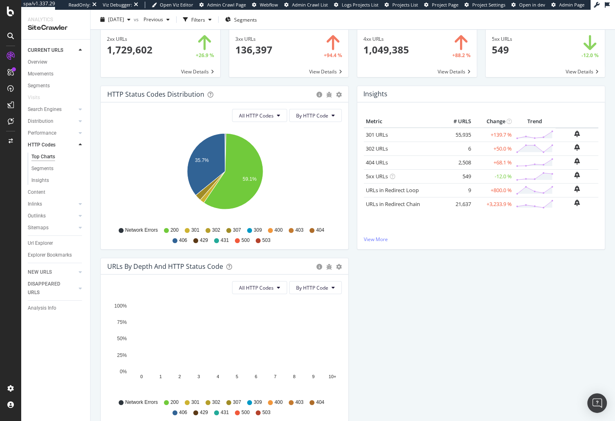
scroll to position [48, 0]
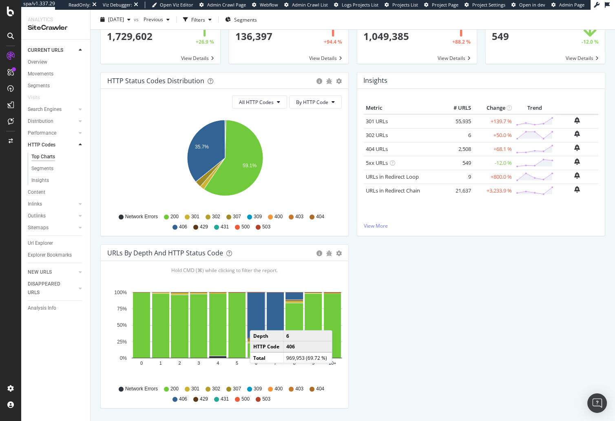
click at [258, 321] on rect "A chart." at bounding box center [255, 314] width 17 height 45
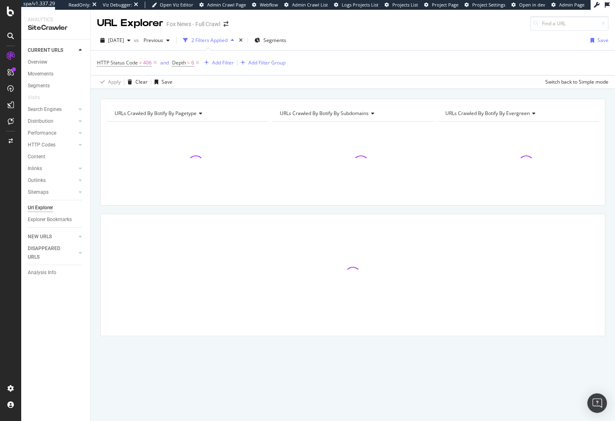
click at [95, 186] on div "URLs Crawled By Botify By pagetype Chart (by Value) Table Expand Export as CSV …" at bounding box center [353, 232] width 524 height 266
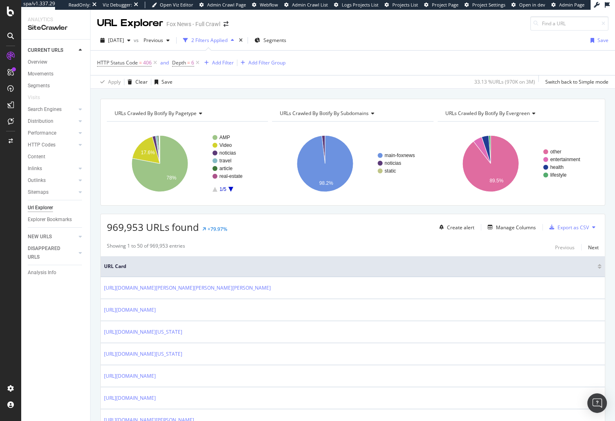
click at [246, 94] on div "URLs Crawled By Botify By pagetype Chart (by Value) Table Expand Export as CSV …" at bounding box center [353, 99] width 524 height 20
click at [67, 145] on link "HTTP Codes" at bounding box center [52, 145] width 49 height 9
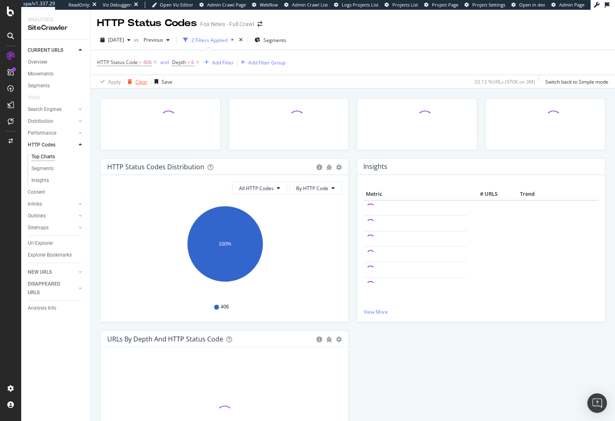
click at [141, 79] on div "Clear" at bounding box center [141, 81] width 12 height 7
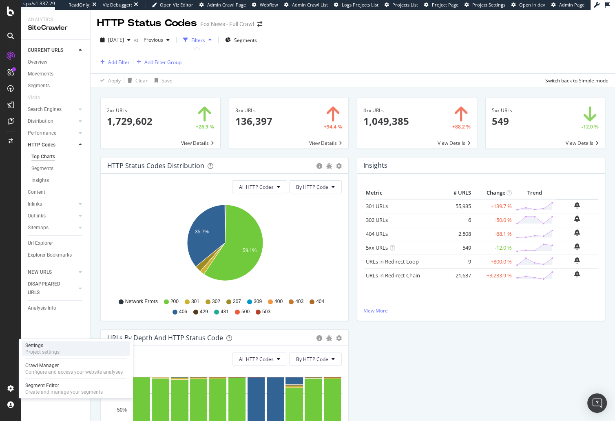
click at [68, 349] on div "Settings Project settings" at bounding box center [76, 348] width 108 height 15
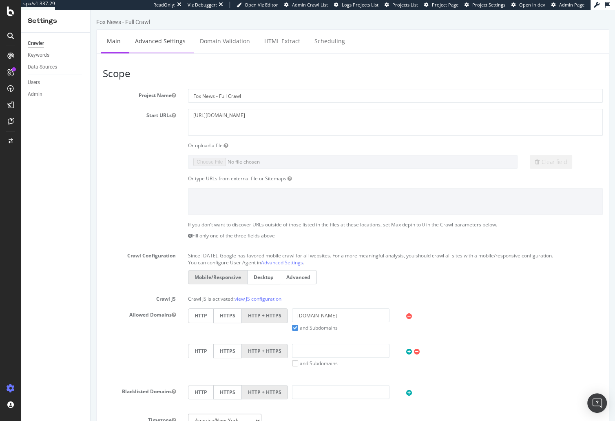
click at [165, 50] on link "Advanced Settings" at bounding box center [160, 41] width 63 height 22
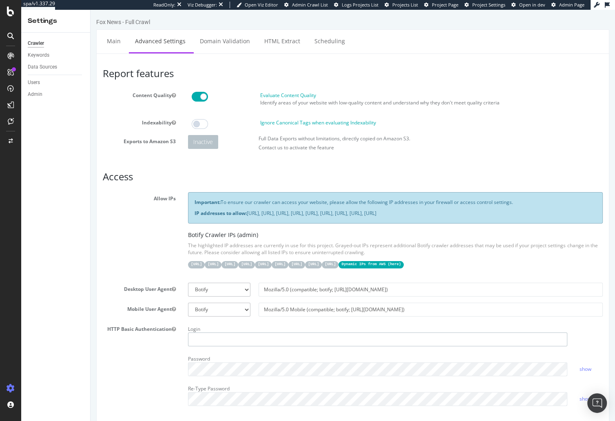
type input "steven.cook@botify.com"
drag, startPoint x: 248, startPoint y: 212, endPoint x: 594, endPoint y: 212, distance: 346.2
click at [594, 212] on p "IP addresses to allow: 31.41.37.0/24, 44.206.2.192/26, 15.235.106.96/27, 52.6.2…" at bounding box center [395, 213] width 402 height 7
click at [450, 210] on p "IP addresses to allow: 31.41.37.0/24, 44.206.2.192/26, 15.235.106.96/27, 52.6.2…" at bounding box center [395, 213] width 402 height 7
drag, startPoint x: 305, startPoint y: 213, endPoint x: 601, endPoint y: 214, distance: 295.2
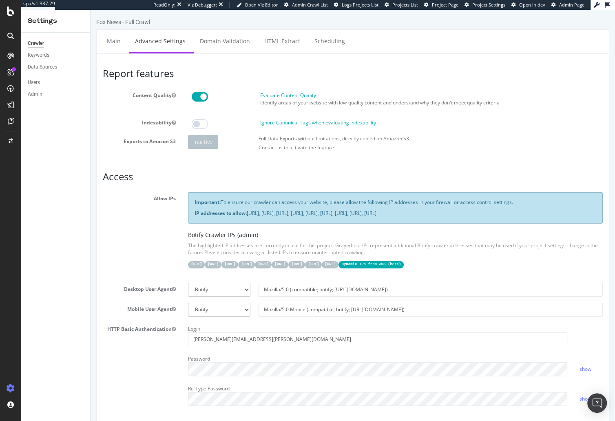
click at [601, 217] on div "Important: To ensure our crawler can access your website, please allow the foll…" at bounding box center [395, 207] width 415 height 31
click at [600, 213] on div "Important: To ensure our crawler can access your website, please allow the foll…" at bounding box center [395, 207] width 415 height 31
click at [117, 244] on div "Allow IPs Important: To ensure our crawler can access your website, please allo…" at bounding box center [353, 234] width 512 height 84
click at [177, 232] on div "Allow IPs Important: To ensure our crawler can access your website, please allo…" at bounding box center [353, 234] width 512 height 84
click at [52, 107] on div "LogAnalyzer" at bounding box center [46, 106] width 32 height 8
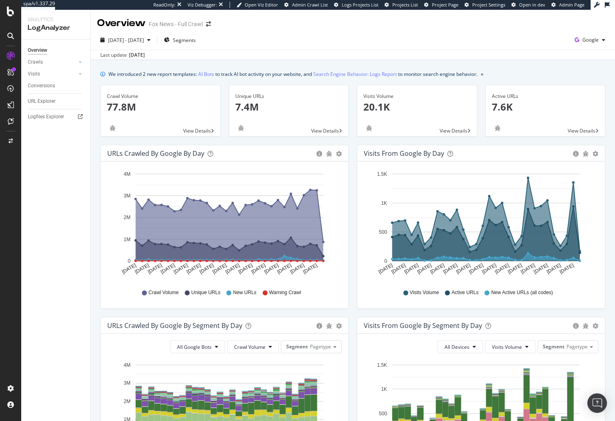
click at [319, 64] on div "We introduced 2 new report templates: AI Bots to track AI bot activity on your …" at bounding box center [353, 375] width 524 height 630
click at [587, 38] on span "Google" at bounding box center [590, 39] width 16 height 7
click at [551, 50] on span "OpenAI" at bounding box center [549, 47] width 30 height 7
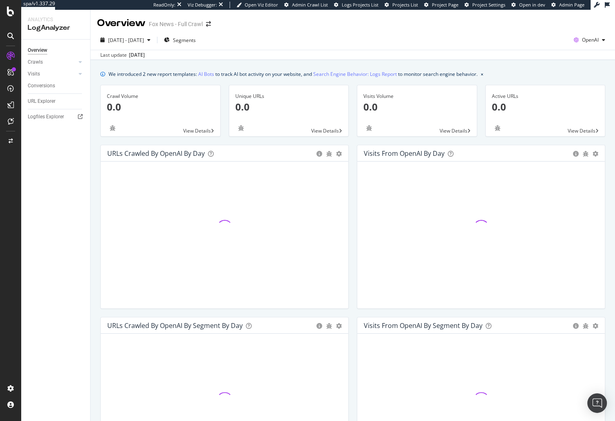
click at [342, 62] on div "We introduced 2 new report templates: AI Bots to track AI bot activity on your …" at bounding box center [353, 375] width 524 height 630
click at [94, 167] on div "We introduced 2 new report templates: AI Bots to track AI bot activity on your …" at bounding box center [353, 375] width 524 height 630
click at [94, 160] on div "We introduced 2 new report templates: AI Bots to track AI bot activity on your …" at bounding box center [353, 375] width 524 height 630
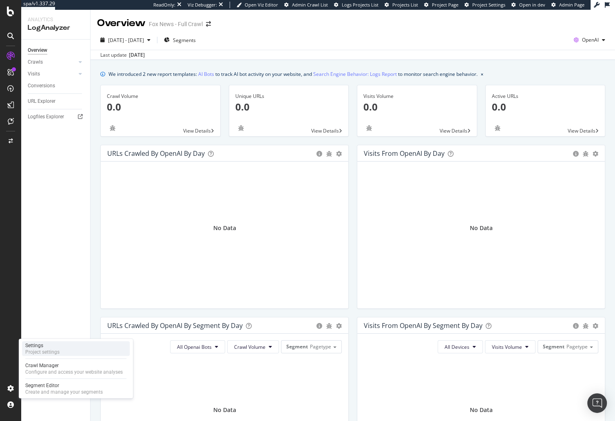
click at [66, 349] on div "Settings Project settings" at bounding box center [76, 348] width 108 height 15
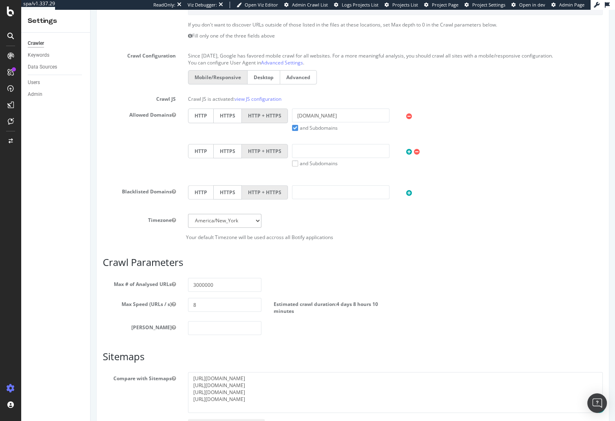
scroll to position [256, 0]
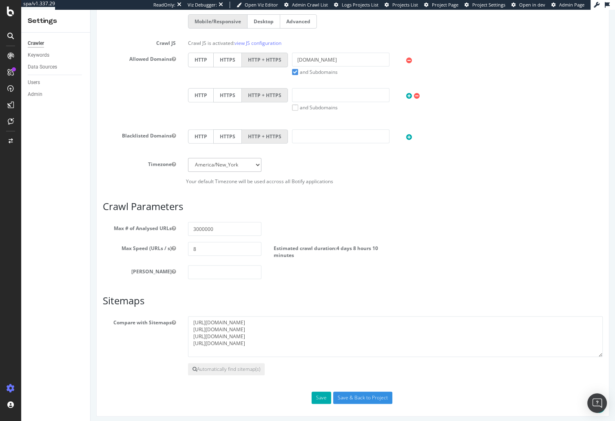
click at [105, 256] on div "Max Speed (URLs / s) 8 Estimated crawl duration: 4 days 8 hours 10 minutes" at bounding box center [353, 250] width 512 height 17
click at [94, 259] on div "Fox News - Full Crawl × × Main Advanced Settings Domain Validation HTML Extract…" at bounding box center [353, 89] width 524 height 654
click at [115, 267] on label "Max Depth" at bounding box center [139, 270] width 85 height 10
click at [172, 268] on button "Max Depth" at bounding box center [174, 271] width 4 height 7
click at [45, 90] on div "SiteCrawler" at bounding box center [44, 92] width 29 height 8
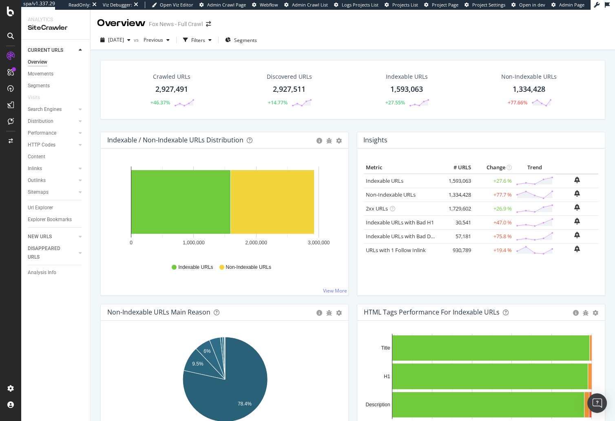
click at [204, 123] on div "Crawled URLs 2,927,491 +46.37% Discovered URLs 2,927,511 +14.77% Indexable URLs…" at bounding box center [352, 96] width 513 height 72
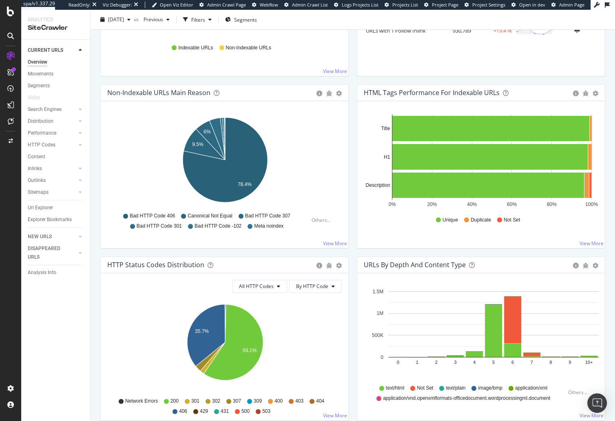
scroll to position [221, 0]
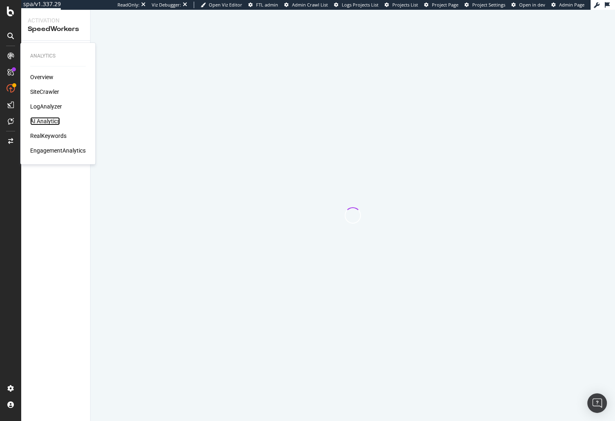
click at [45, 120] on div "AI Analytics" at bounding box center [45, 121] width 30 height 8
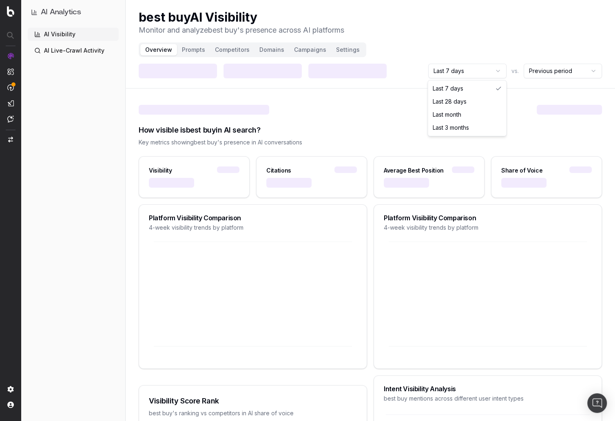
click at [482, 73] on html "AI Analytics AI Visibility AI Live-Crawl Activity best buy AI Visibility Monito…" at bounding box center [307, 210] width 615 height 421
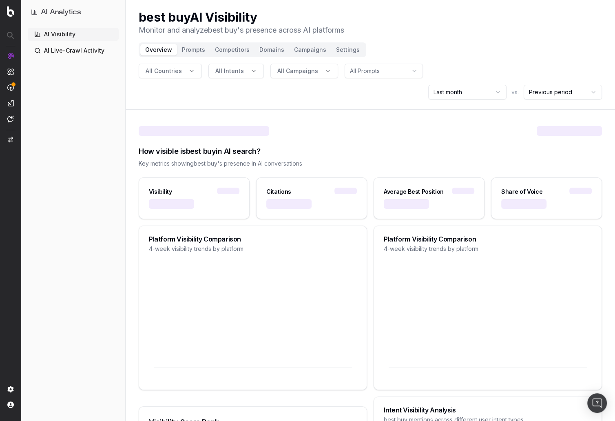
drag, startPoint x: 446, startPoint y: 37, endPoint x: 426, endPoint y: 71, distance: 39.6
click at [446, 37] on header "best buy AI Visibility Monitor and analyze best buy 's presence across AI platf…" at bounding box center [370, 55] width 489 height 110
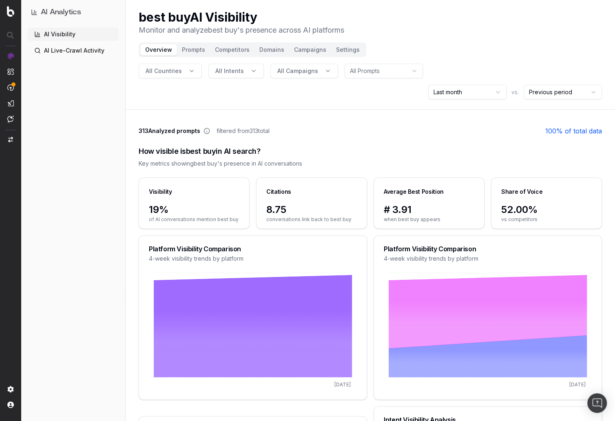
click at [97, 214] on div "AI Visibility AI Live-Crawl Activity" at bounding box center [73, 223] width 91 height 390
drag, startPoint x: 349, startPoint y: 103, endPoint x: 299, endPoint y: 102, distance: 50.6
click at [93, 133] on div "AI Visibility AI Live-Crawl Activity" at bounding box center [73, 223] width 91 height 390
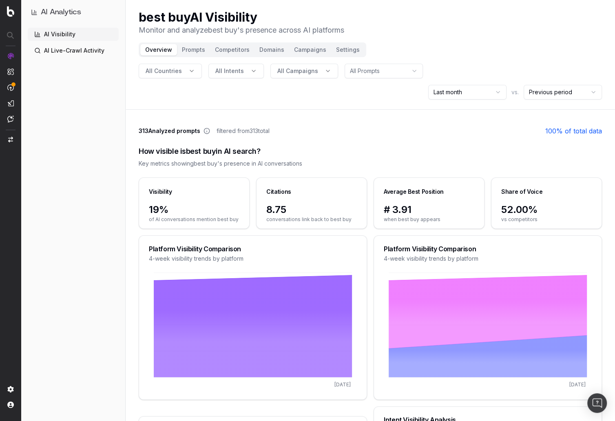
click at [133, 83] on header "best buy AI Visibility Monitor and analyze best buy 's presence across AI platf…" at bounding box center [370, 55] width 489 height 110
click at [130, 56] on header "best buy AI Visibility Monitor and analyze best buy 's presence across AI platf…" at bounding box center [370, 55] width 489 height 110
click at [337, 16] on h1 "best buy AI Visibility" at bounding box center [242, 17] width 206 height 15
